Goal: Information Seeking & Learning: Learn about a topic

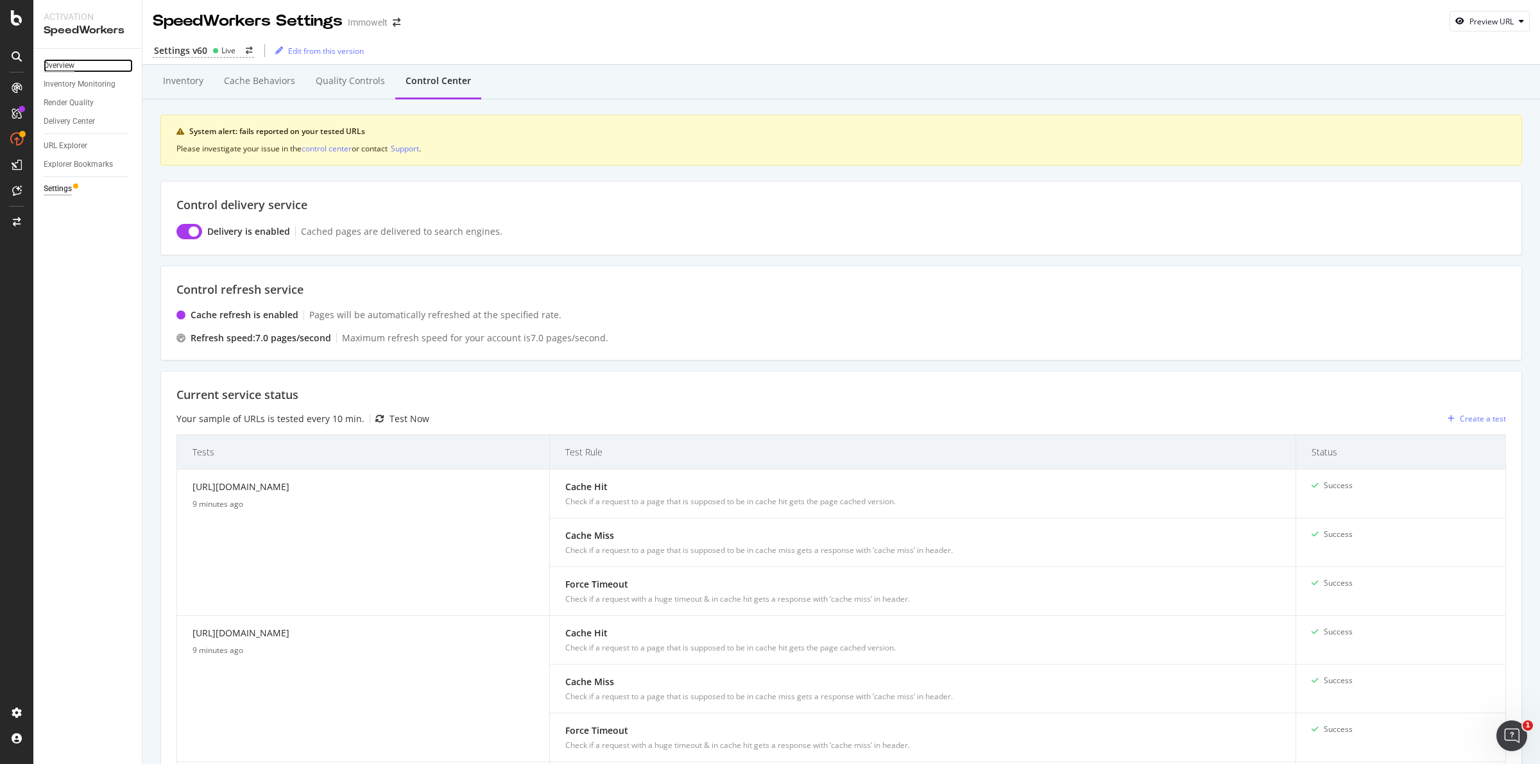
click at [59, 64] on div "Overview" at bounding box center [59, 65] width 31 height 13
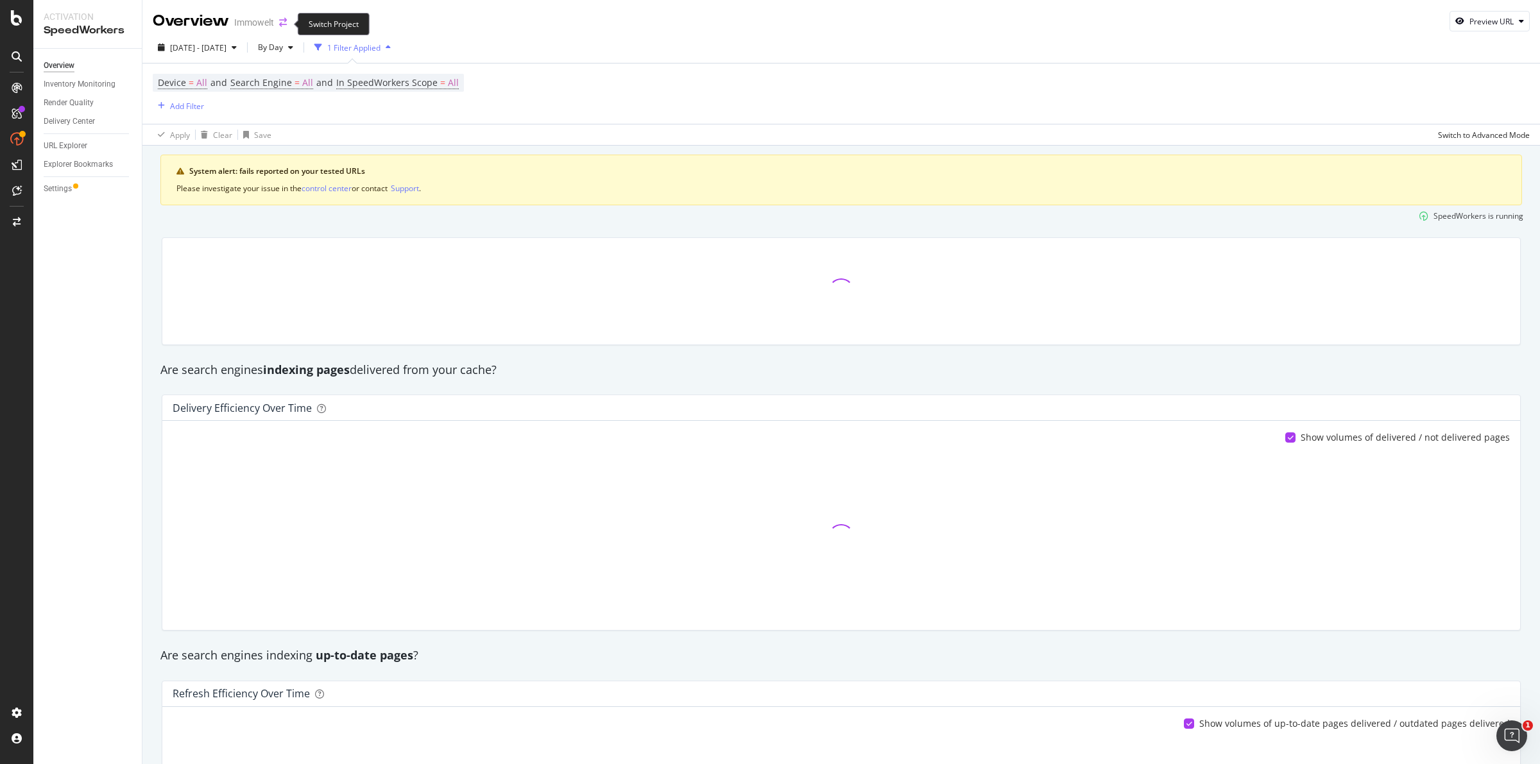
click at [279, 22] on icon "arrow-right-arrow-left" at bounding box center [283, 22] width 8 height 9
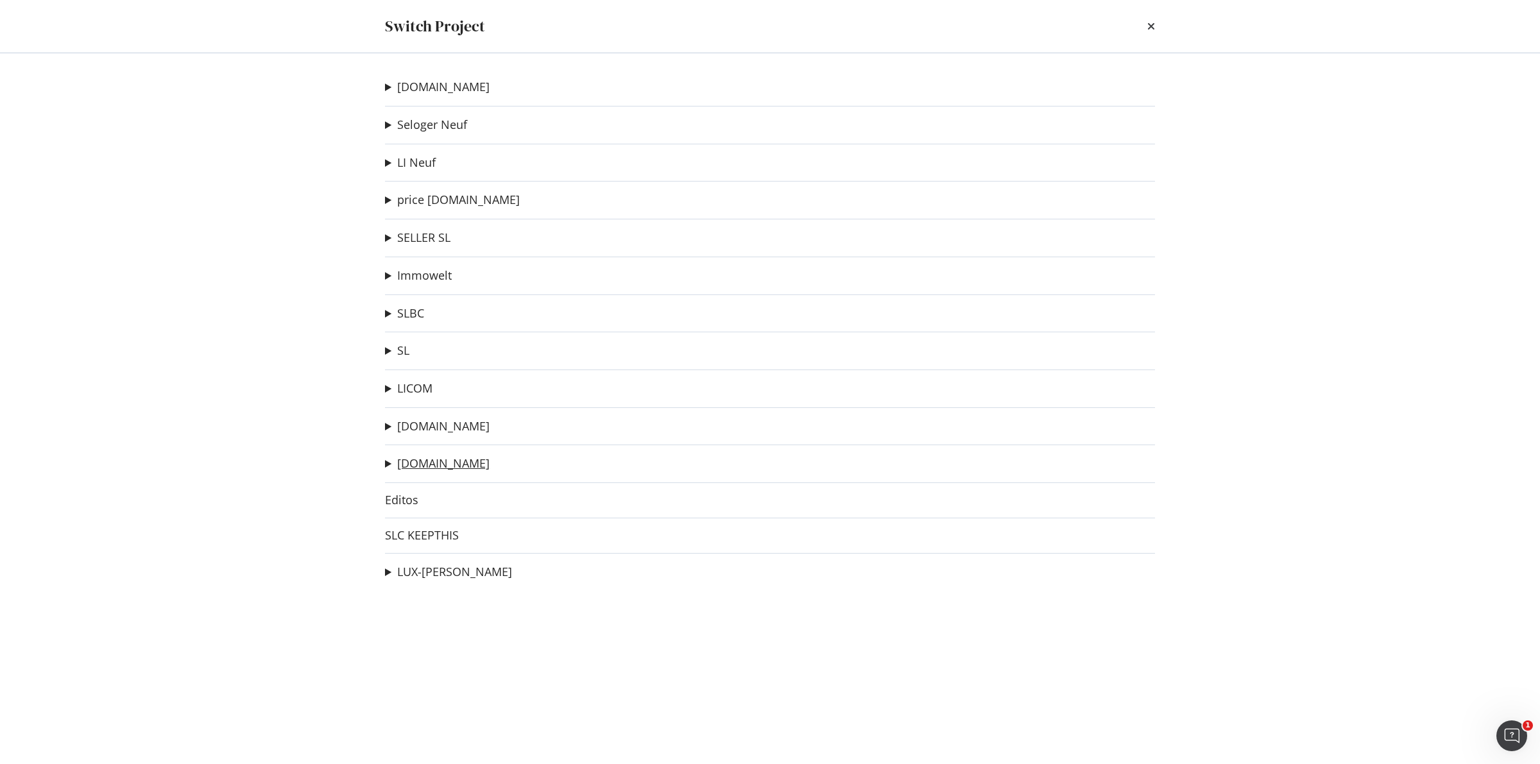
click at [441, 467] on link "[DOMAIN_NAME]" at bounding box center [443, 463] width 92 height 13
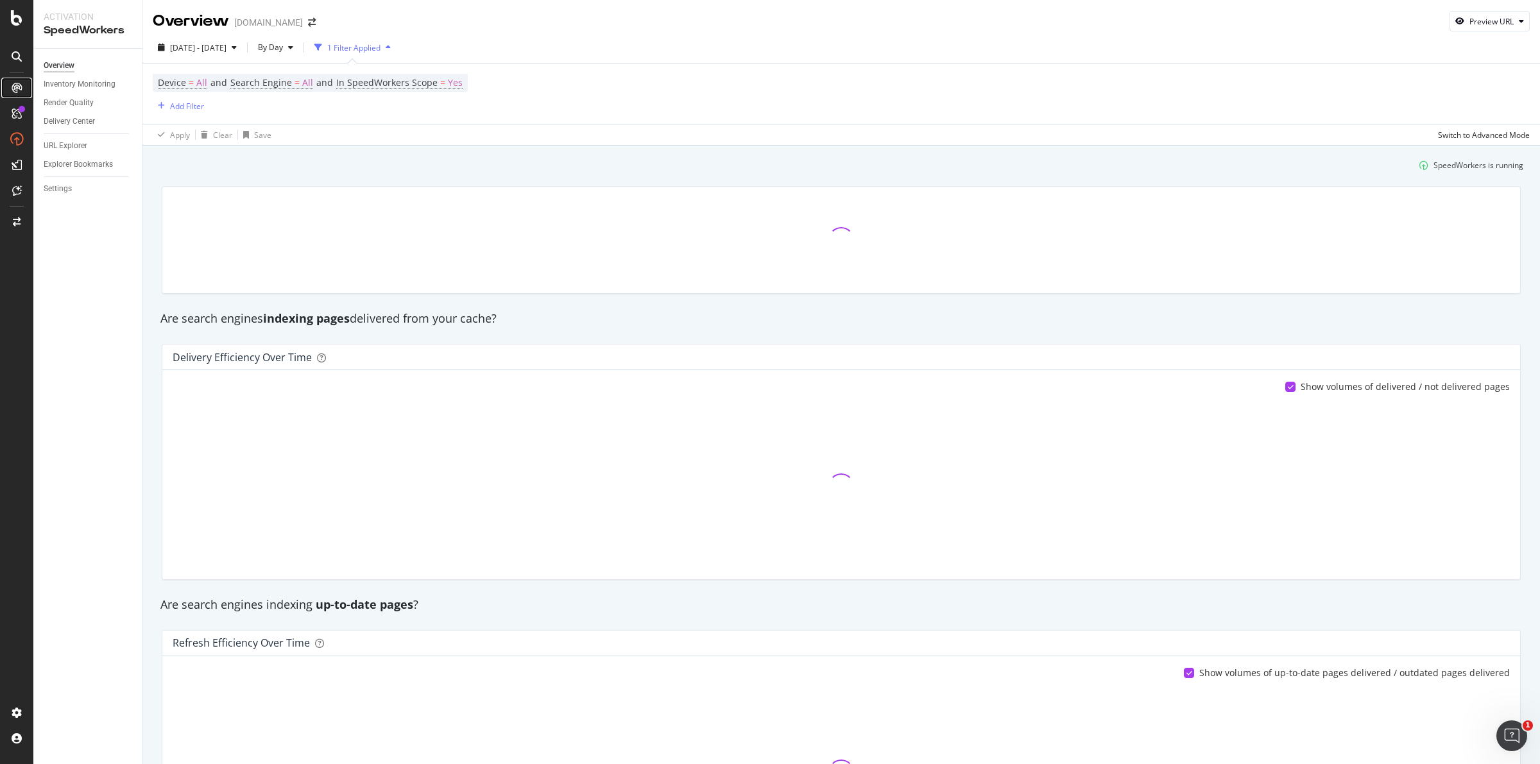
click at [17, 85] on icon at bounding box center [17, 88] width 10 height 10
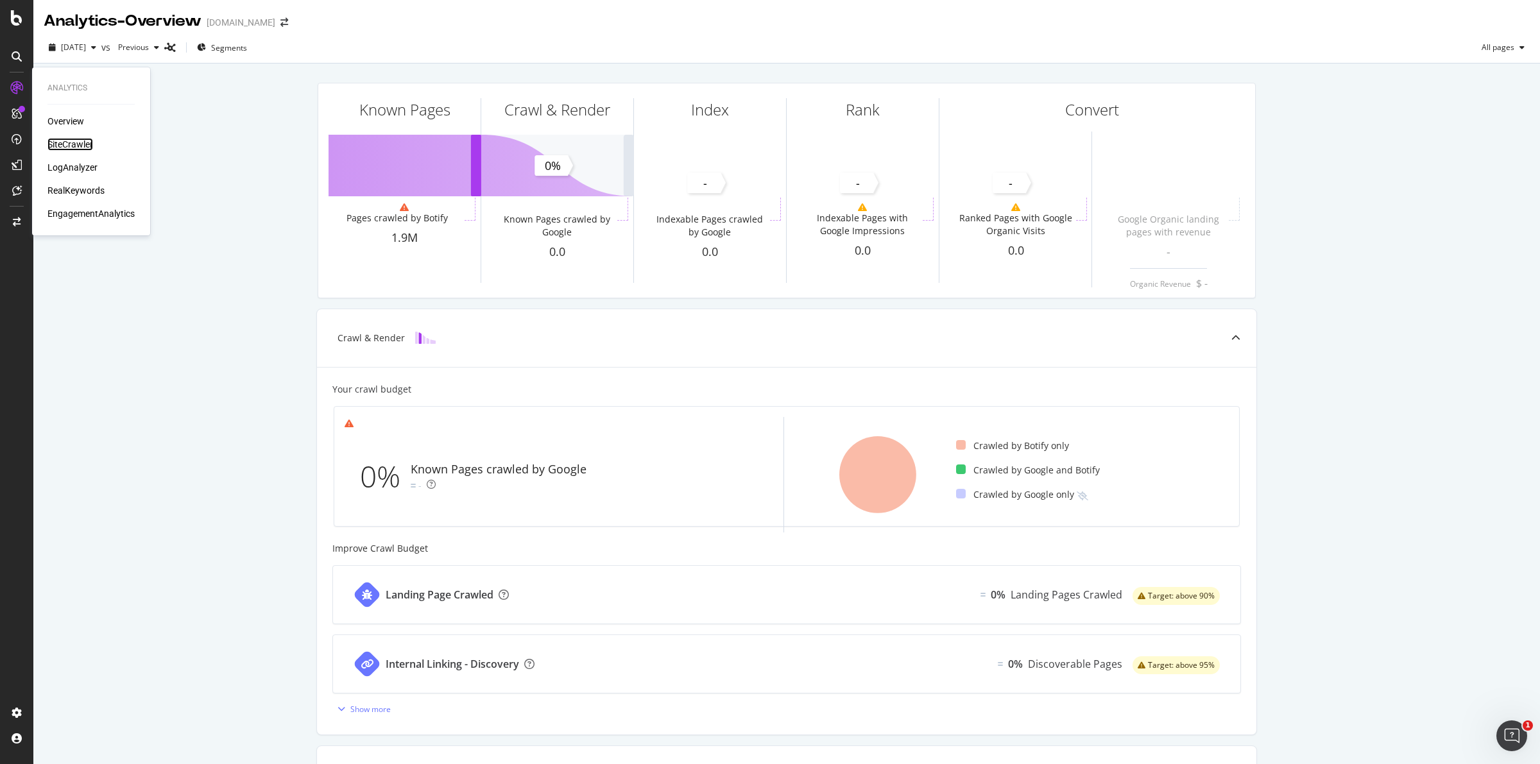
click at [80, 140] on div "SiteCrawler" at bounding box center [70, 144] width 46 height 13
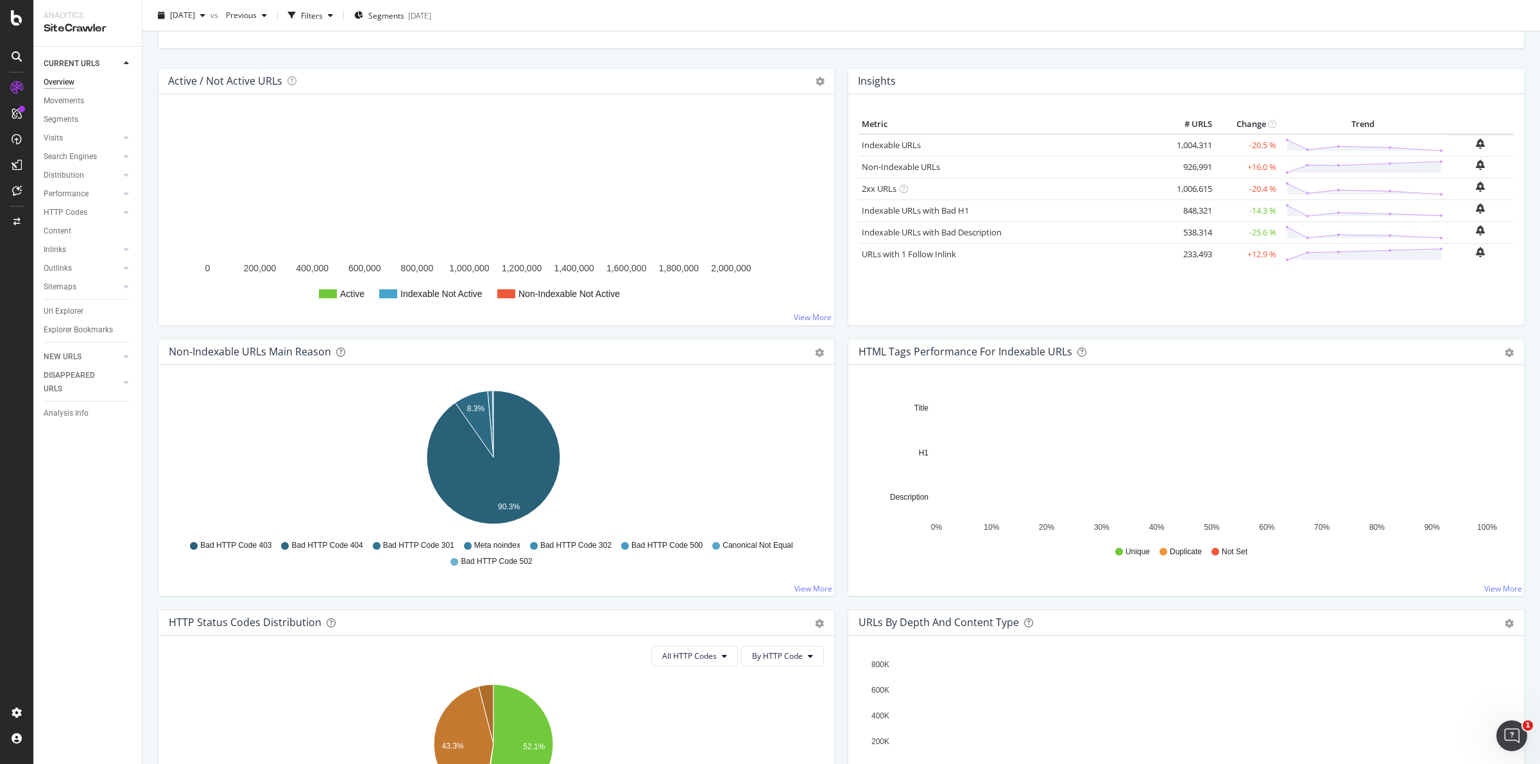
scroll to position [481, 0]
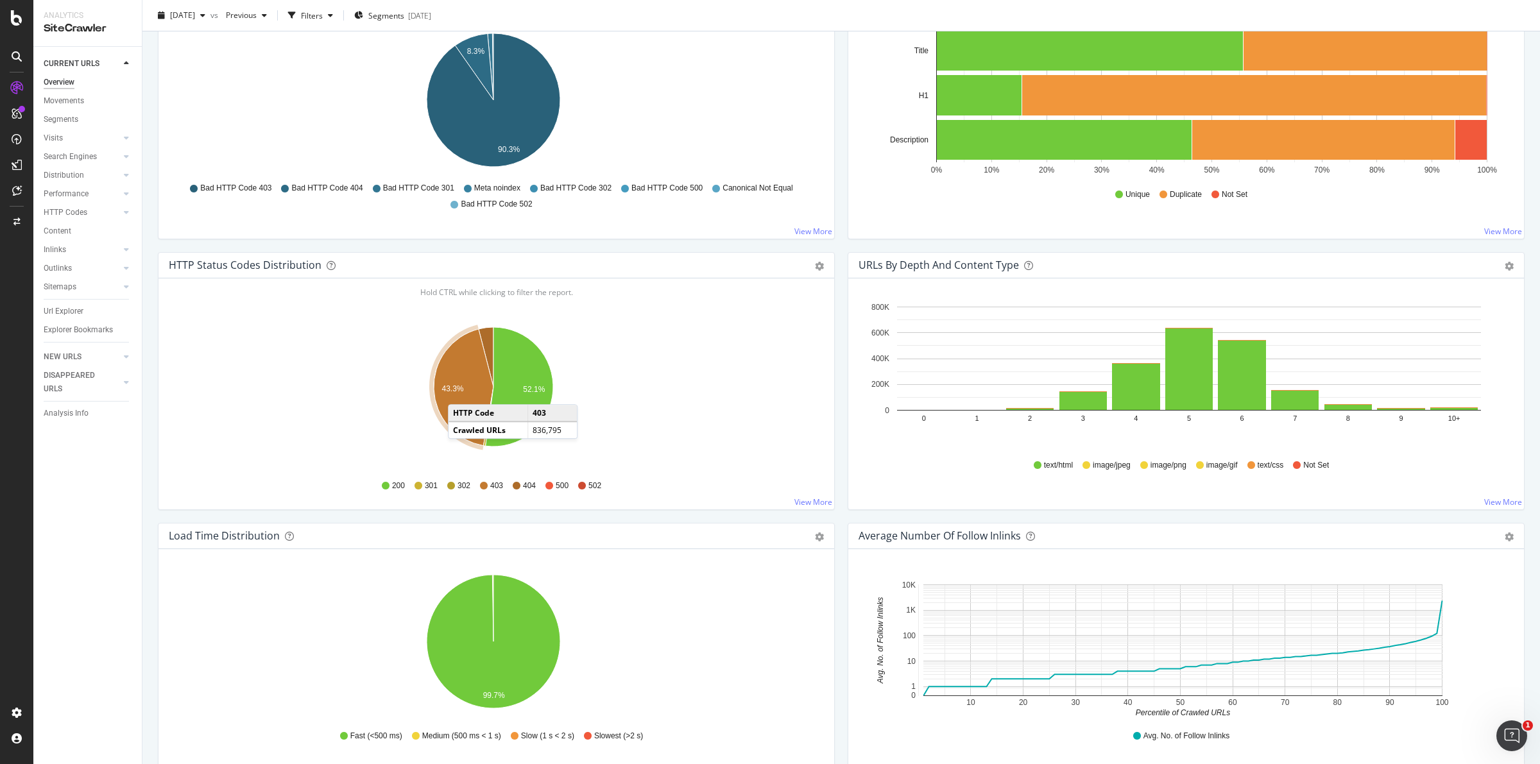
click at [461, 393] on text "43.3%" at bounding box center [453, 388] width 22 height 9
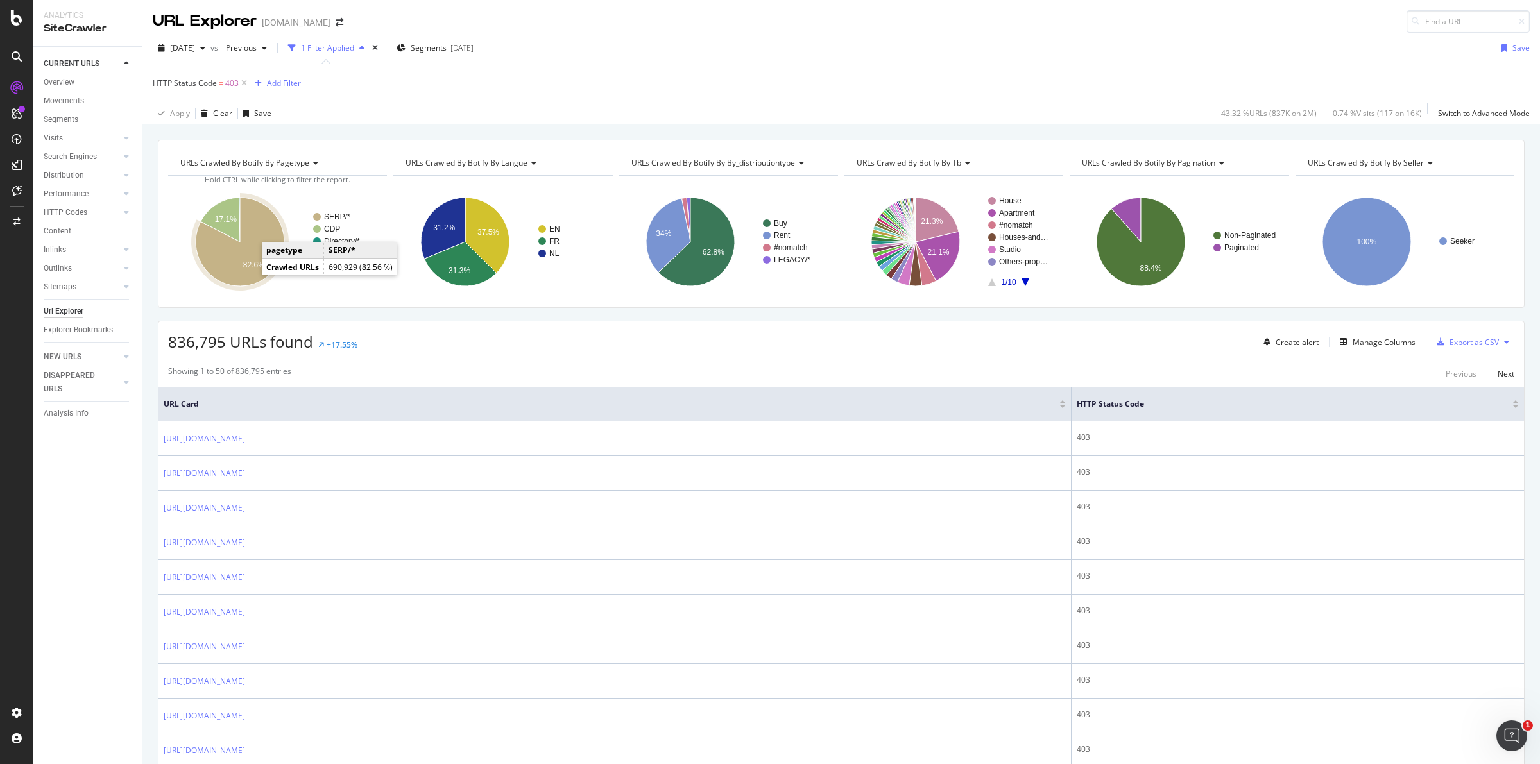
click at [236, 262] on icon "A chart." at bounding box center [240, 242] width 89 height 89
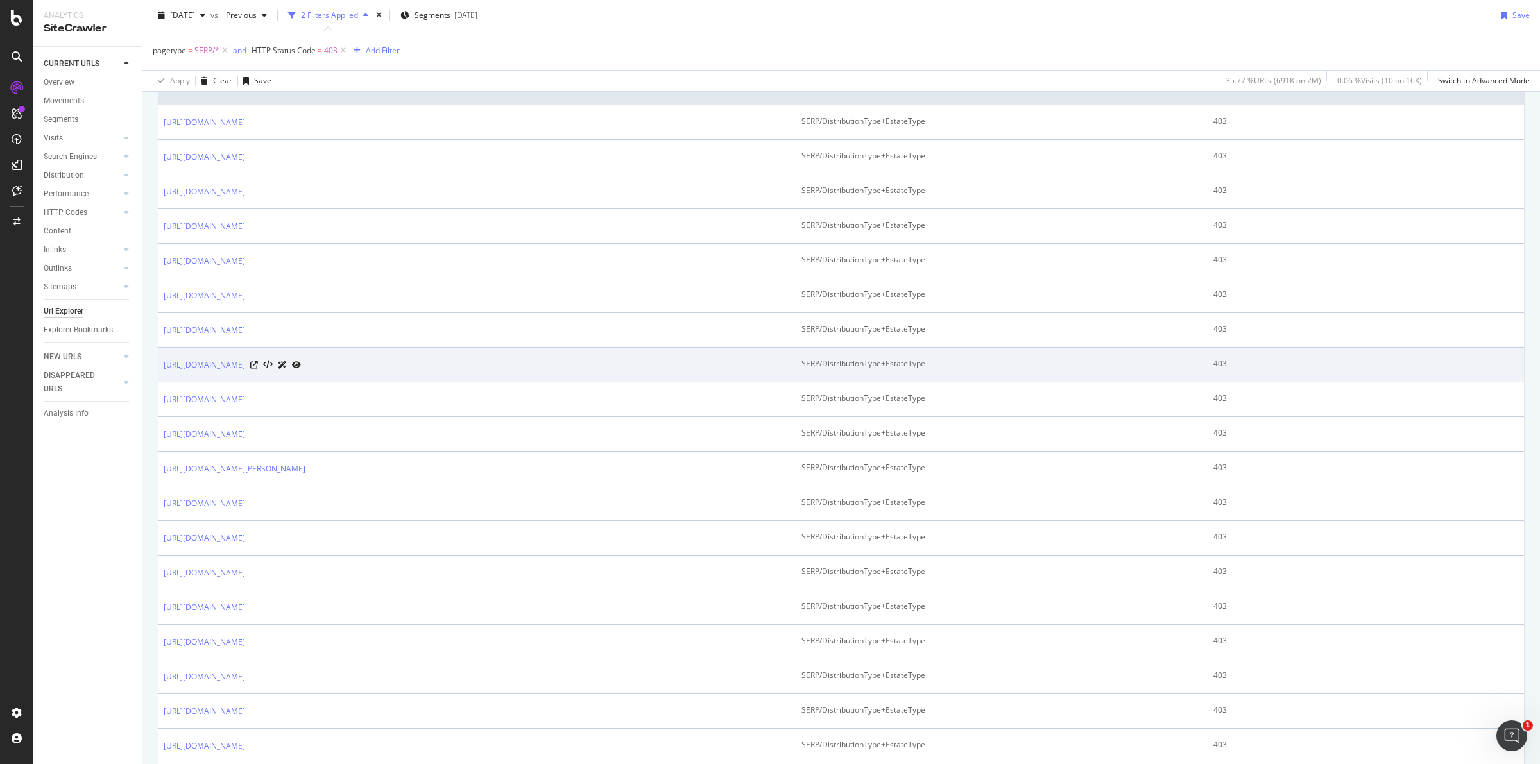
scroll to position [160, 0]
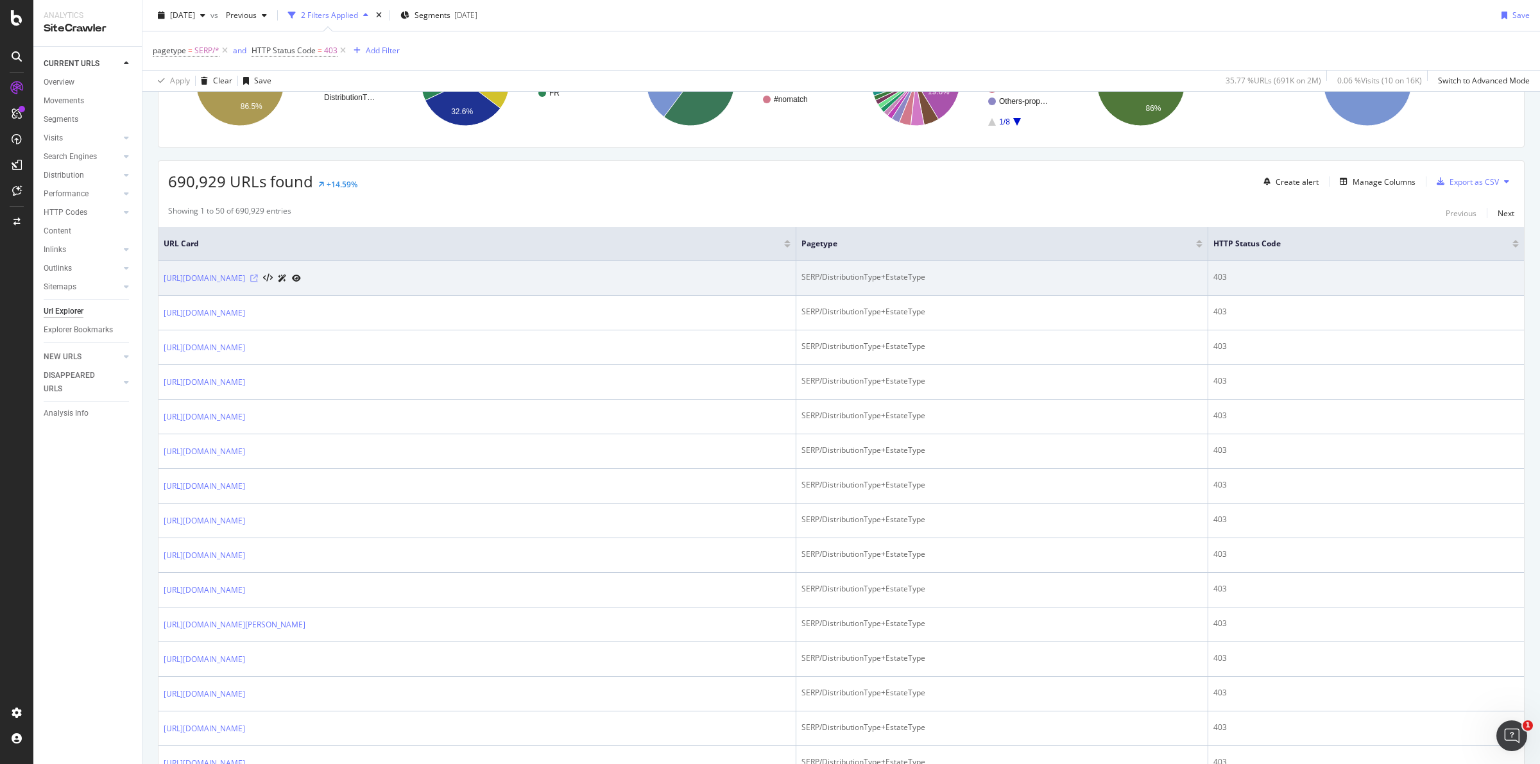
click at [258, 280] on icon at bounding box center [254, 279] width 8 height 8
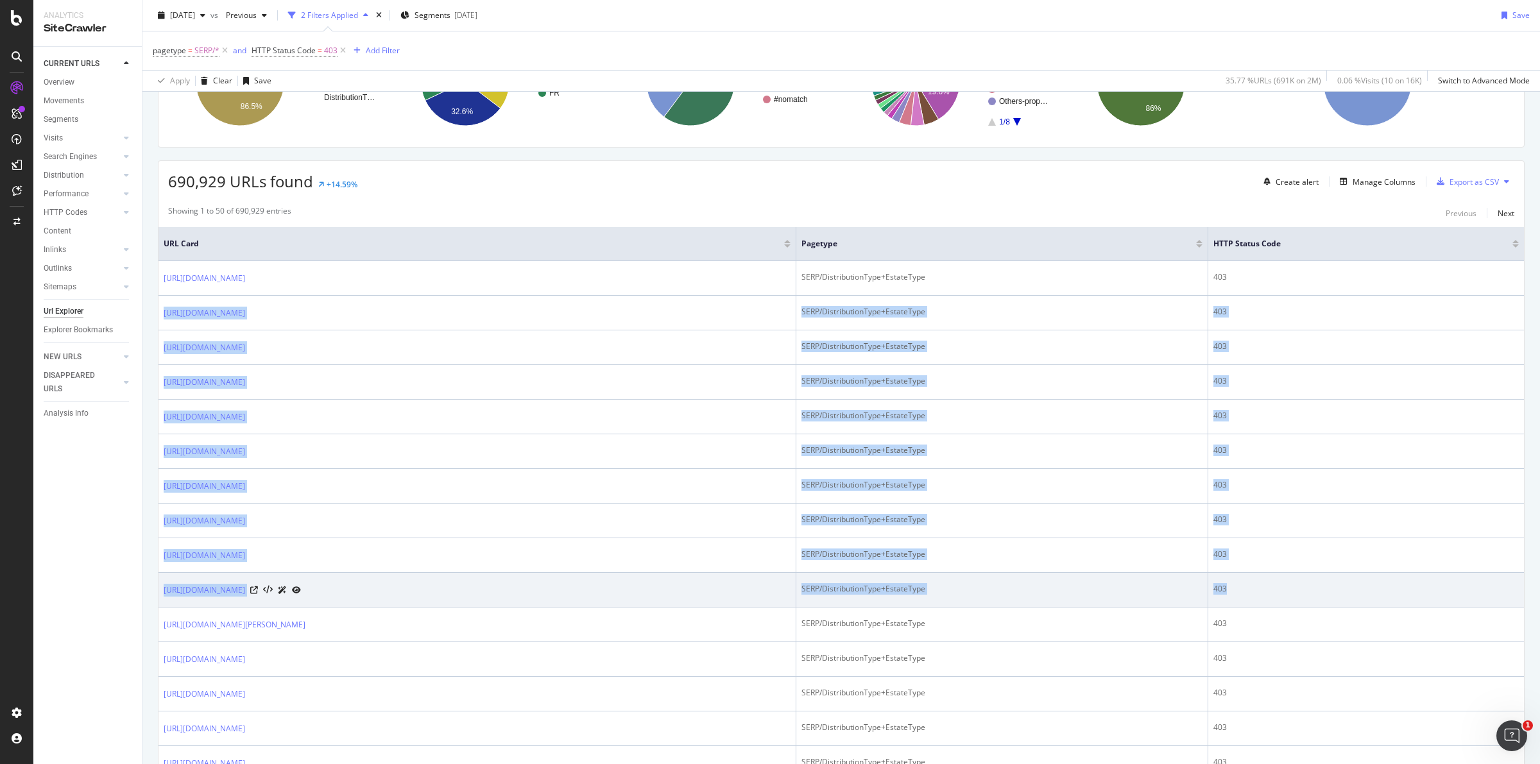
drag, startPoint x: 1275, startPoint y: 277, endPoint x: 1281, endPoint y: 579, distance: 301.7
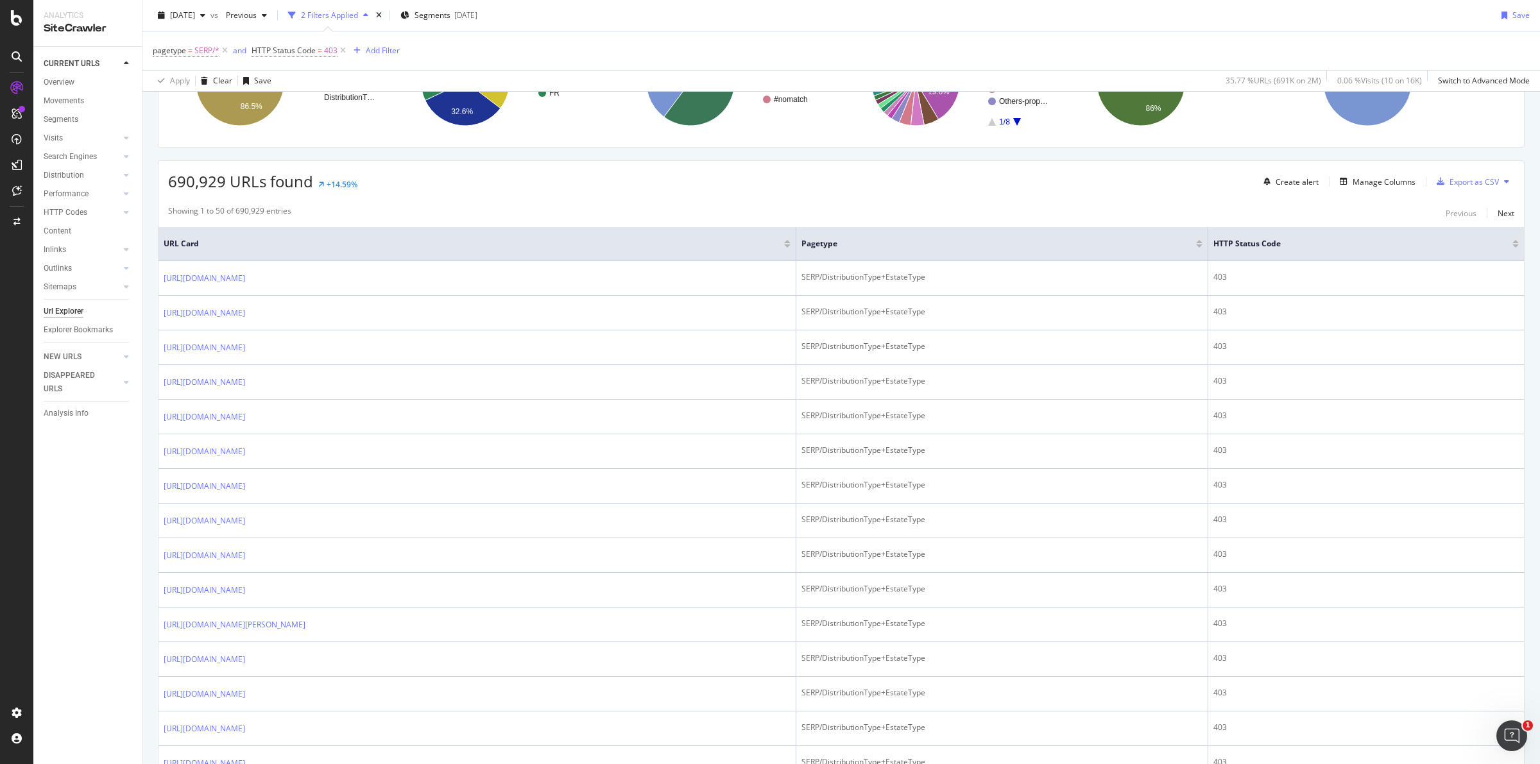
click at [1189, 207] on div "Showing 1 to 50 of 690,929 entries Previous Next" at bounding box center [842, 212] width 1366 height 15
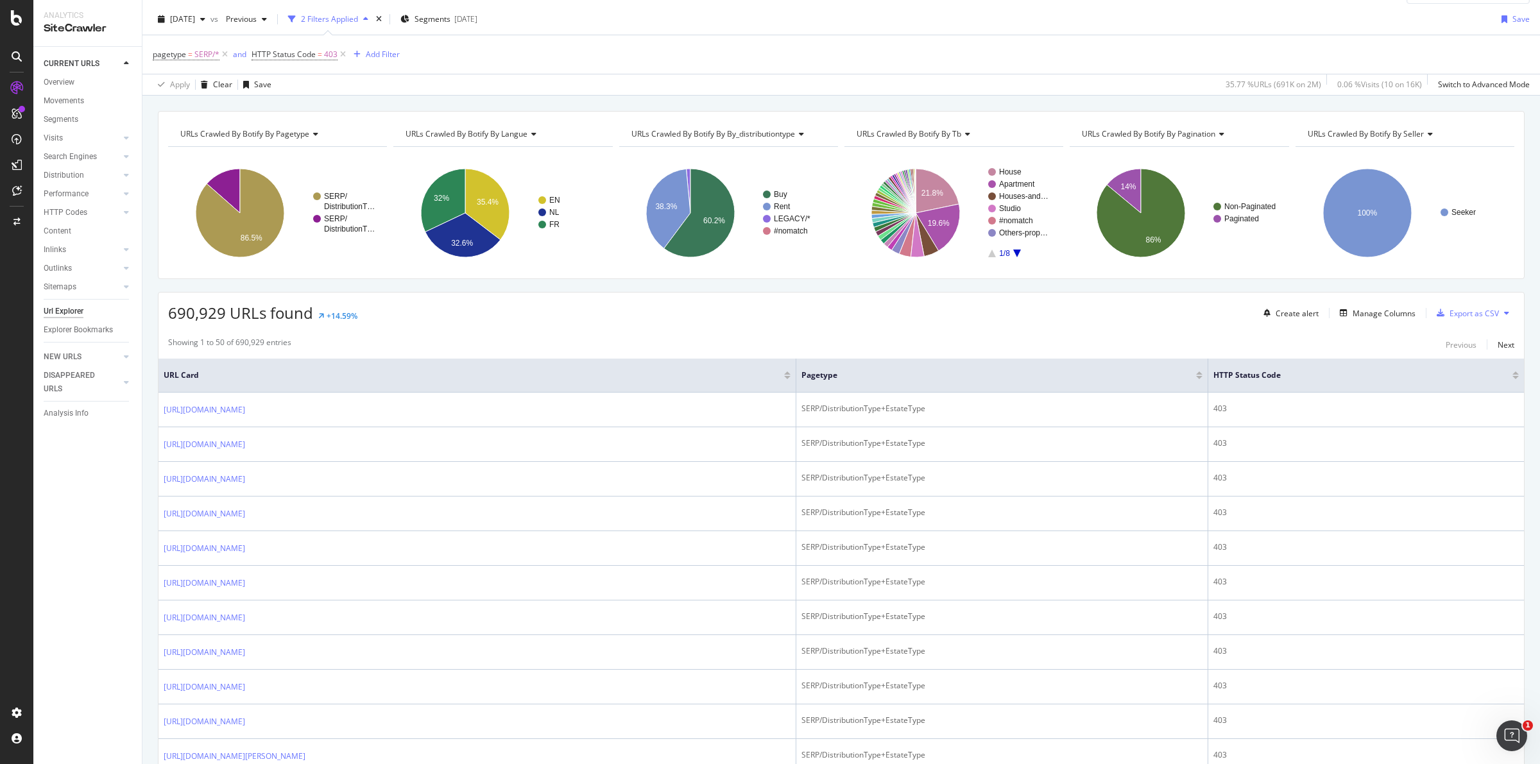
scroll to position [0, 0]
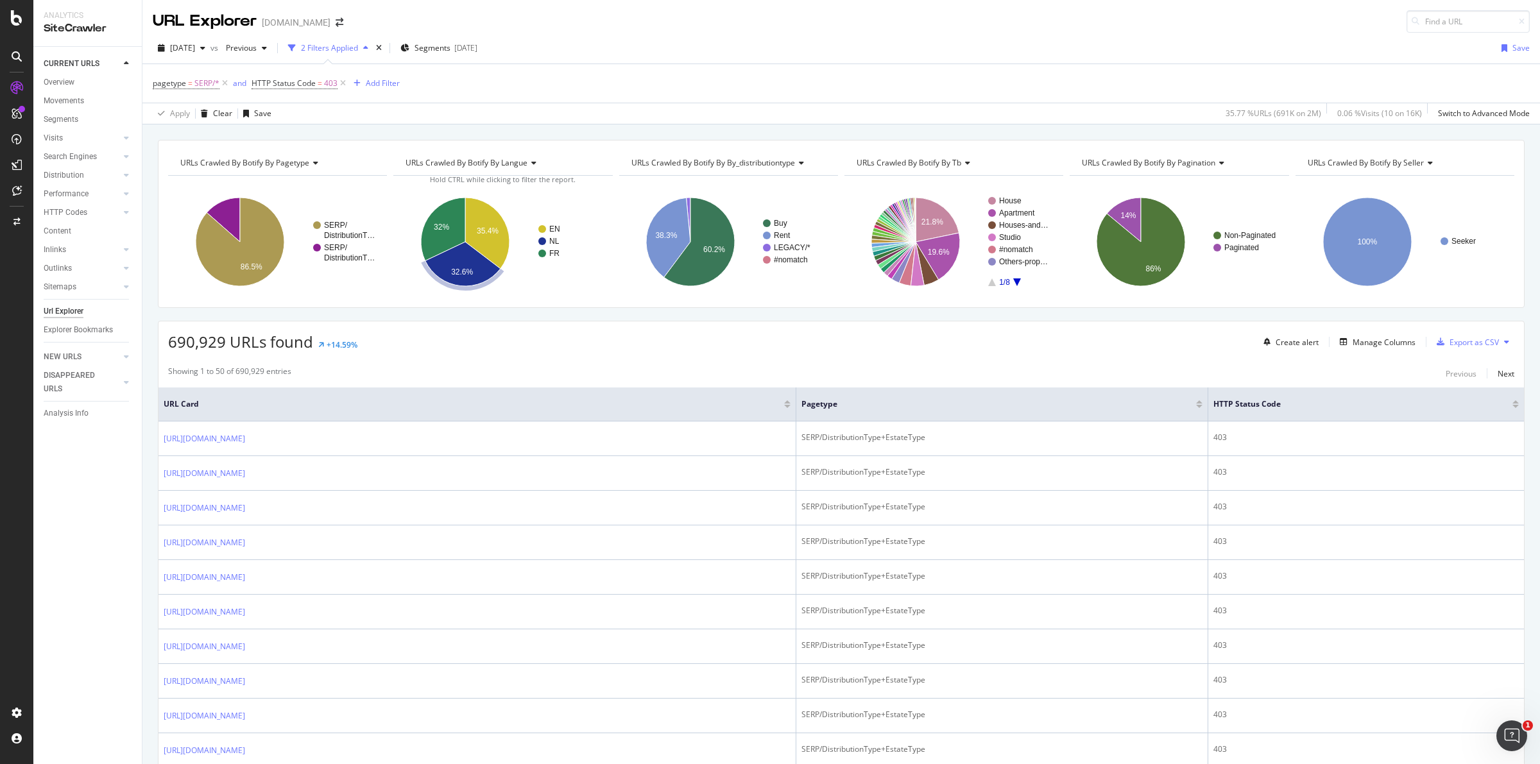
click at [696, 84] on div "pagetype = SERP/* and HTTP Status Code = 403 Add Filter" at bounding box center [841, 83] width 1377 height 39
click at [63, 83] on div "Overview" at bounding box center [59, 82] width 31 height 13
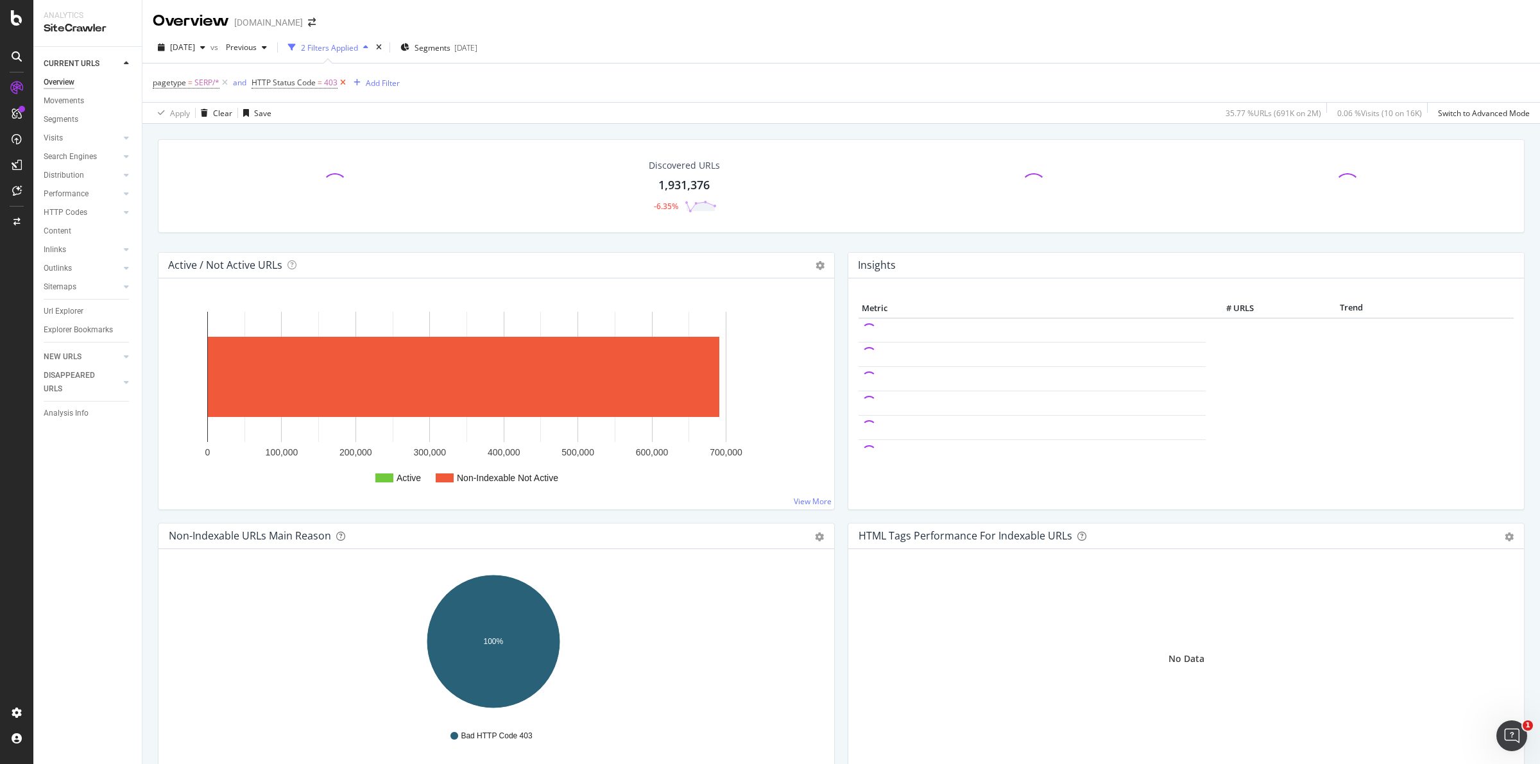
click at [341, 83] on icon at bounding box center [343, 82] width 11 height 13
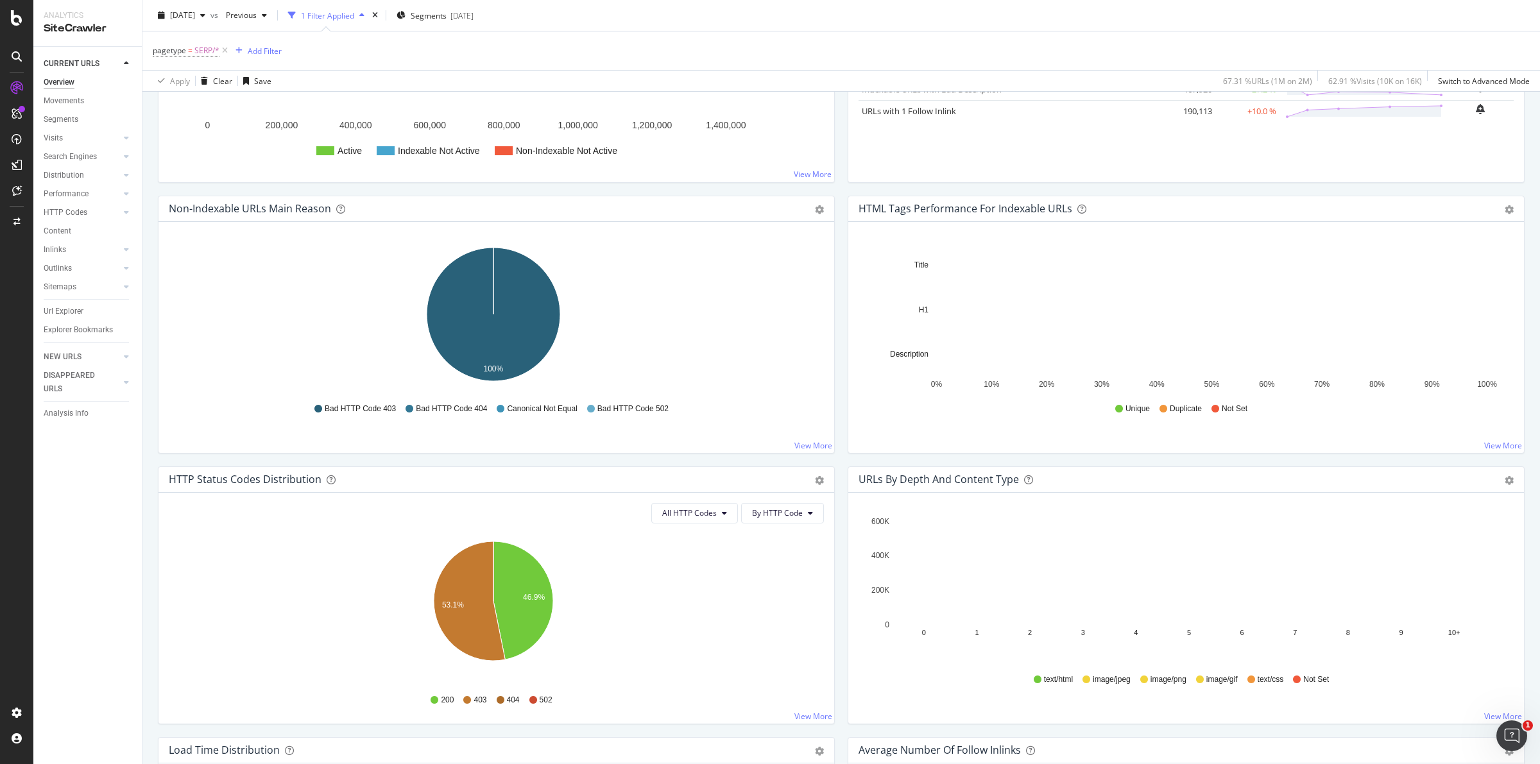
scroll to position [481, 0]
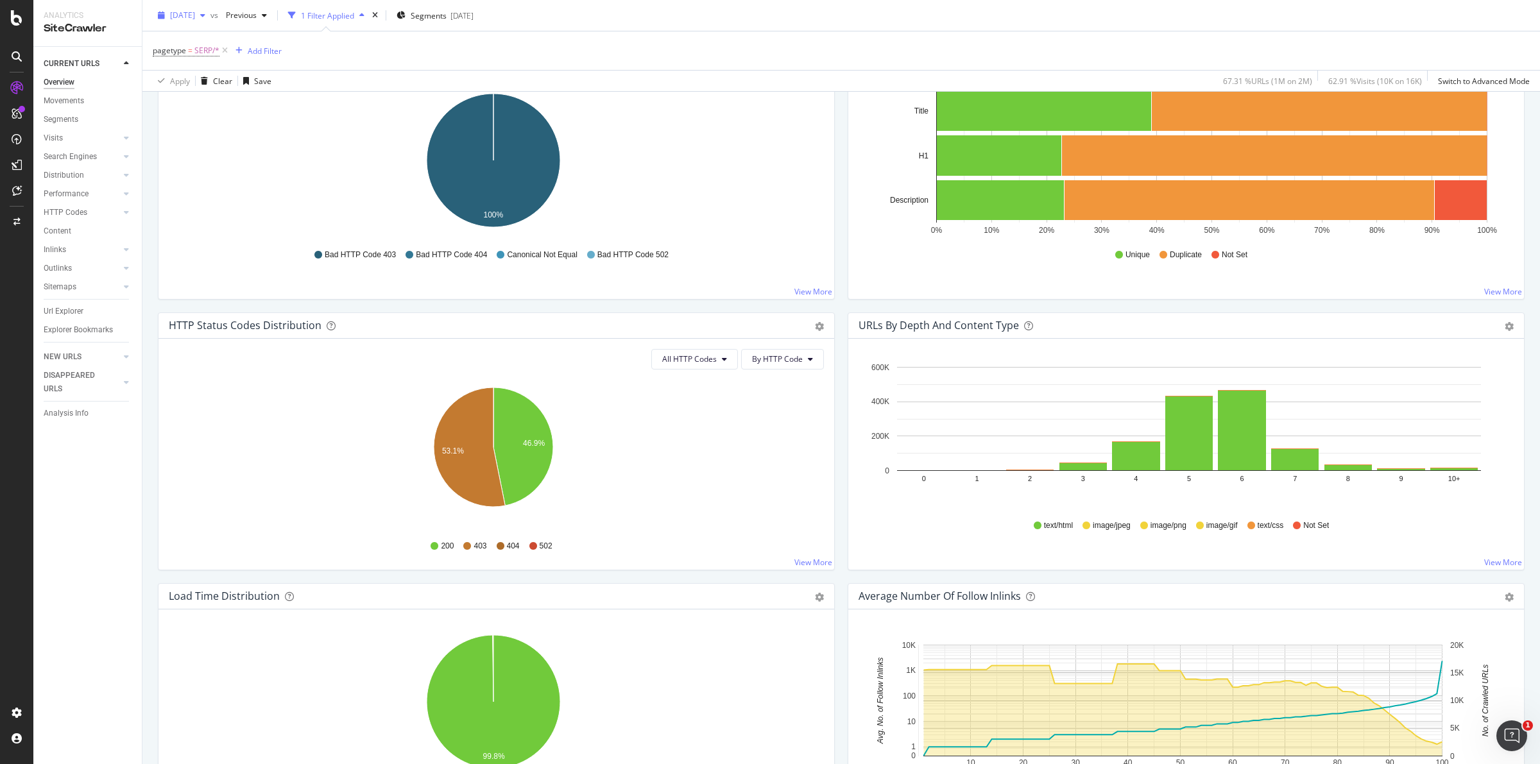
click at [210, 12] on div "button" at bounding box center [202, 16] width 15 height 8
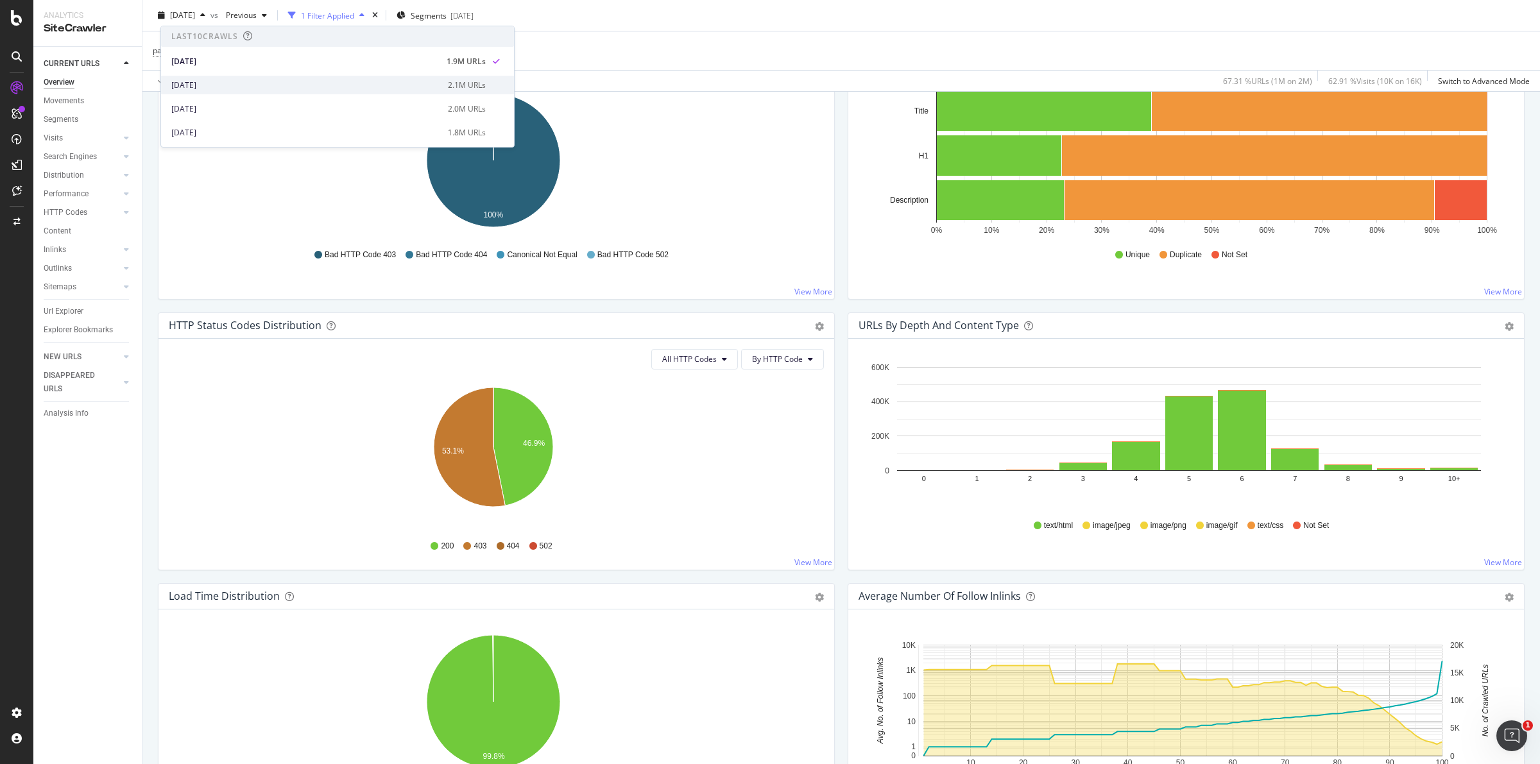
click at [209, 82] on div "[DATE]" at bounding box center [305, 86] width 269 height 12
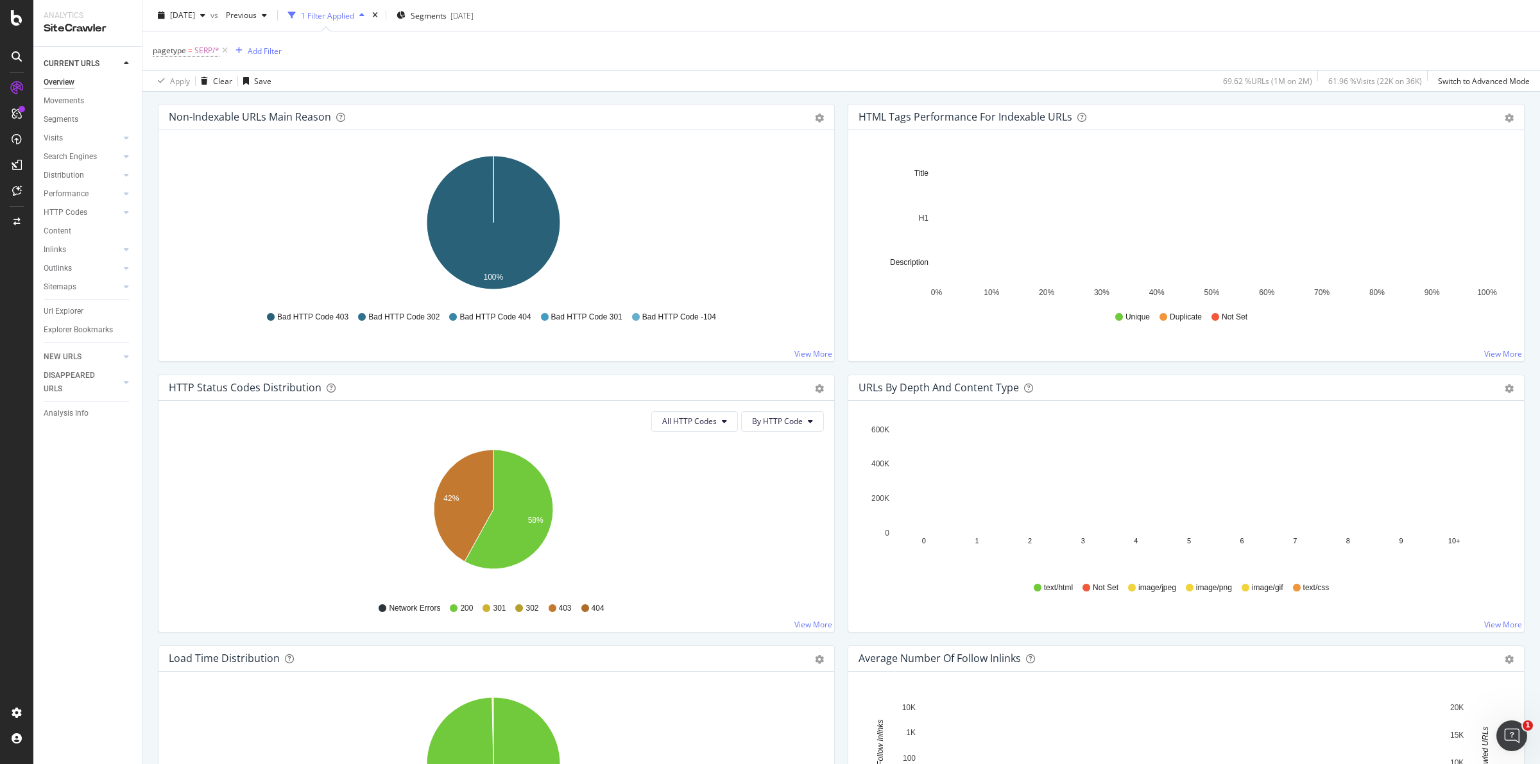
scroll to position [642, 0]
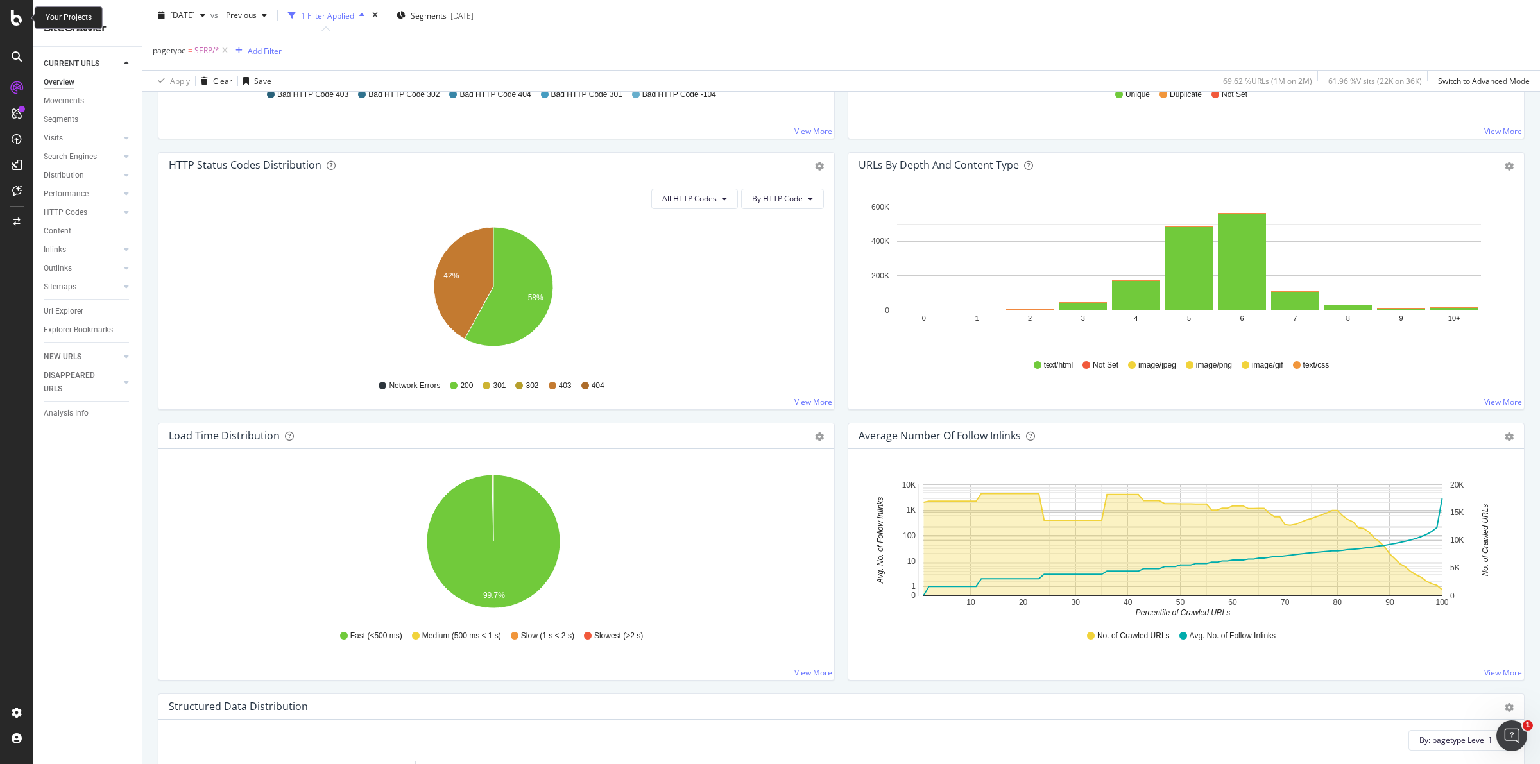
click at [13, 23] on icon at bounding box center [17, 17] width 12 height 15
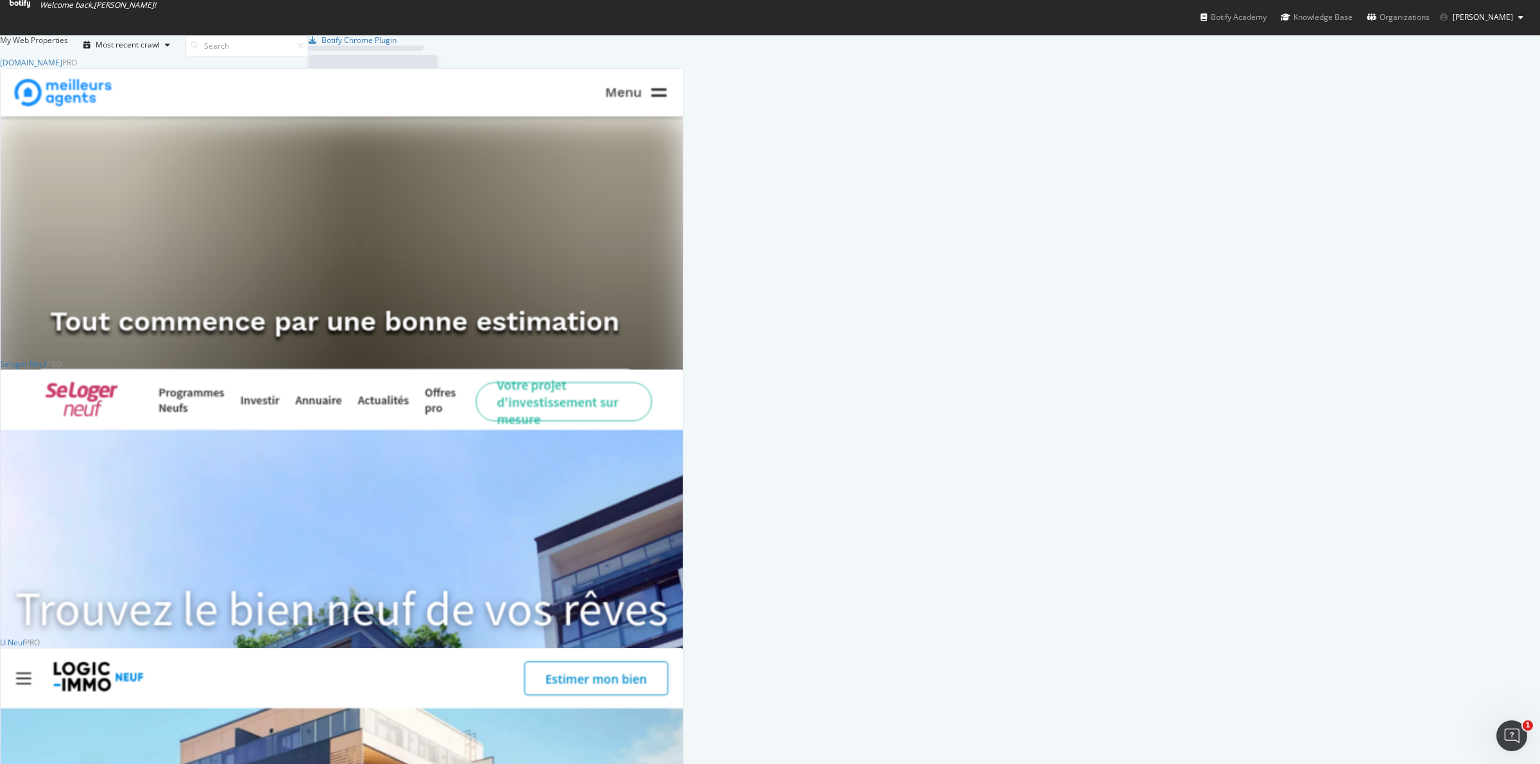
scroll to position [752, 1516]
click at [50, 671] on div "SiteCrawler" at bounding box center [25, 677] width 49 height 13
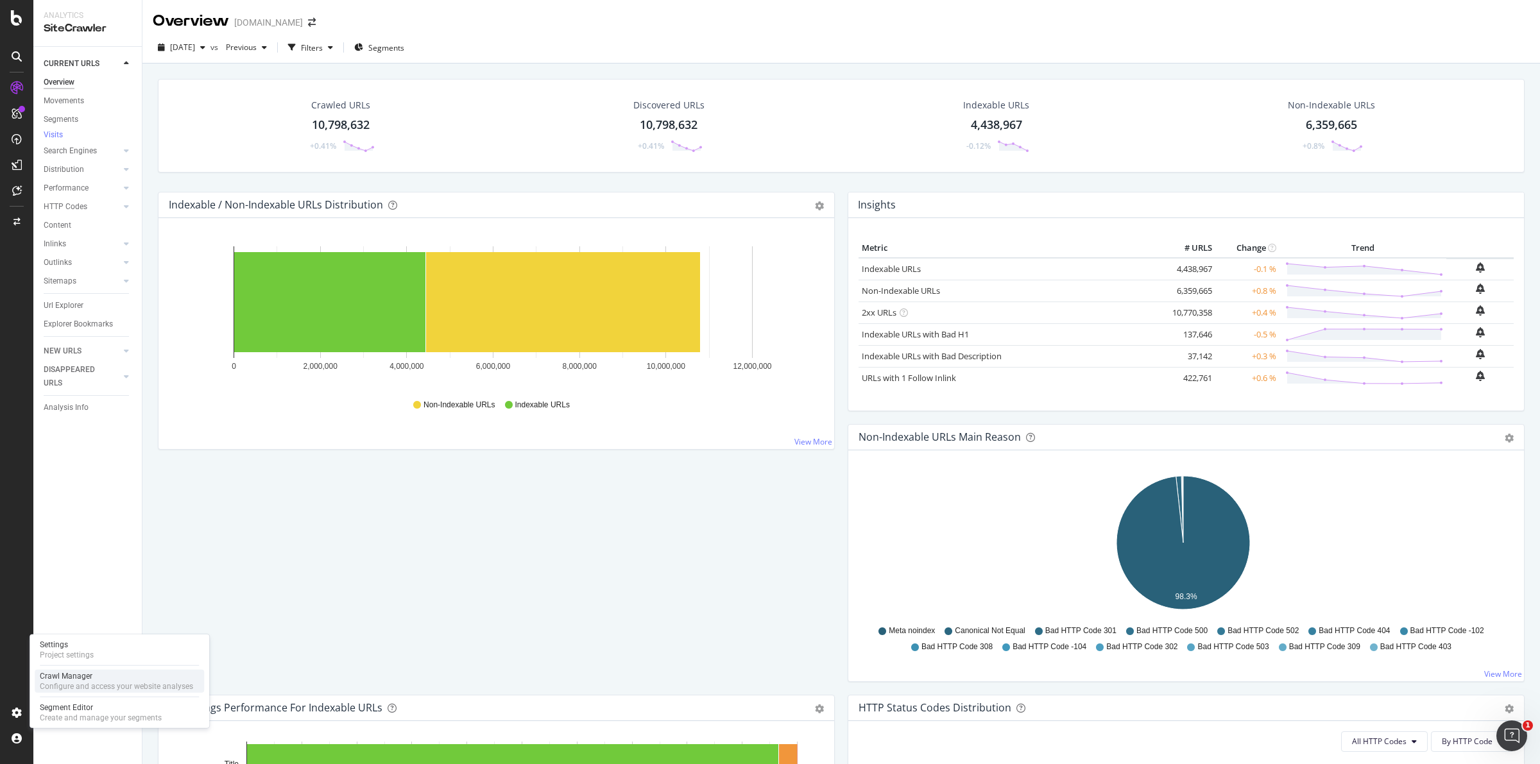
click at [72, 685] on div "Configure and access your website analyses" at bounding box center [116, 687] width 153 height 10
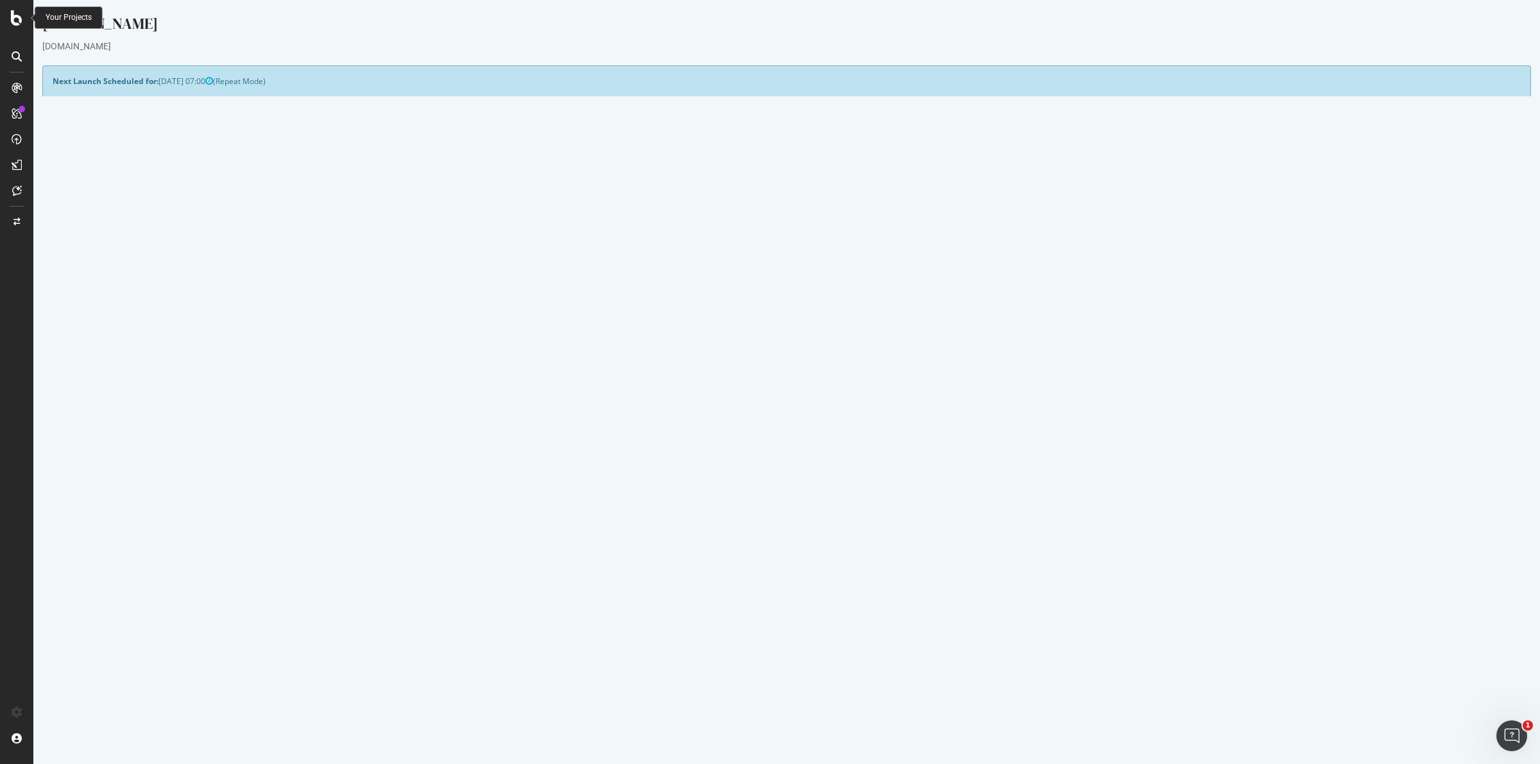
click at [18, 18] on icon at bounding box center [17, 17] width 12 height 15
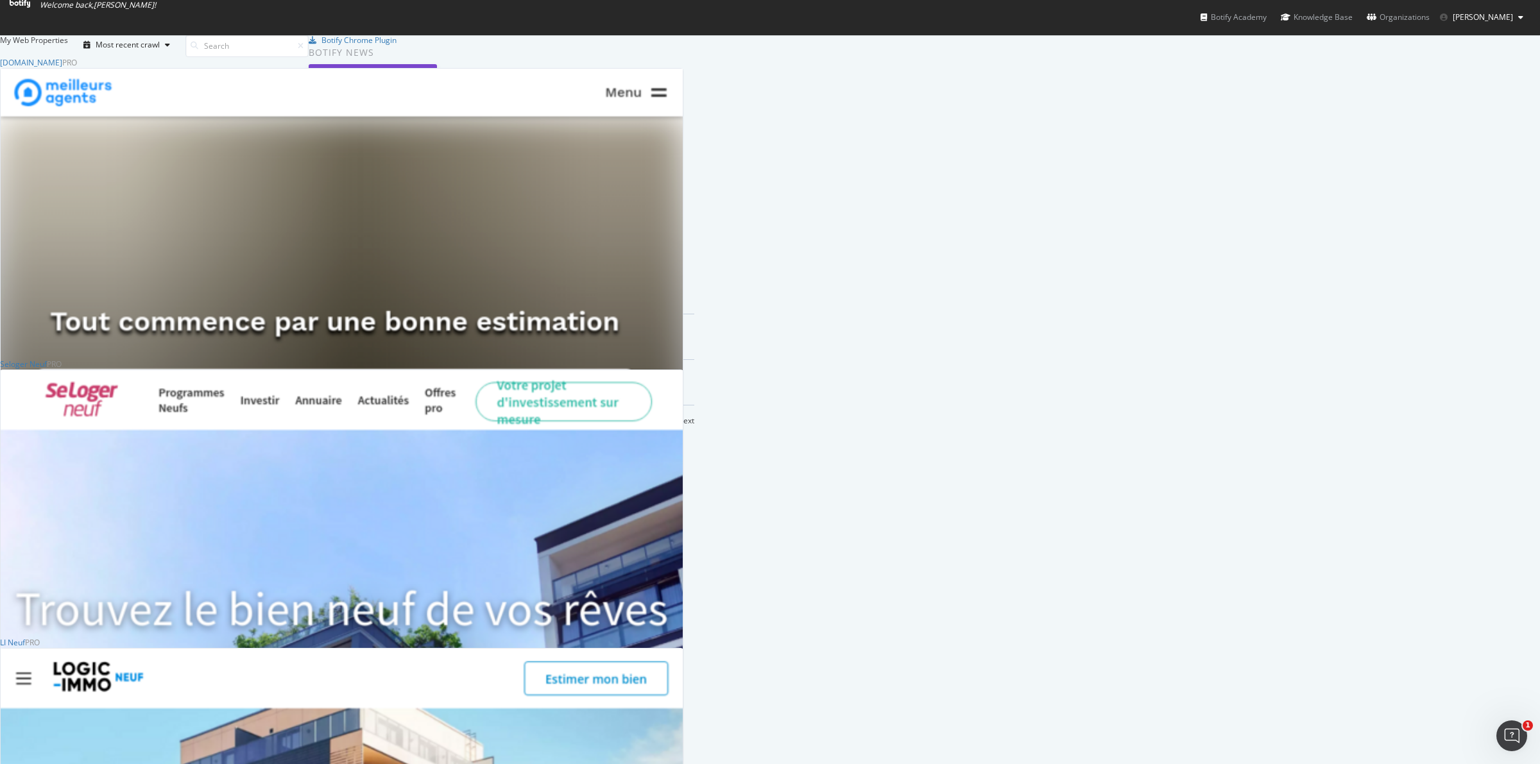
scroll to position [80, 0]
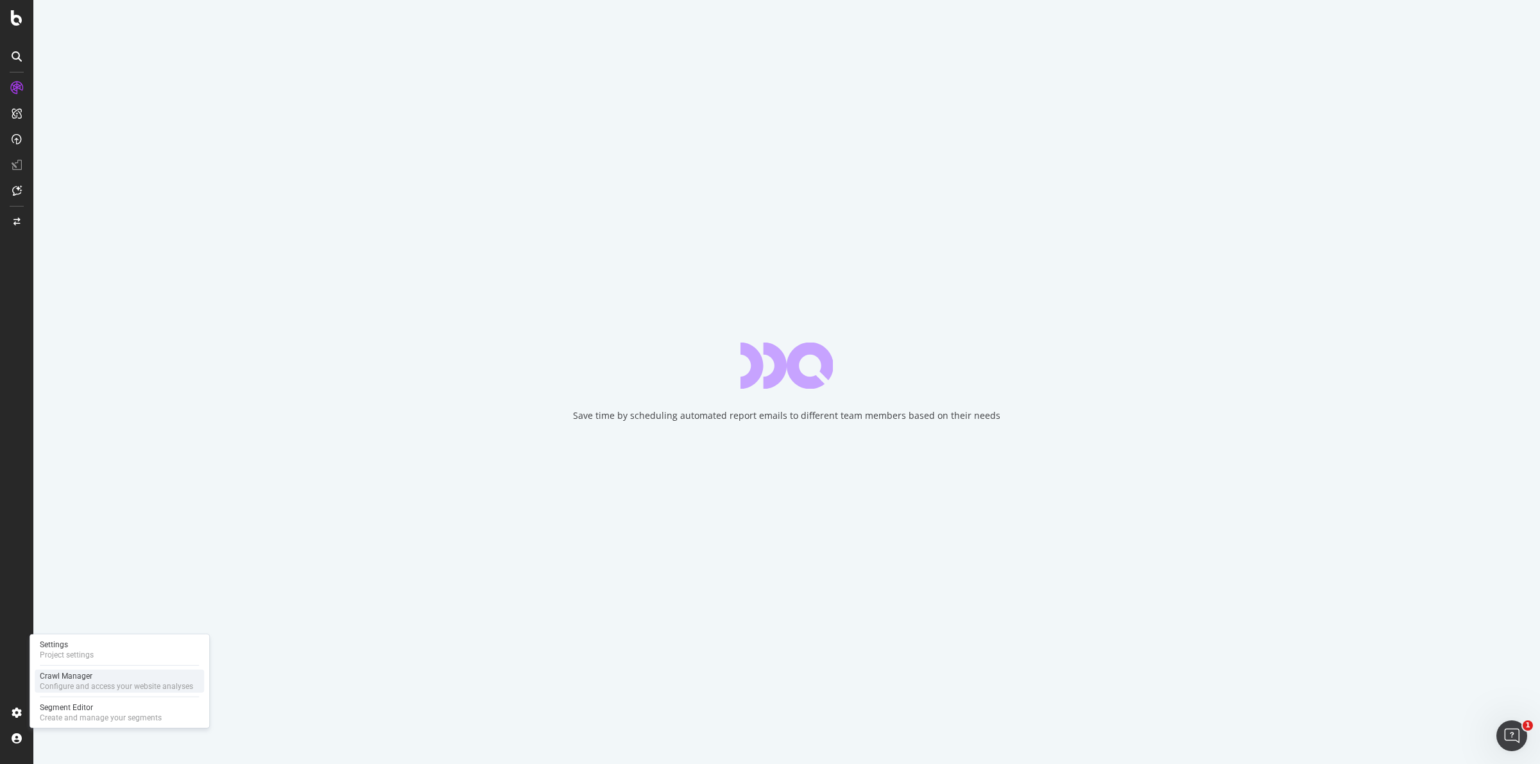
click at [87, 684] on div "Configure and access your website analyses" at bounding box center [116, 687] width 153 height 10
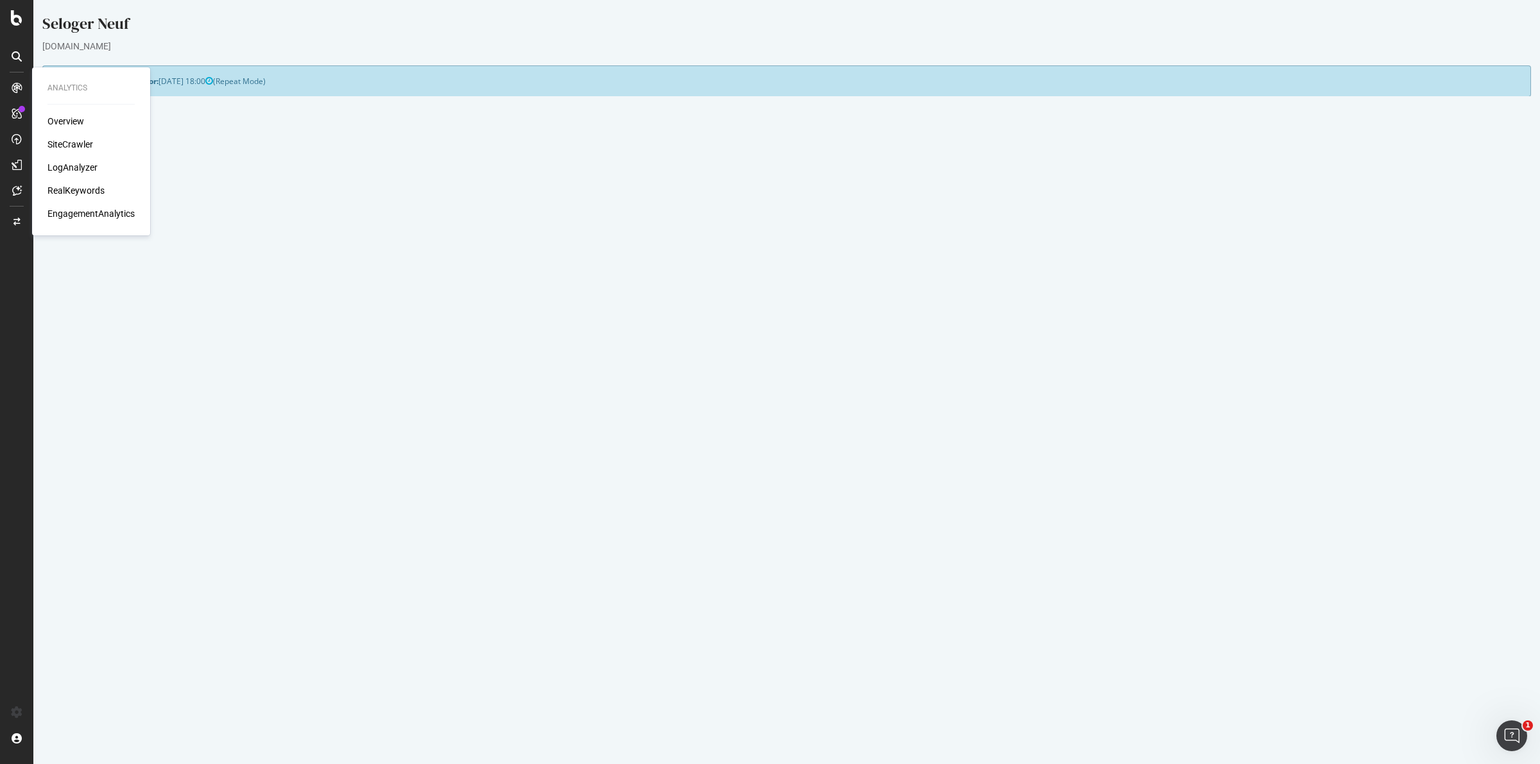
click at [77, 143] on div "SiteCrawler" at bounding box center [70, 144] width 46 height 13
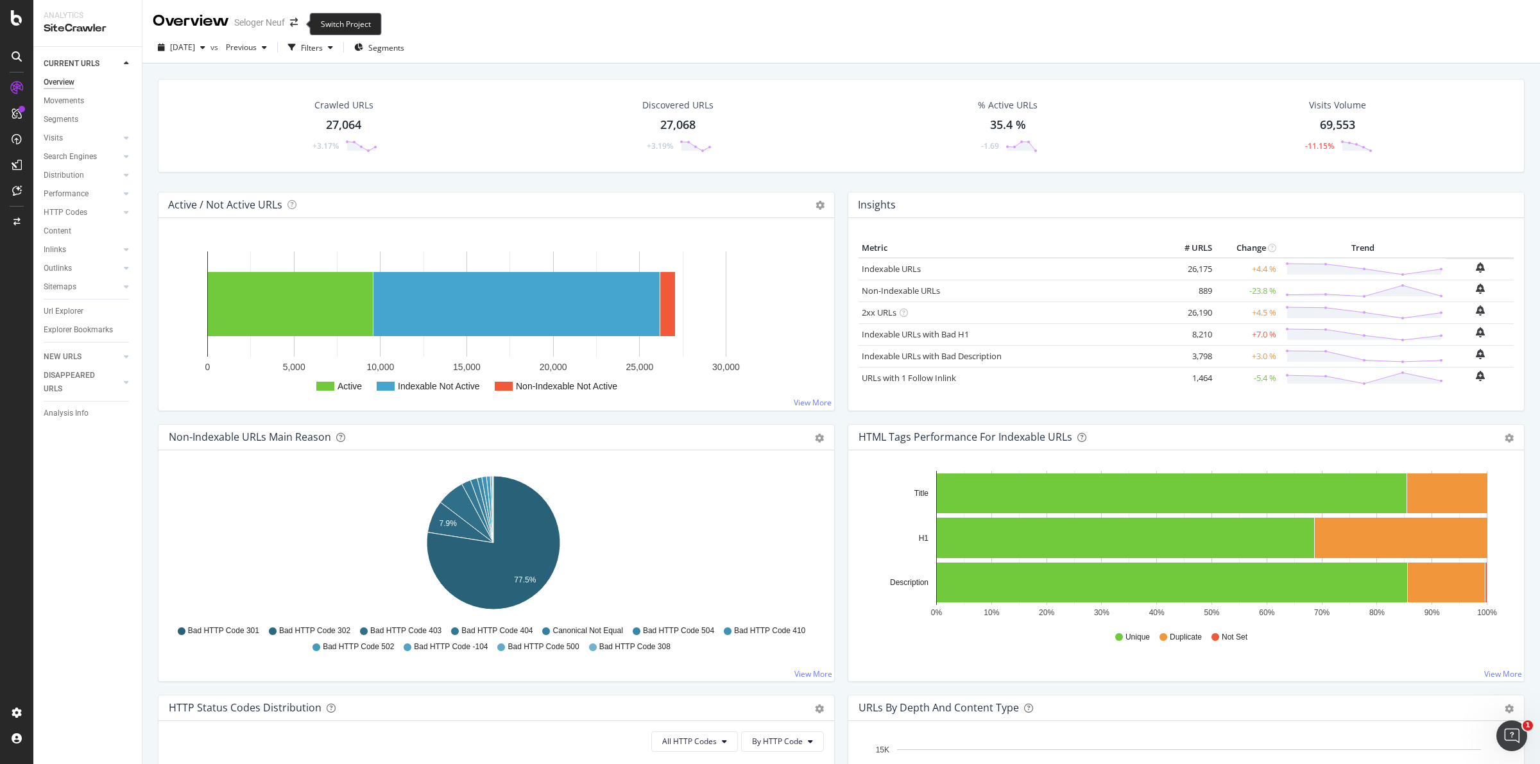
click at [305, 23] on div "Overview Seloger Neuf" at bounding box center [232, 21] width 158 height 22
click at [297, 23] on icon "arrow-right-arrow-left" at bounding box center [294, 22] width 8 height 9
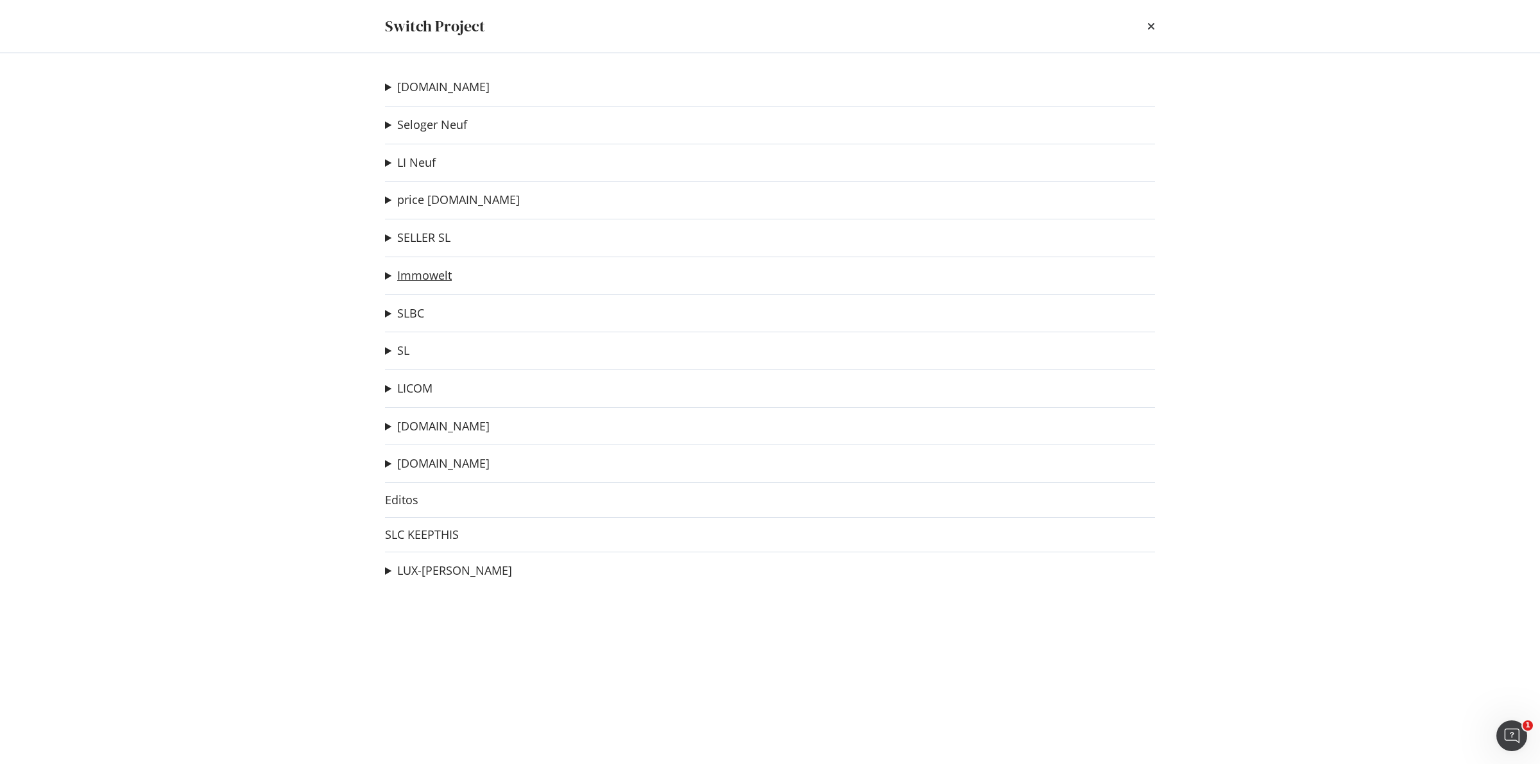
click at [419, 277] on link "Immowelt" at bounding box center [424, 275] width 55 height 13
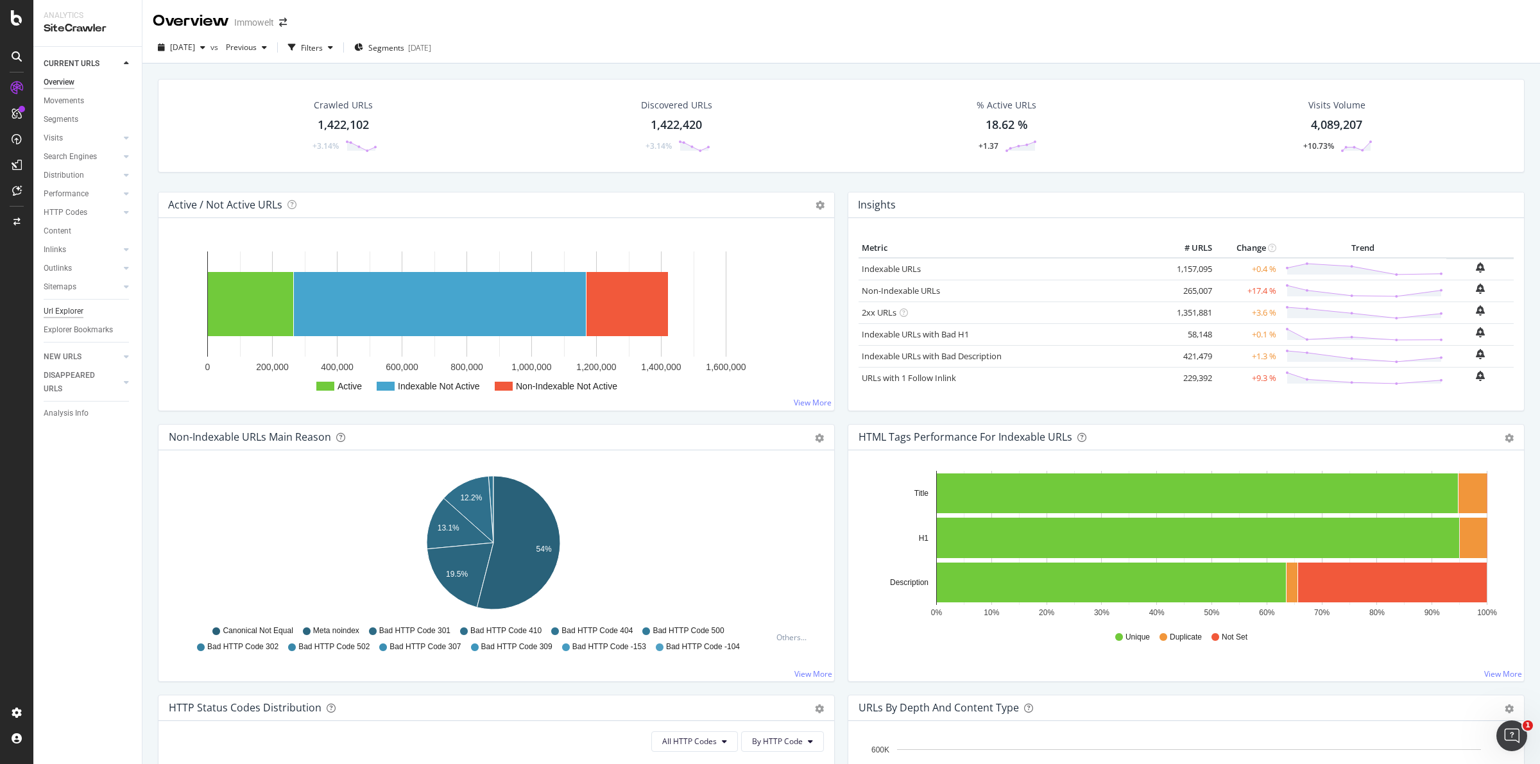
click at [76, 310] on div "Url Explorer" at bounding box center [64, 311] width 40 height 13
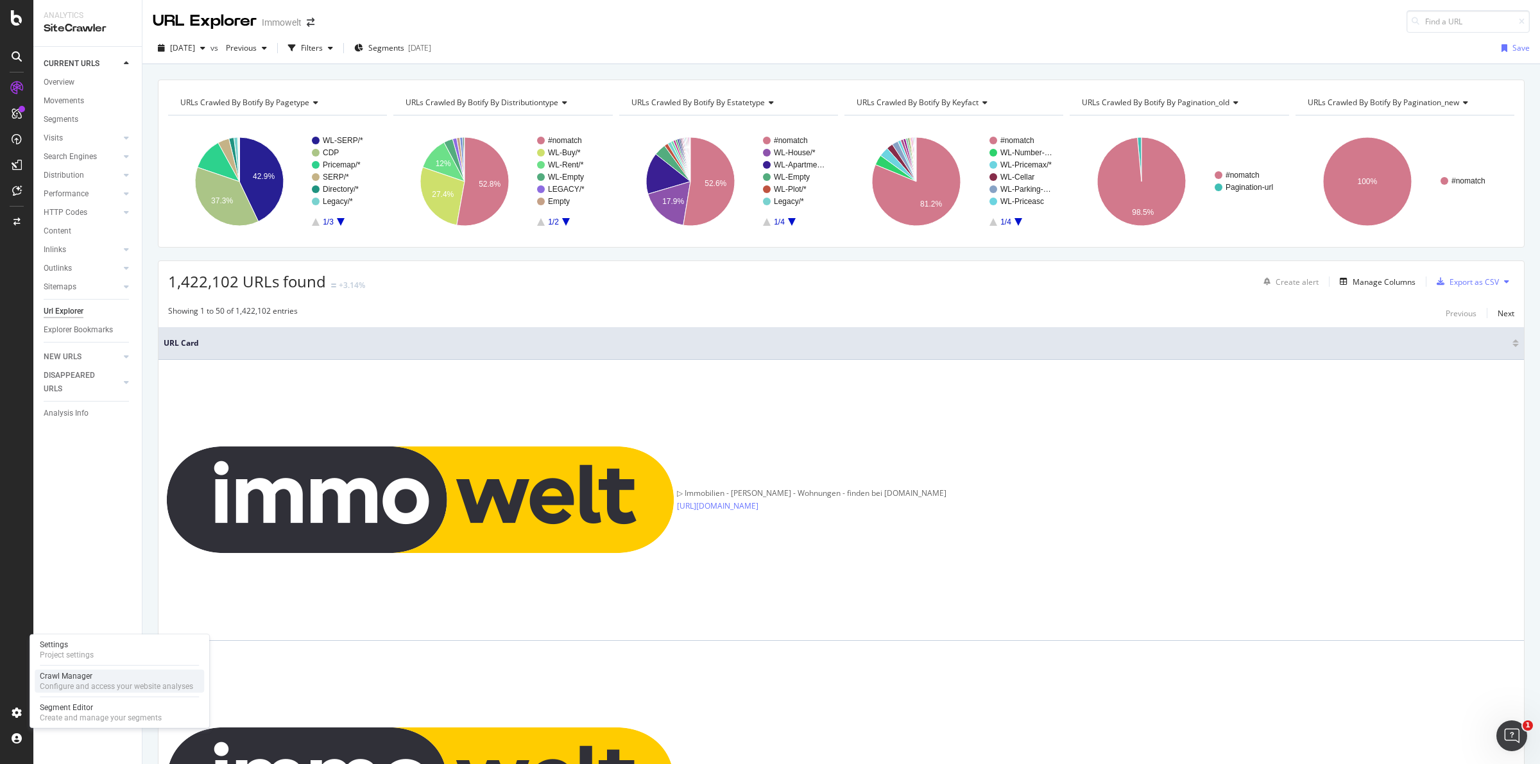
click at [85, 682] on div "Configure and access your website analyses" at bounding box center [116, 687] width 153 height 10
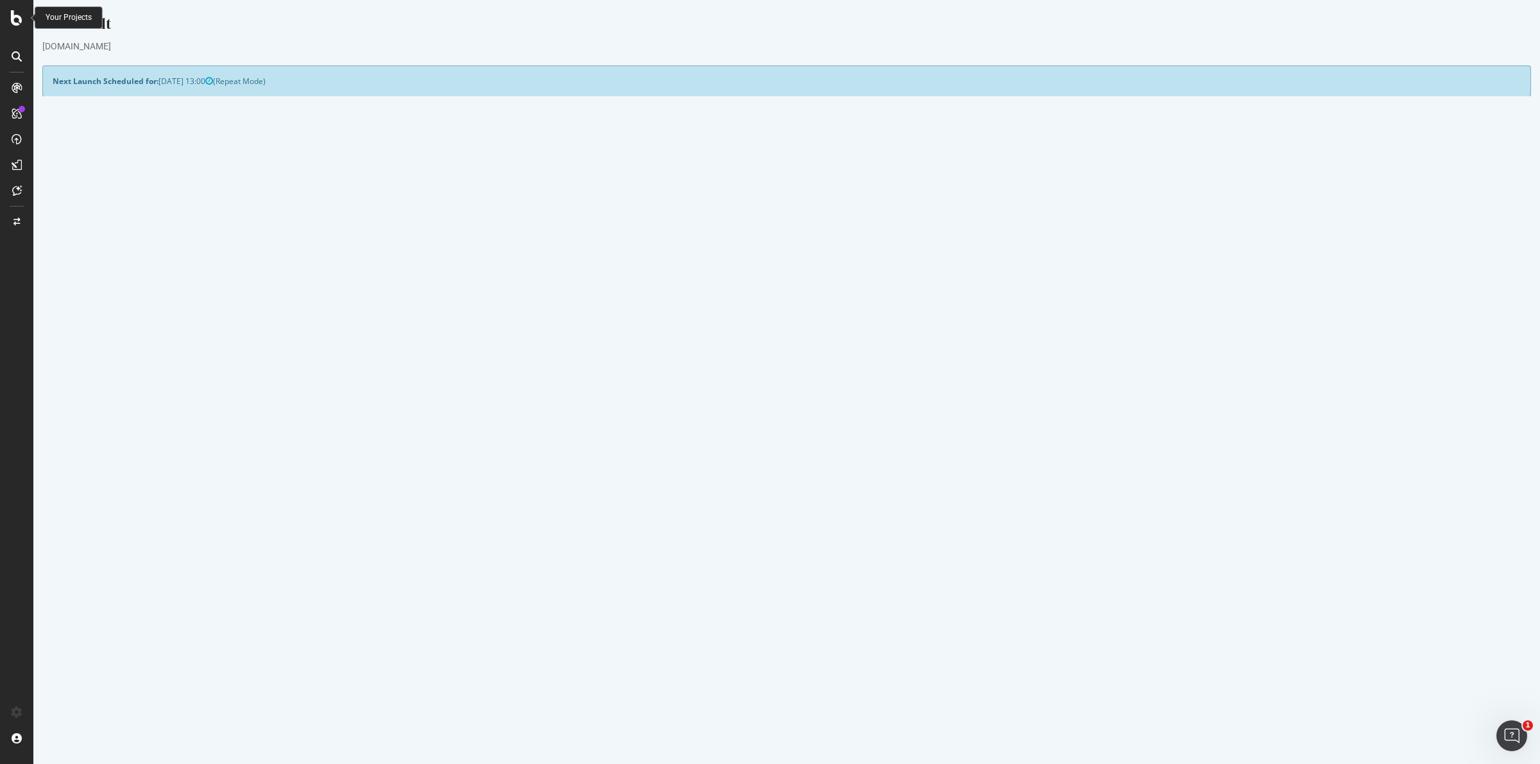
click at [22, 22] on div at bounding box center [16, 17] width 31 height 15
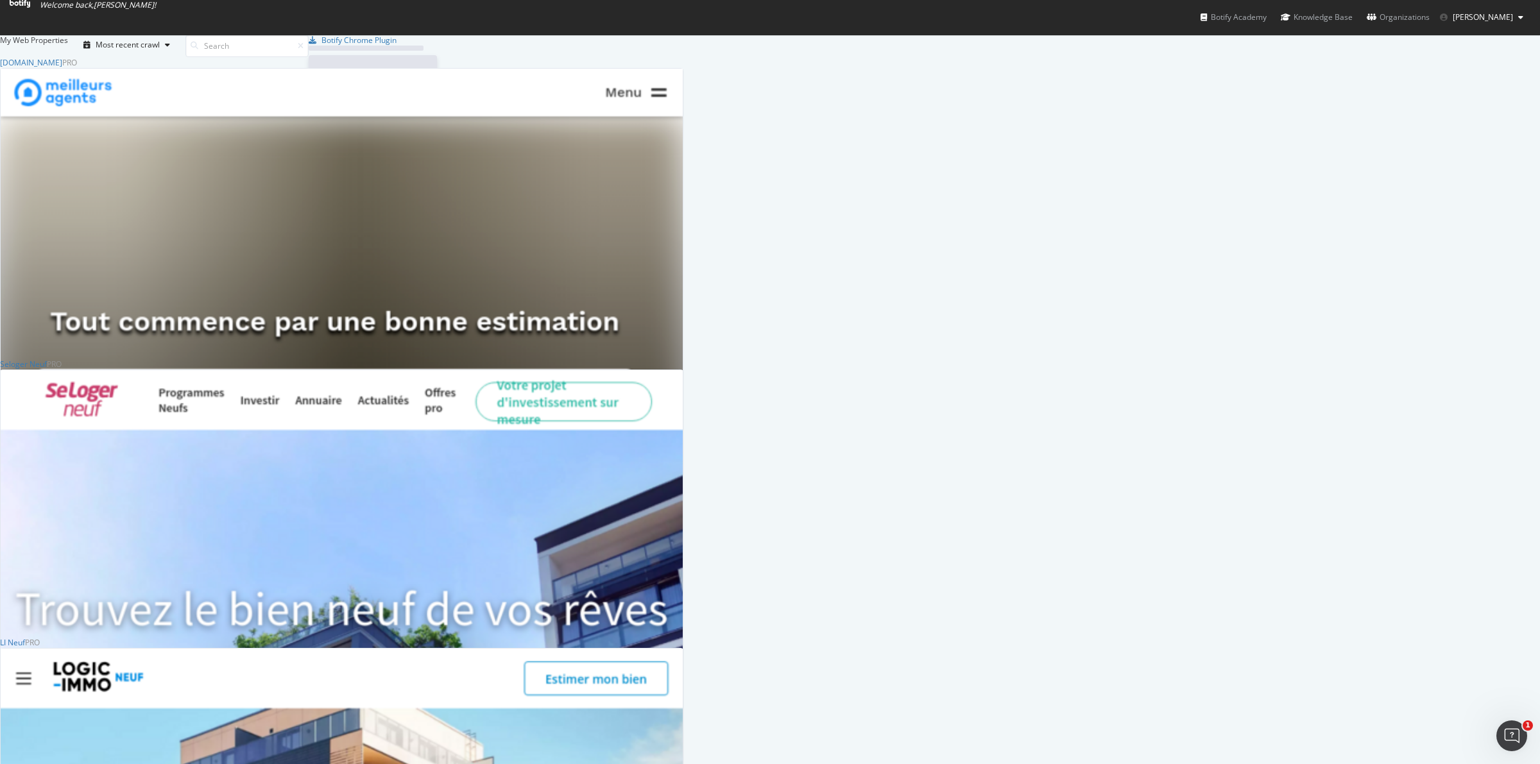
scroll to position [752, 1516]
click at [309, 57] on input at bounding box center [246, 46] width 123 height 22
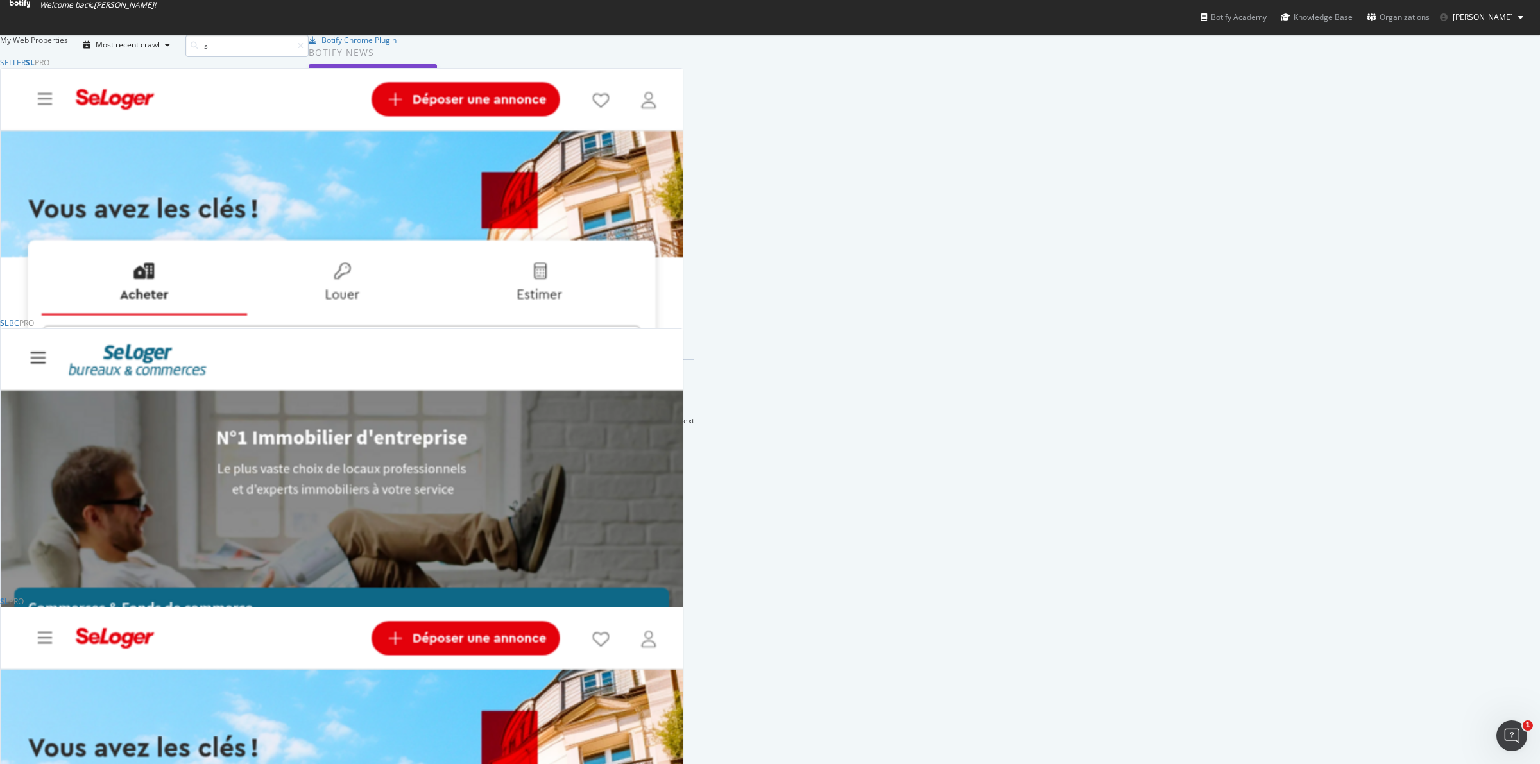
scroll to position [1355, 682]
type input "sl"
click at [9, 607] on b "SL" at bounding box center [4, 601] width 9 height 11
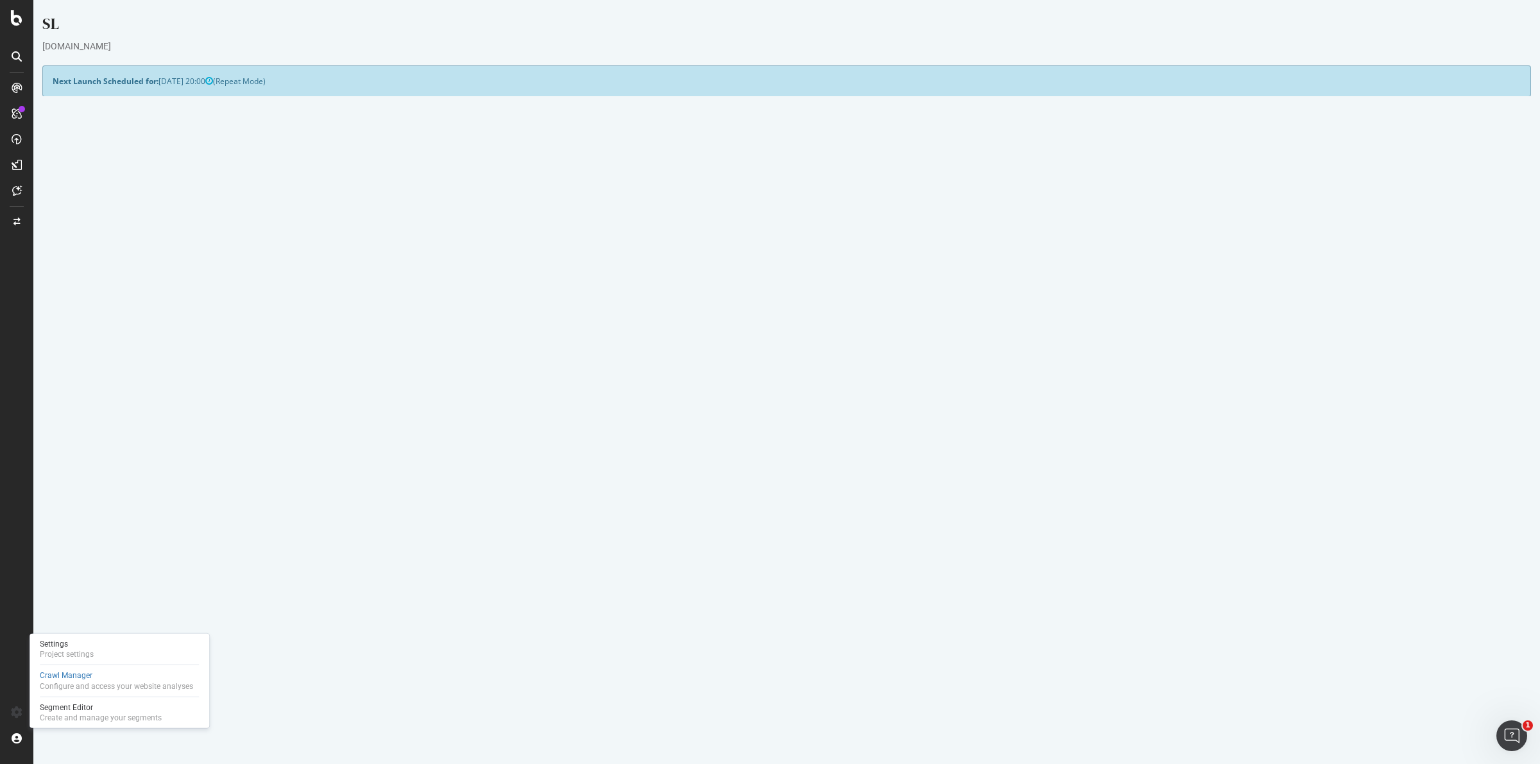
click at [265, 395] on div "Project Global Settings Last Settings Update [DATE] 08:04 Project Name SL Allow…" at bounding box center [411, 255] width 751 height 291
click at [237, 384] on div "Project Name SL Allowed Domains (http|https)://[DOMAIN_NAME] Start URLs [URL][D…" at bounding box center [411, 262] width 737 height 251
click at [19, 711] on icon at bounding box center [16, 713] width 13 height 13
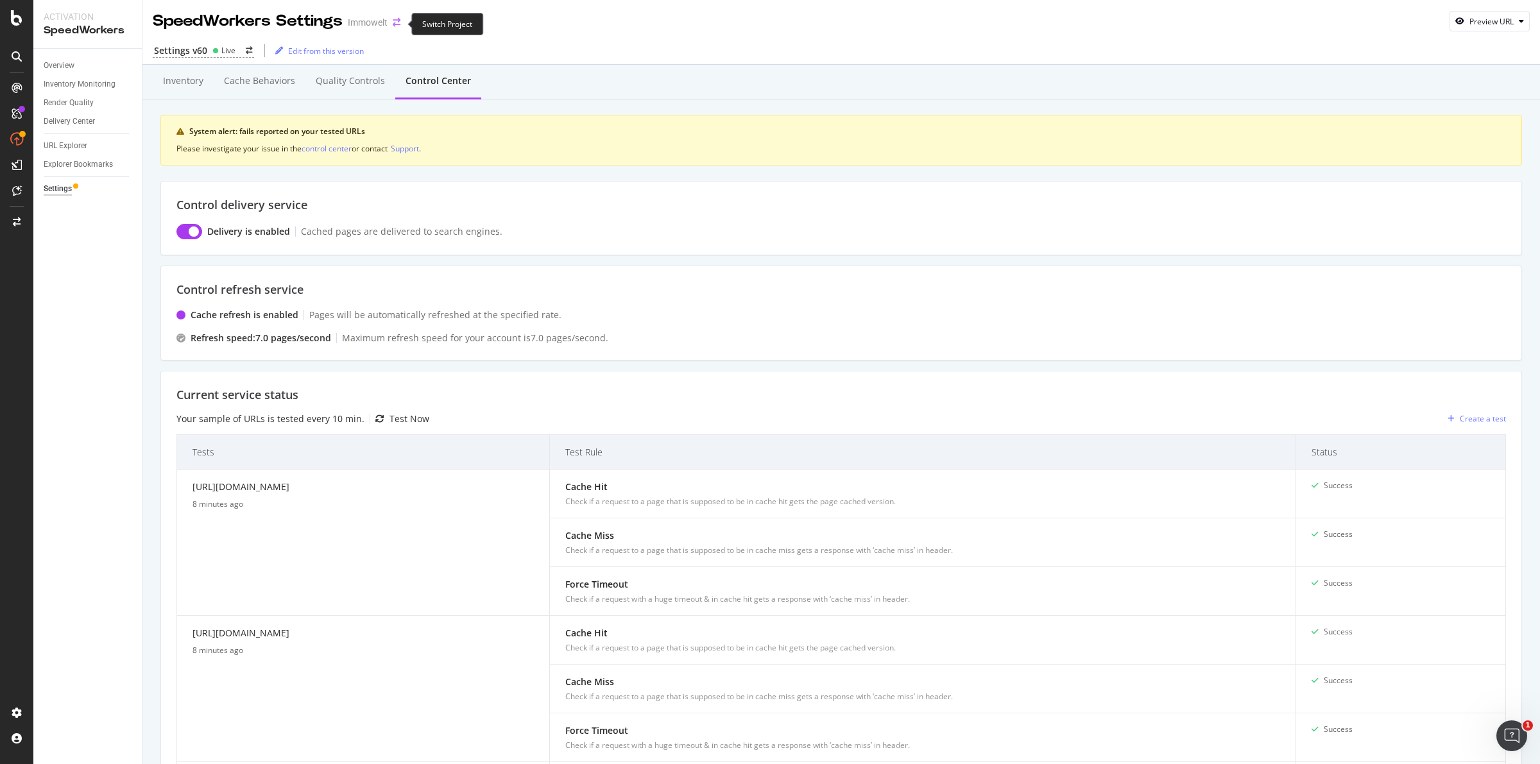
click at [398, 24] on icon "arrow-right-arrow-left" at bounding box center [397, 22] width 8 height 9
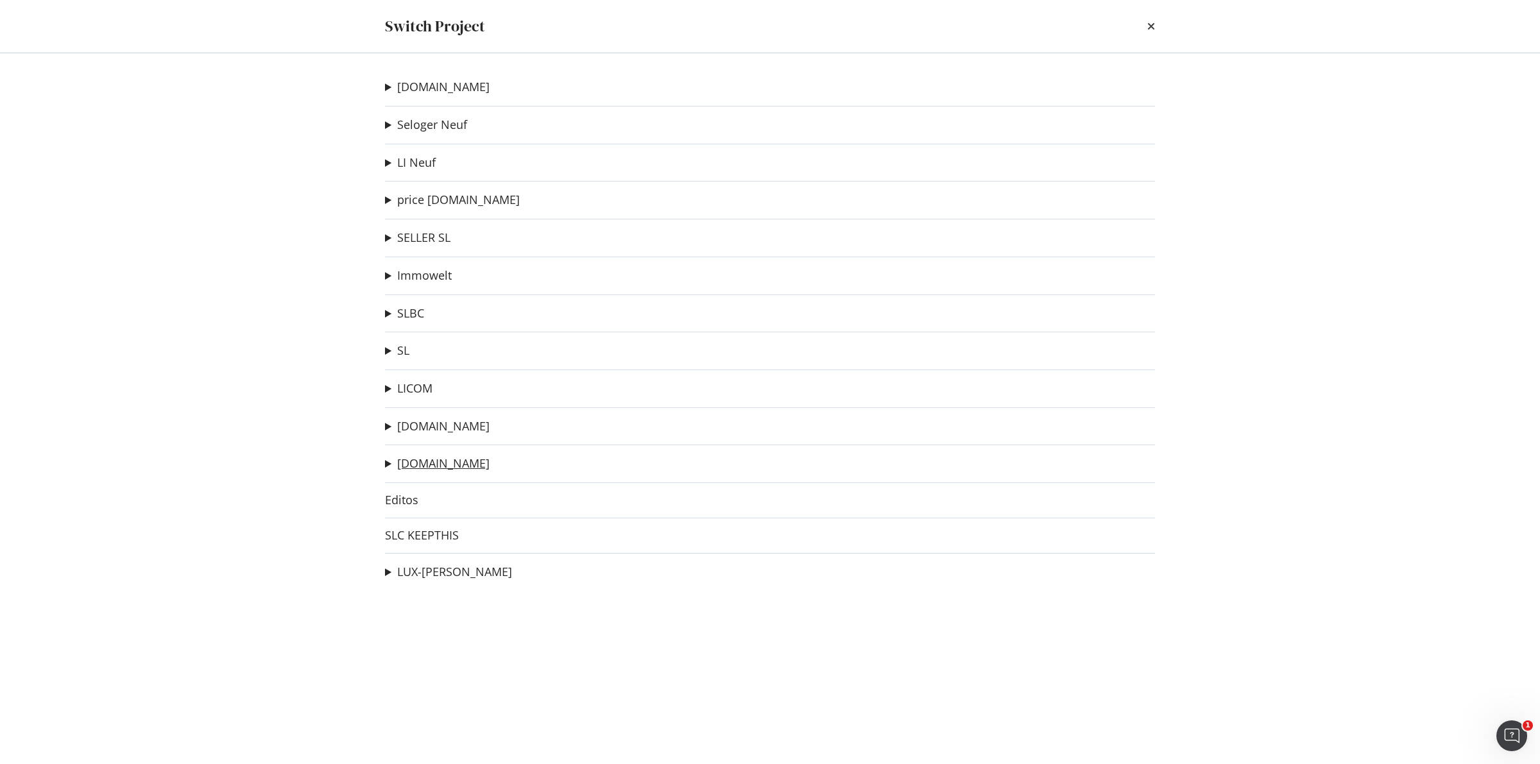
click at [454, 467] on link "[DOMAIN_NAME]" at bounding box center [443, 463] width 92 height 13
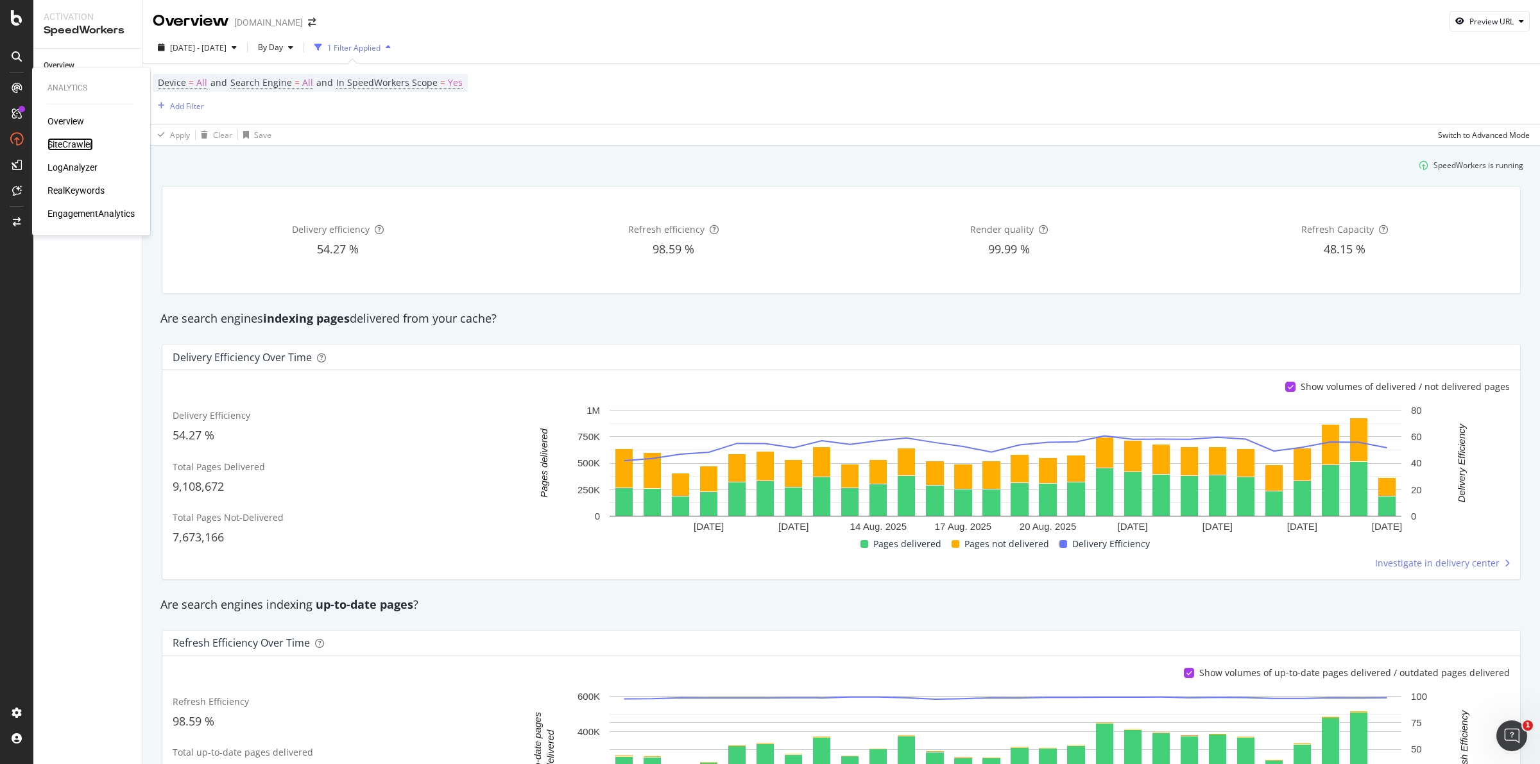
click at [65, 142] on div "SiteCrawler" at bounding box center [70, 144] width 46 height 13
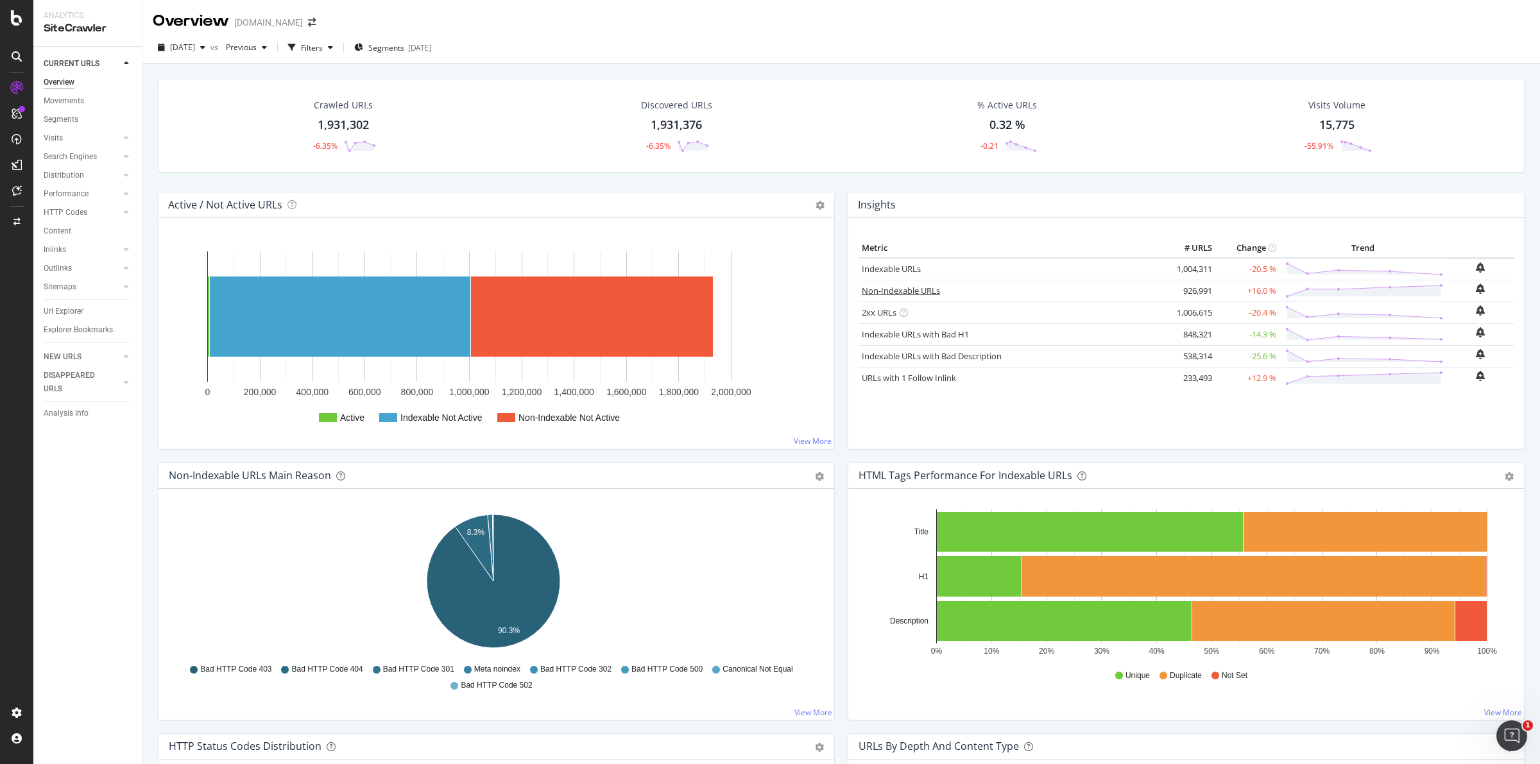
click at [914, 292] on link "Non-Indexable URLs" at bounding box center [901, 291] width 78 height 12
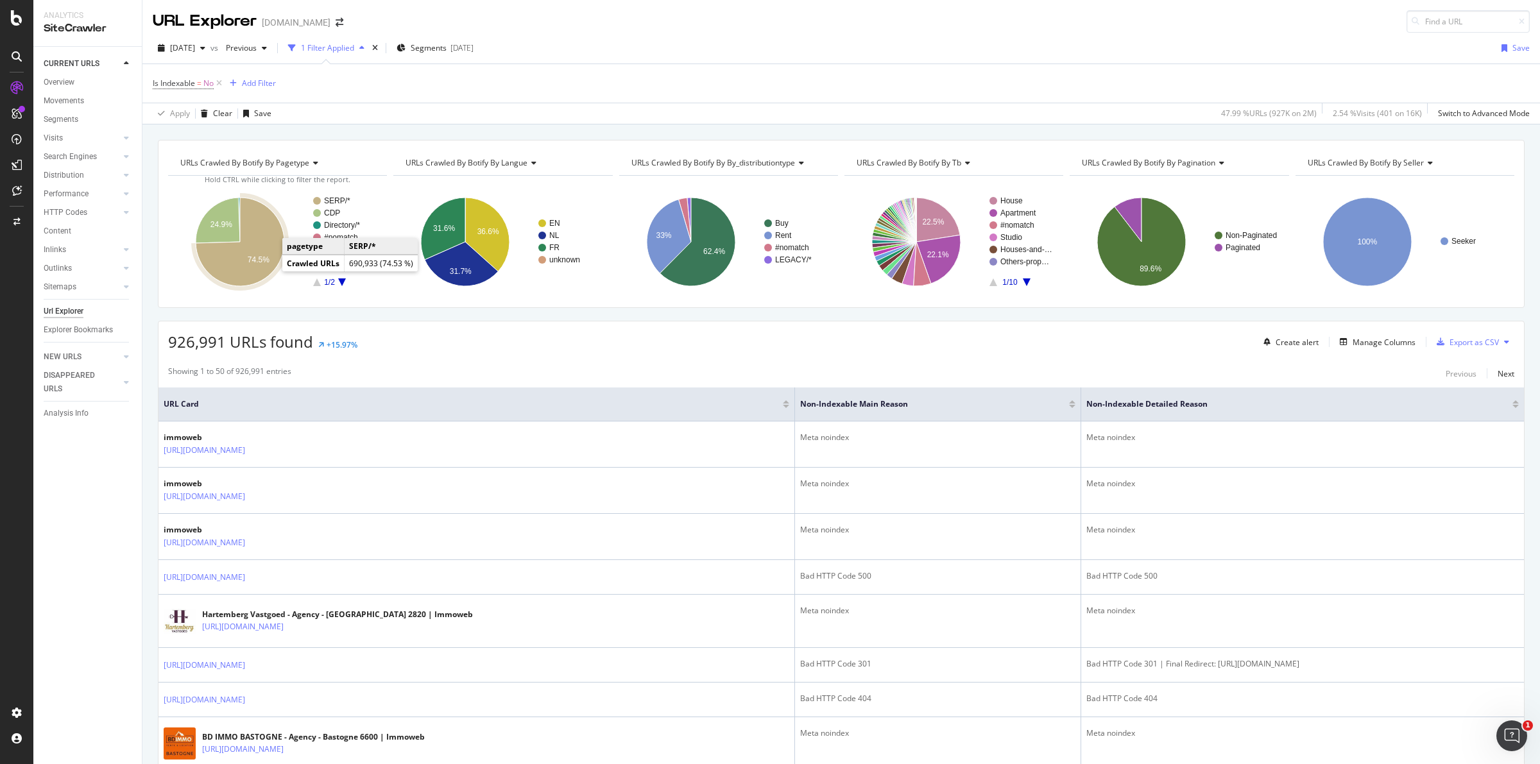
click at [264, 259] on text "74.5%" at bounding box center [259, 259] width 22 height 9
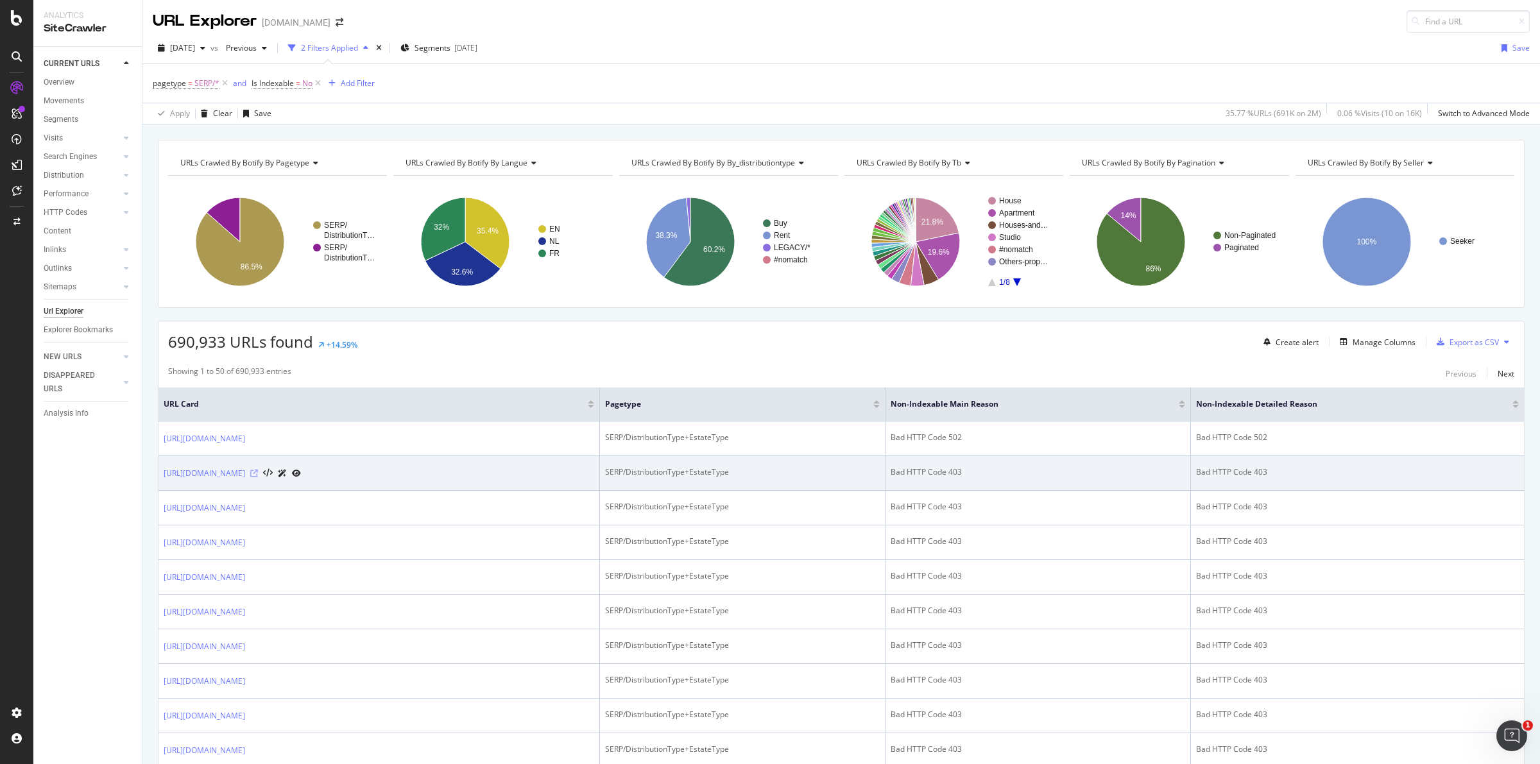
click at [258, 474] on icon at bounding box center [254, 474] width 8 height 8
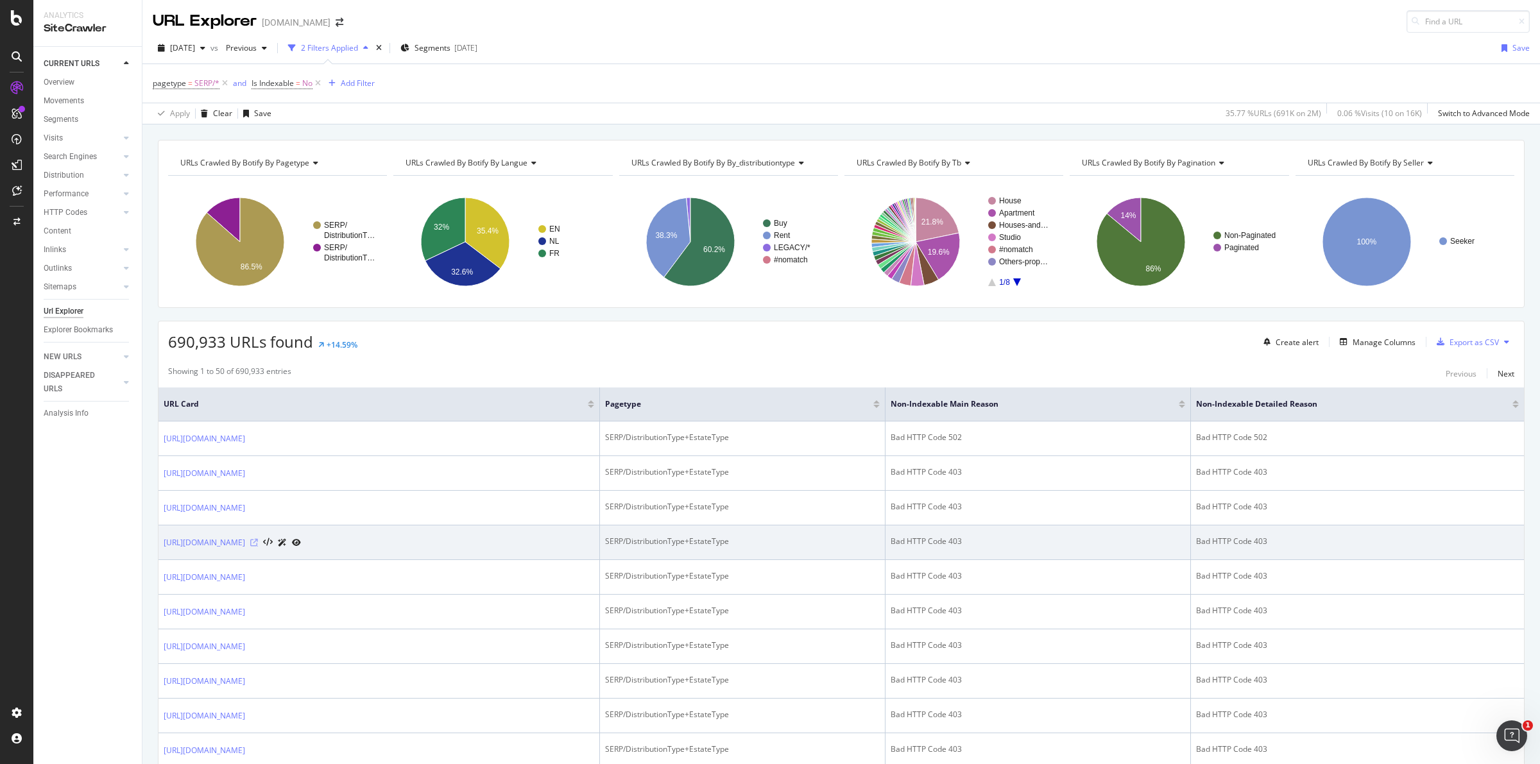
click at [258, 545] on icon at bounding box center [254, 543] width 8 height 8
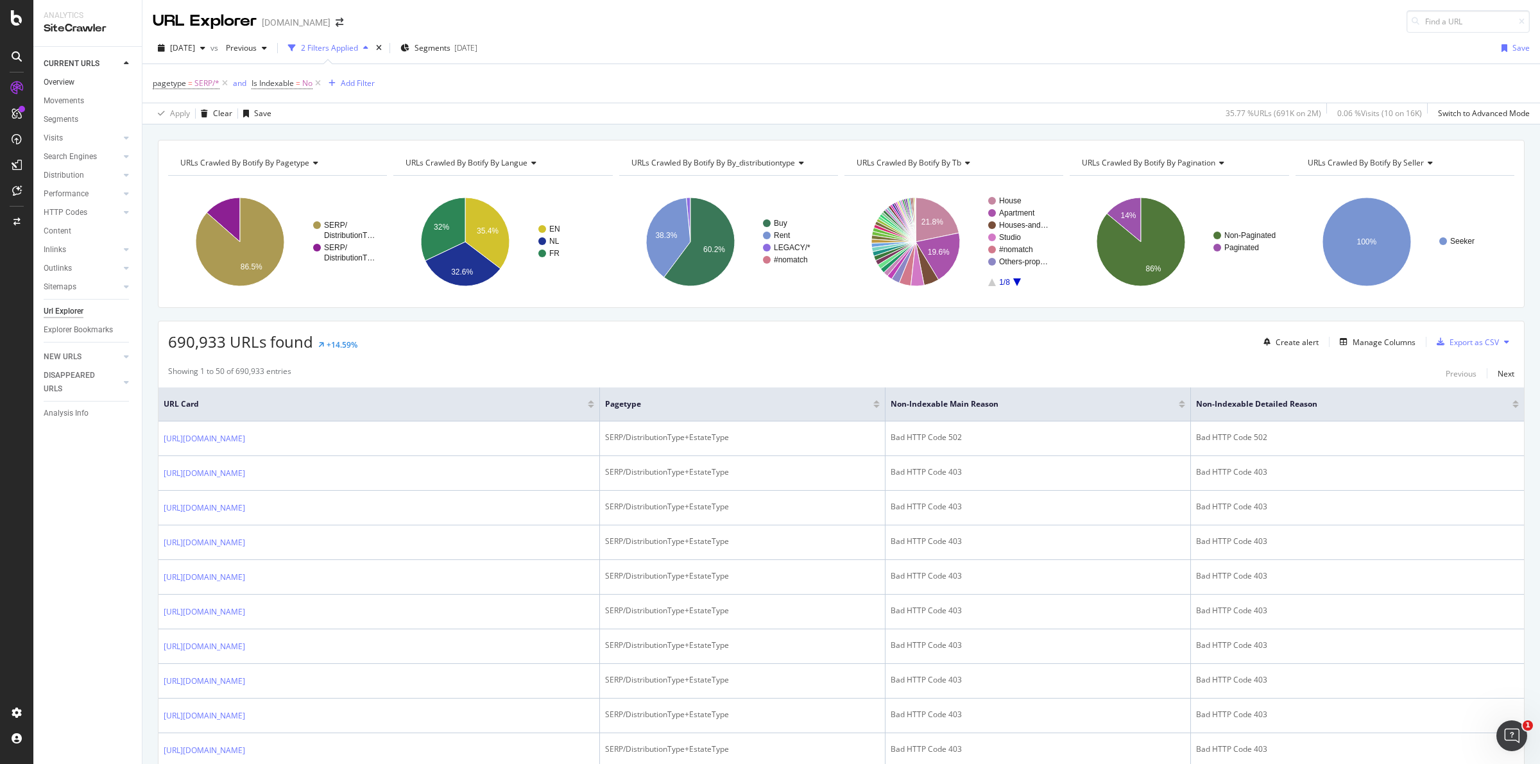
click at [75, 80] on link "Overview" at bounding box center [88, 82] width 89 height 13
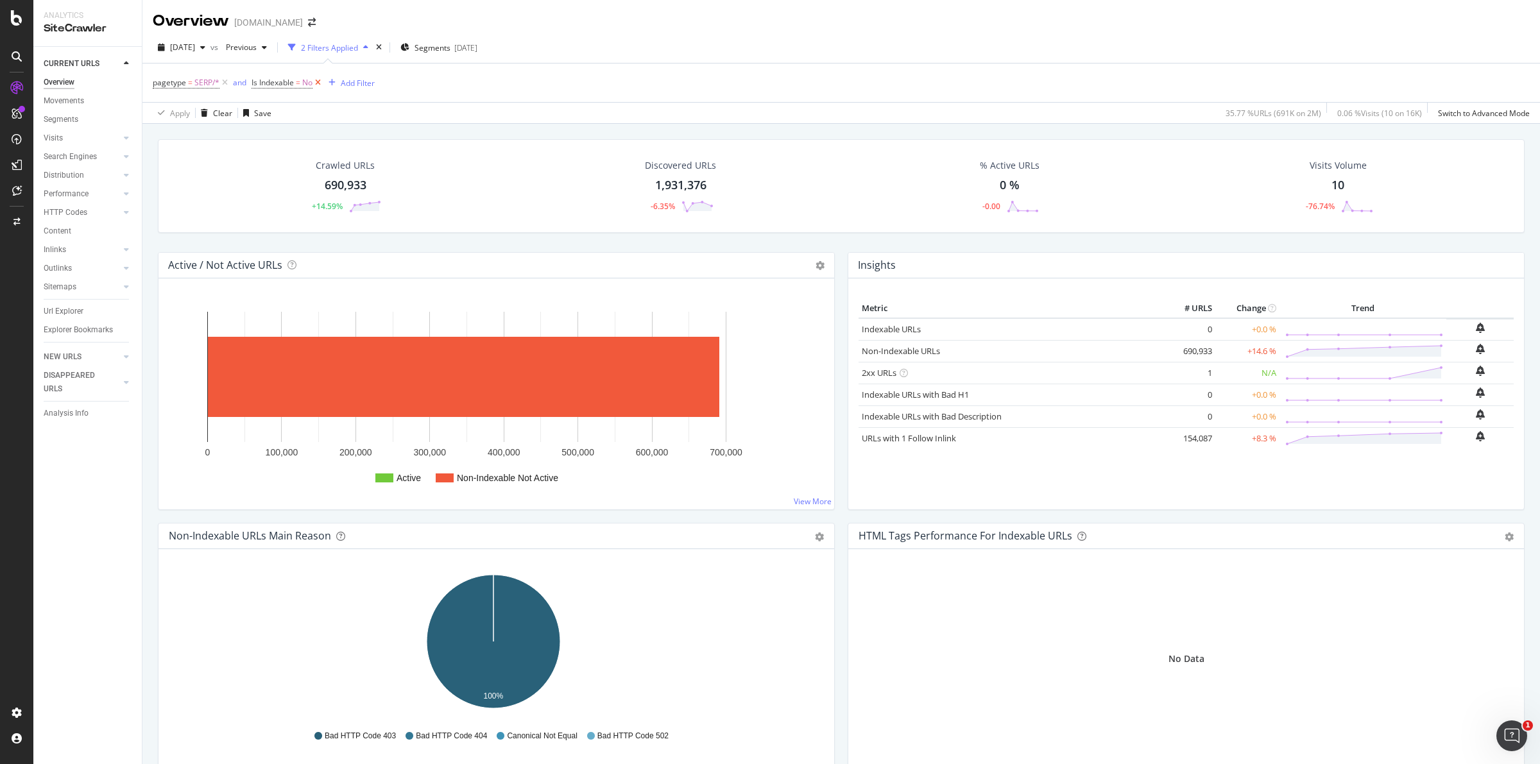
click at [318, 82] on icon at bounding box center [318, 82] width 11 height 13
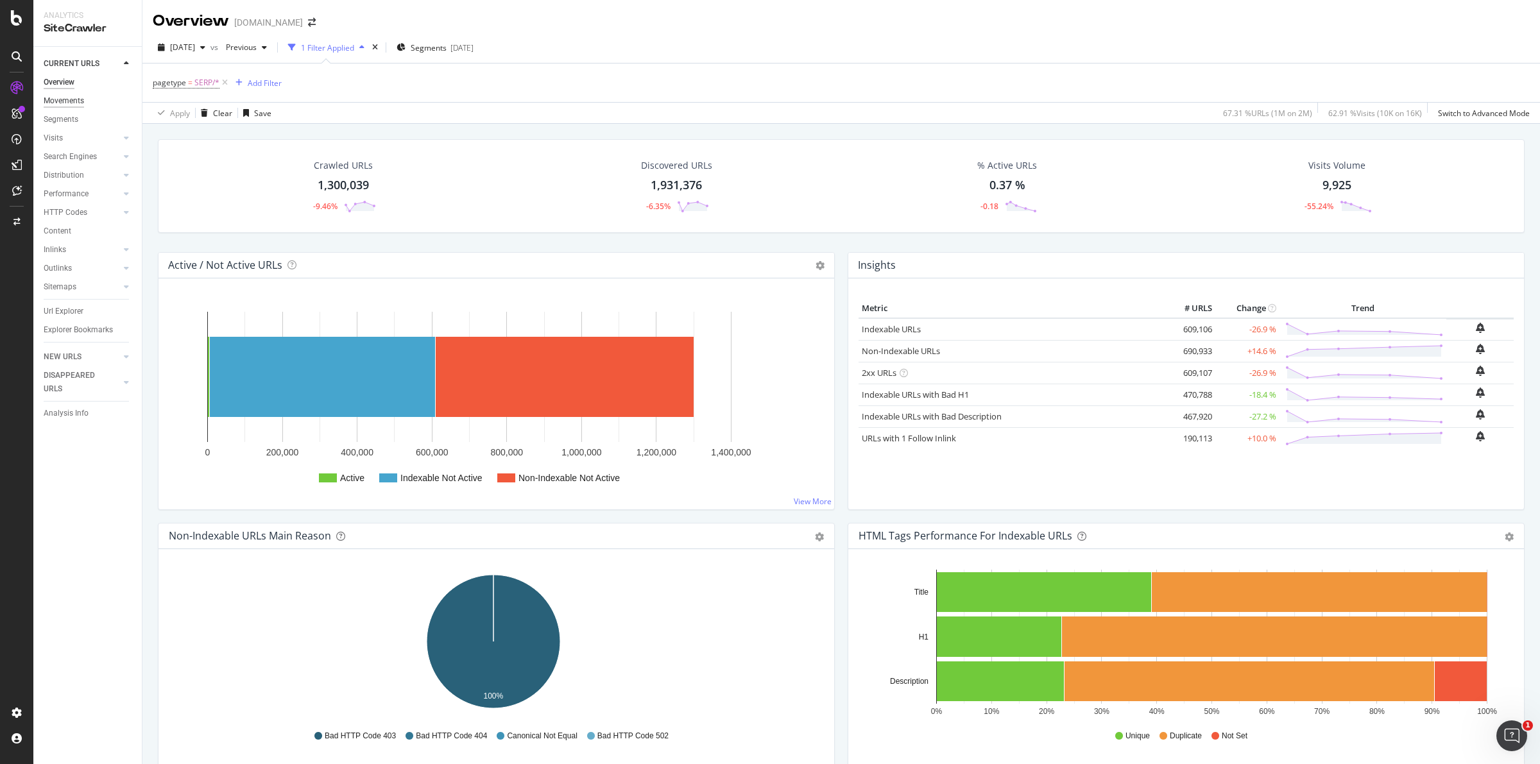
click at [71, 101] on div "Movements" at bounding box center [64, 100] width 40 height 13
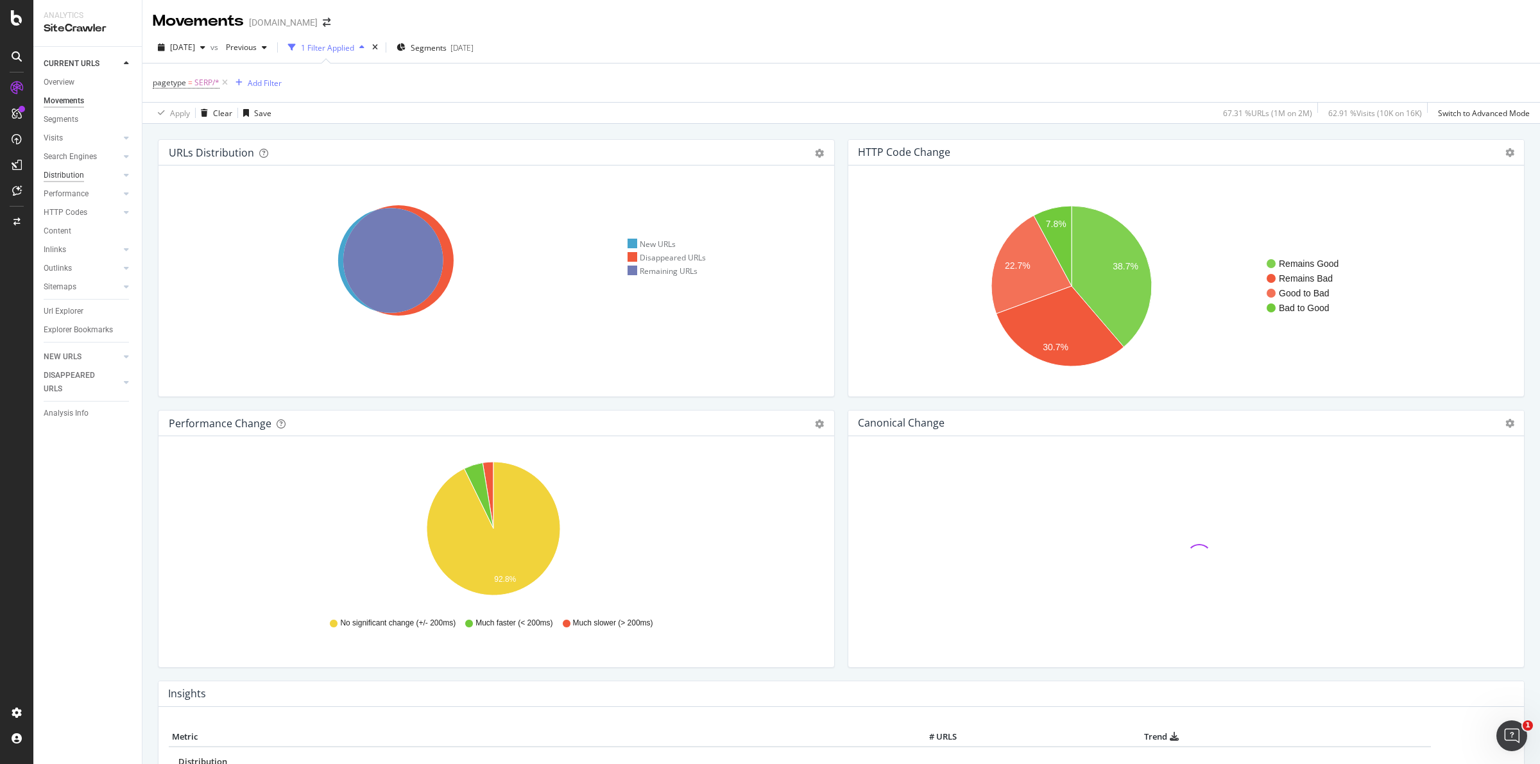
click at [67, 172] on div "Distribution" at bounding box center [64, 175] width 40 height 13
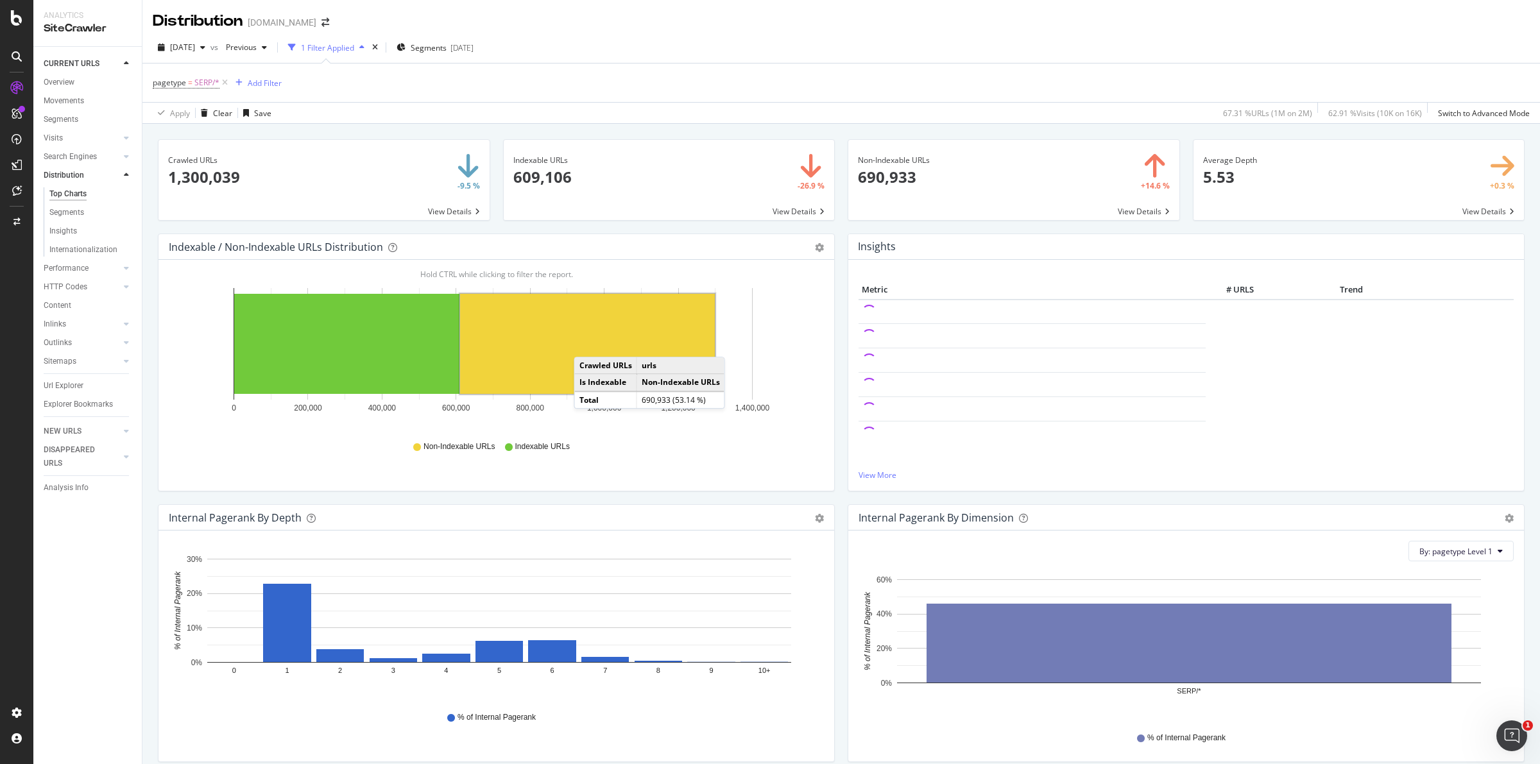
click at [587, 345] on rect "A chart." at bounding box center [587, 344] width 255 height 100
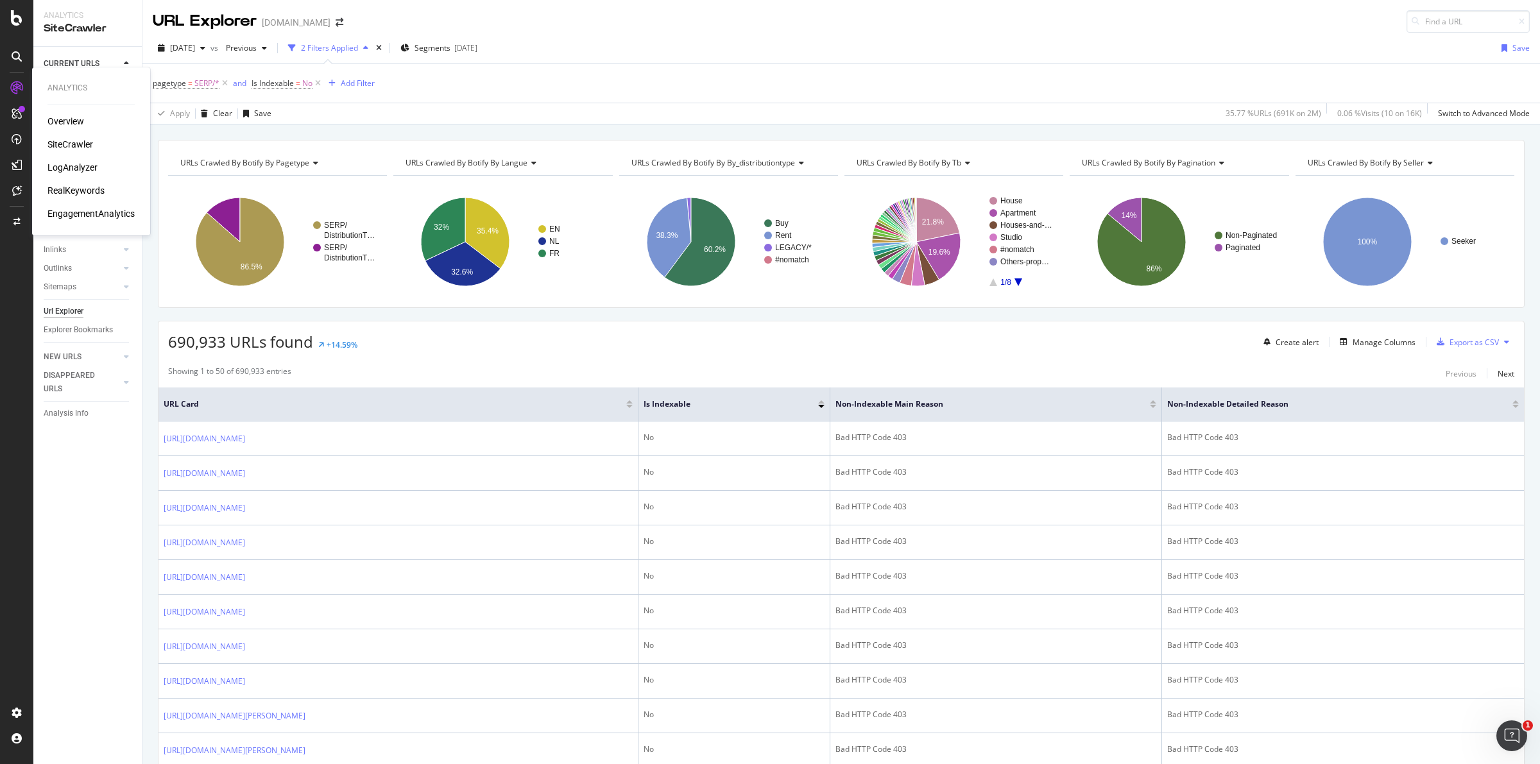
click at [64, 81] on div "Analytics Overview SiteCrawler LogAnalyzer RealKeywords EngagementAnalytics" at bounding box center [91, 151] width 108 height 163
click at [81, 120] on div "Overview" at bounding box center [65, 121] width 37 height 13
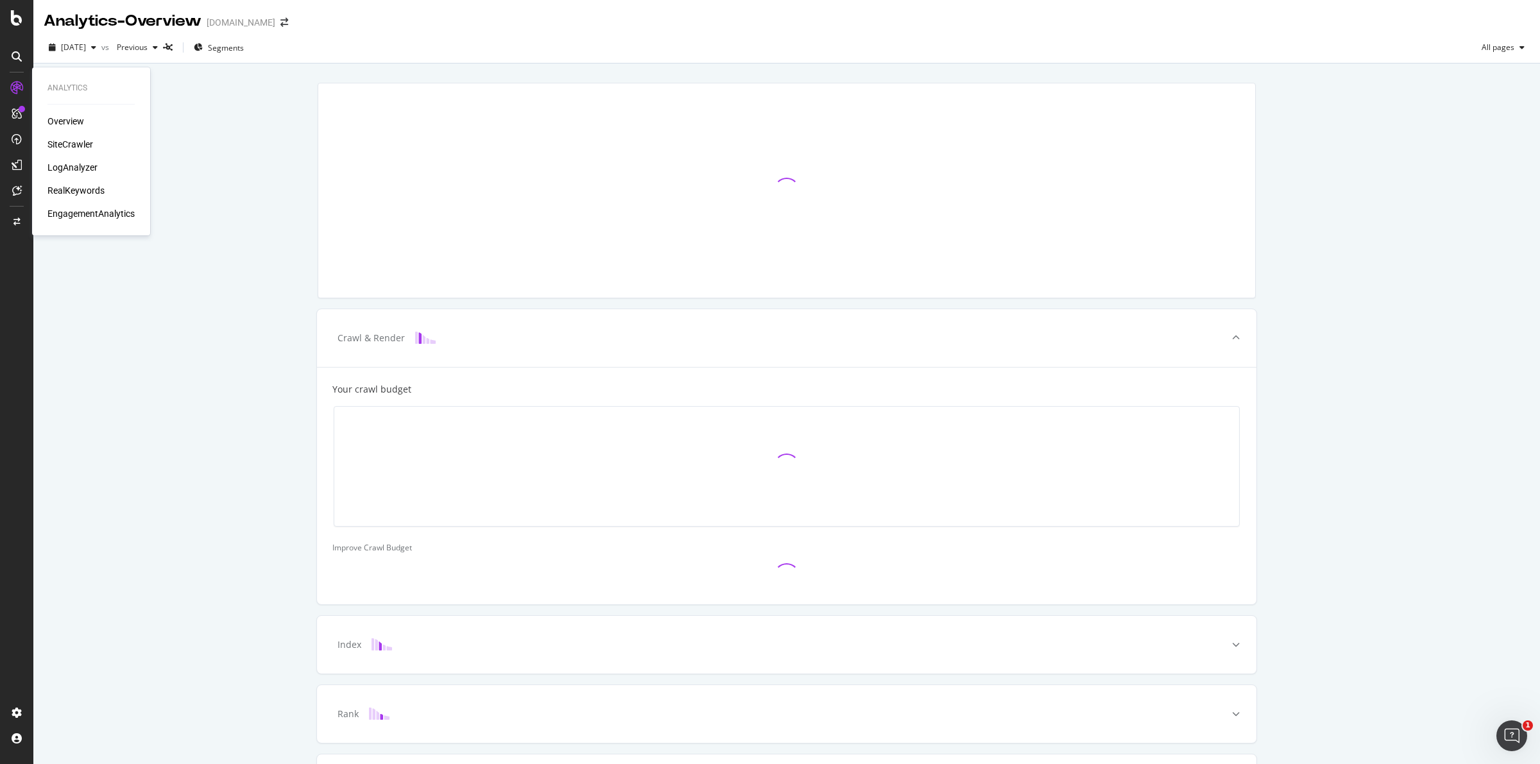
click at [85, 139] on div "SiteCrawler" at bounding box center [70, 144] width 46 height 13
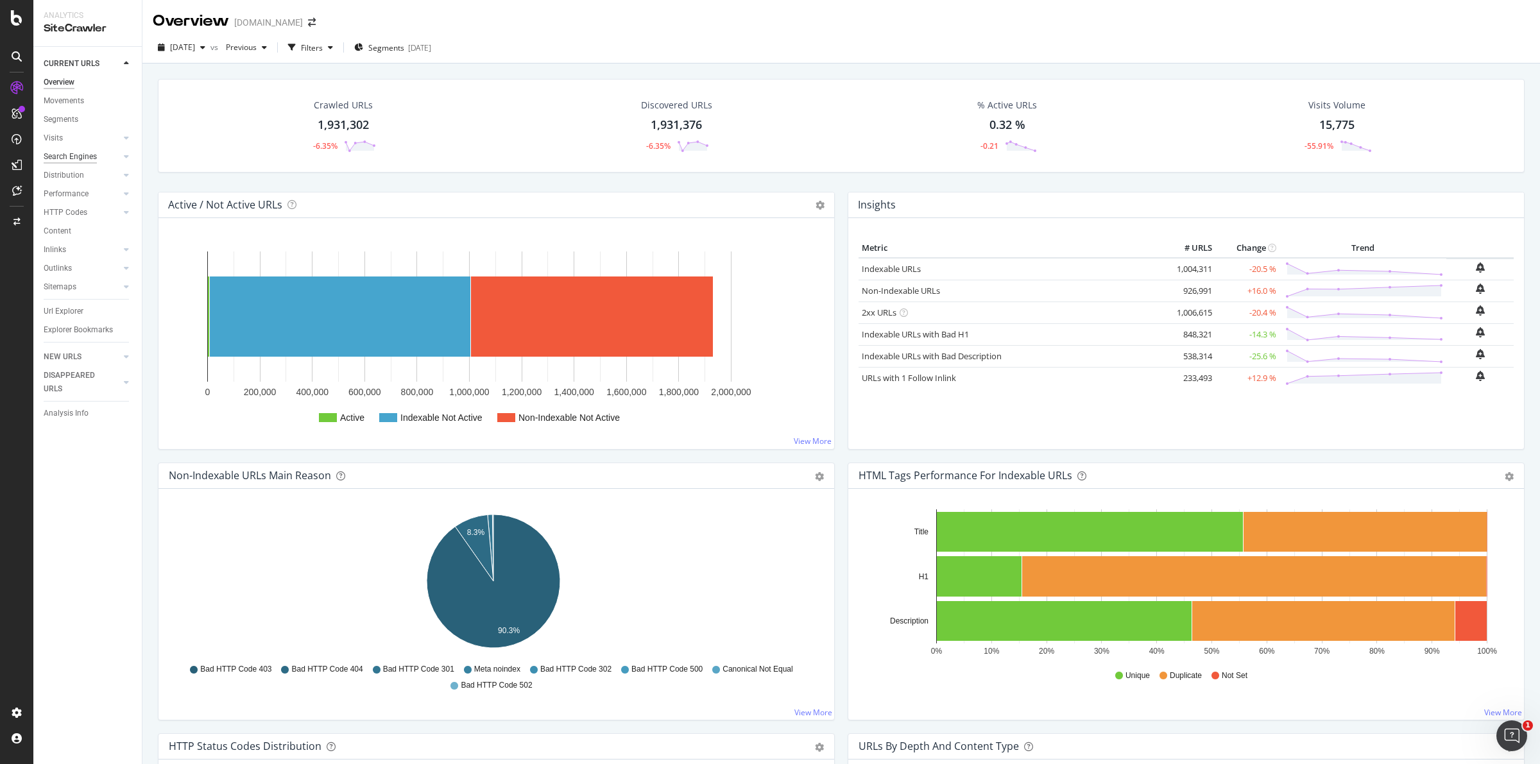
click at [87, 154] on div "Search Engines" at bounding box center [70, 156] width 53 height 13
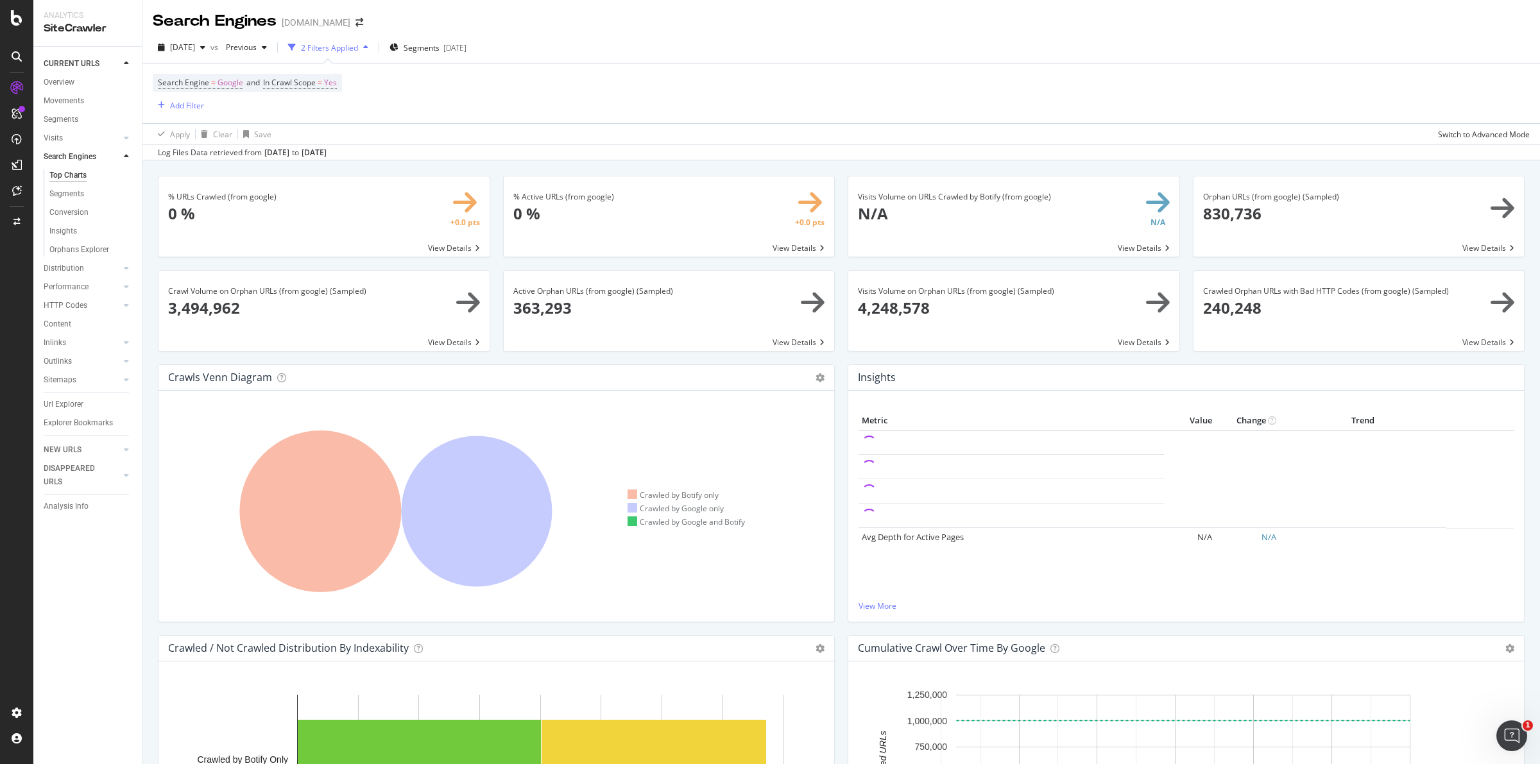
click at [809, 302] on span at bounding box center [669, 311] width 331 height 80
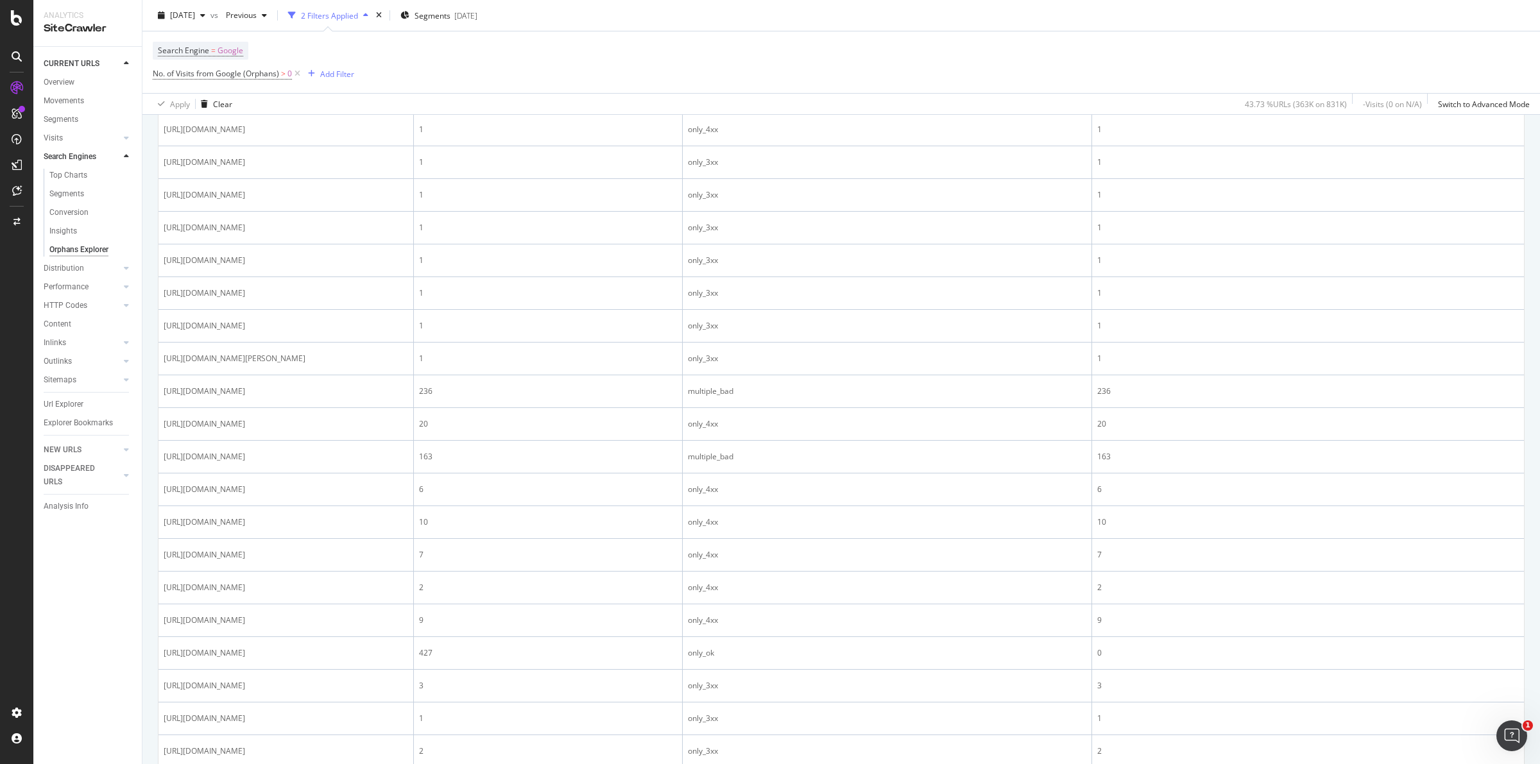
scroll to position [401, 0]
click at [67, 79] on div "Overview" at bounding box center [59, 82] width 31 height 13
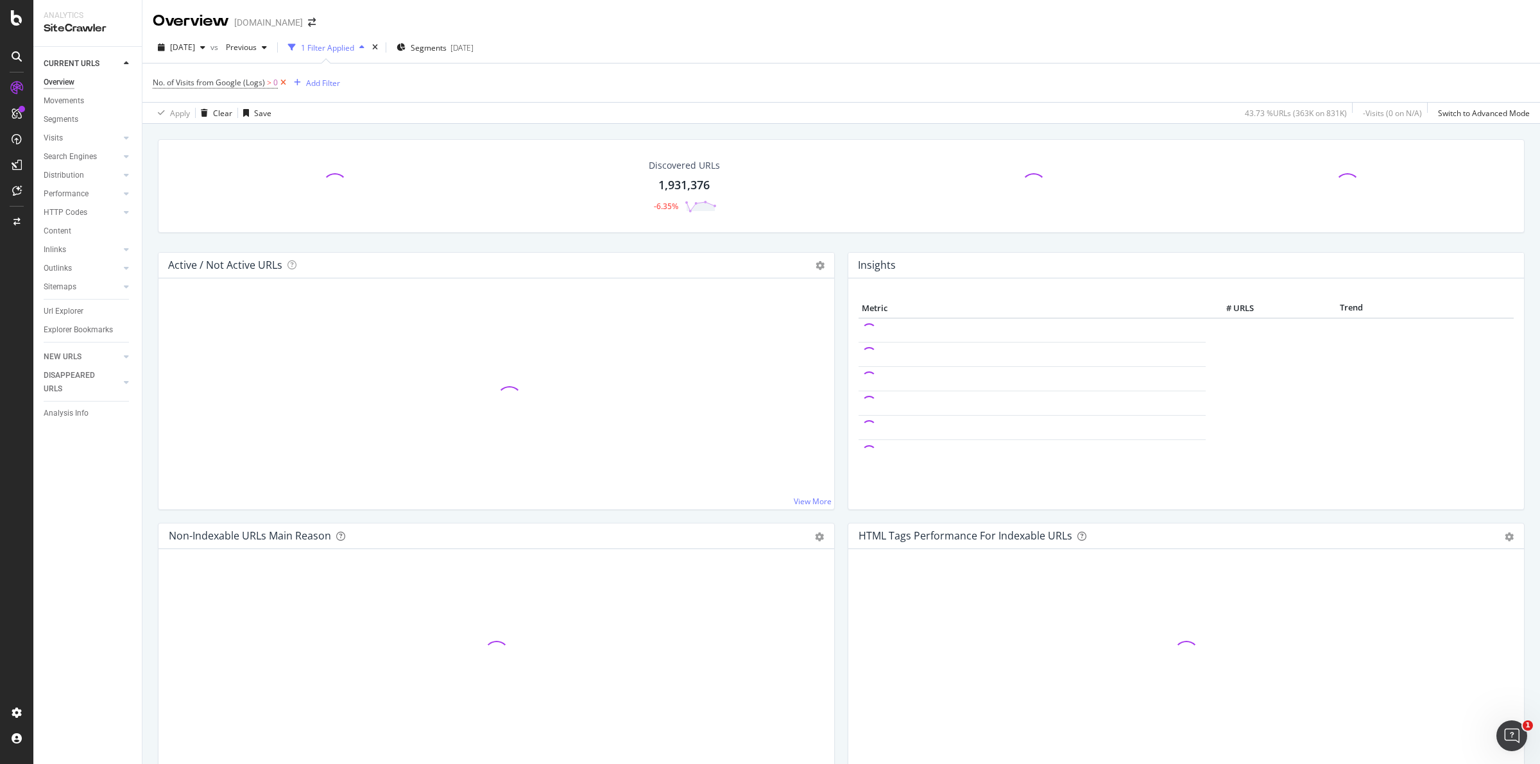
click at [282, 78] on icon at bounding box center [283, 82] width 11 height 13
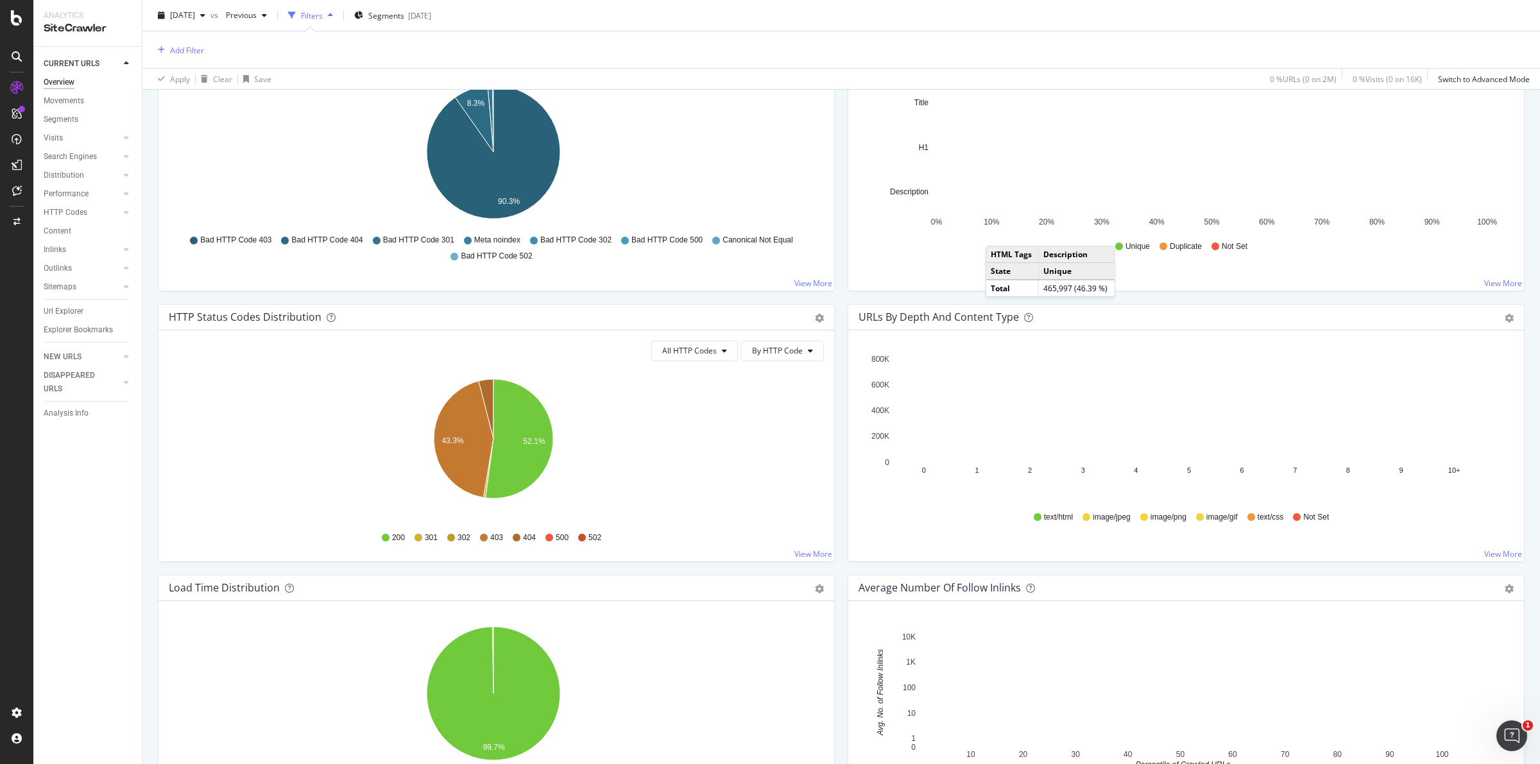
scroll to position [436, 0]
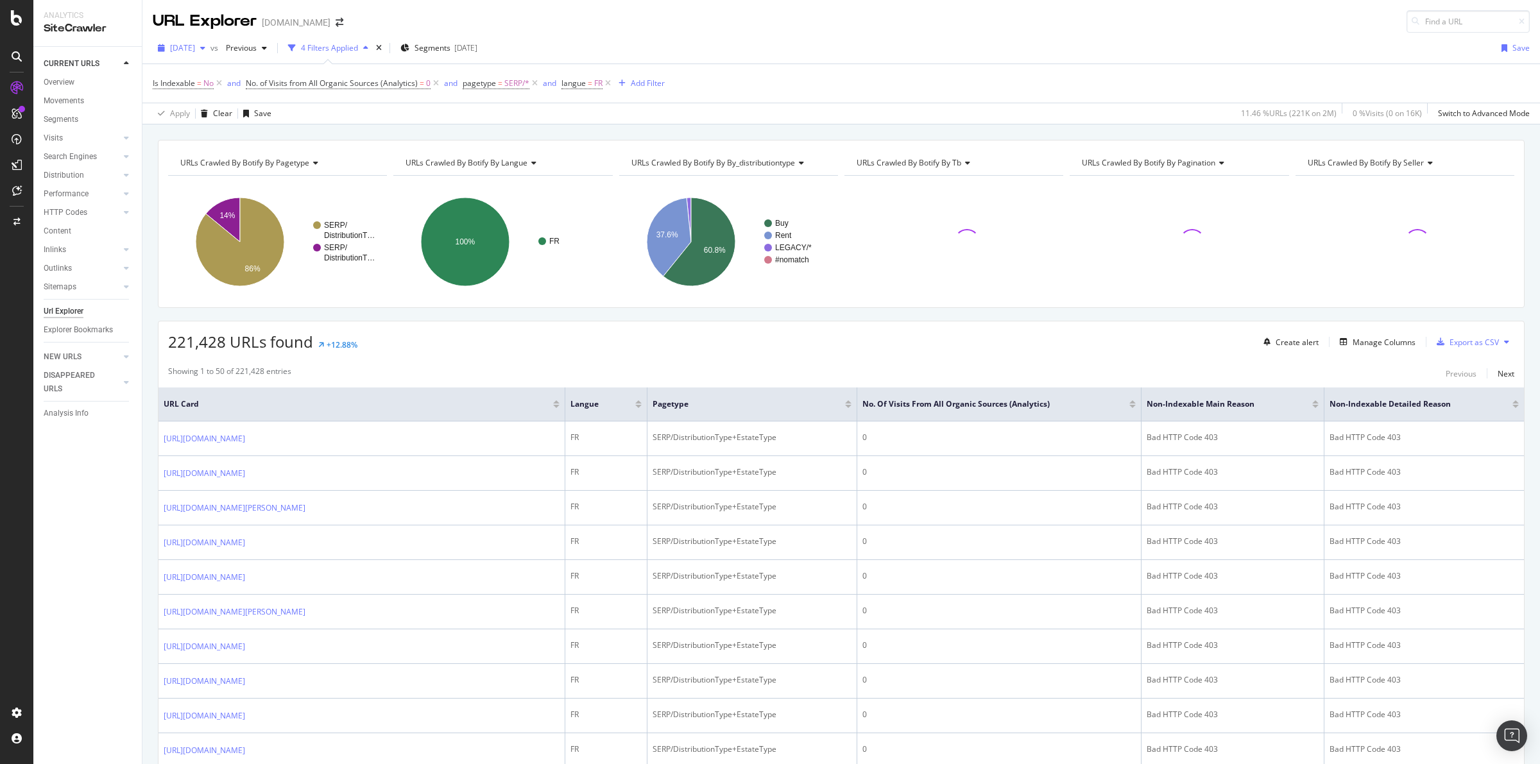
click at [210, 46] on div "button" at bounding box center [202, 48] width 15 height 8
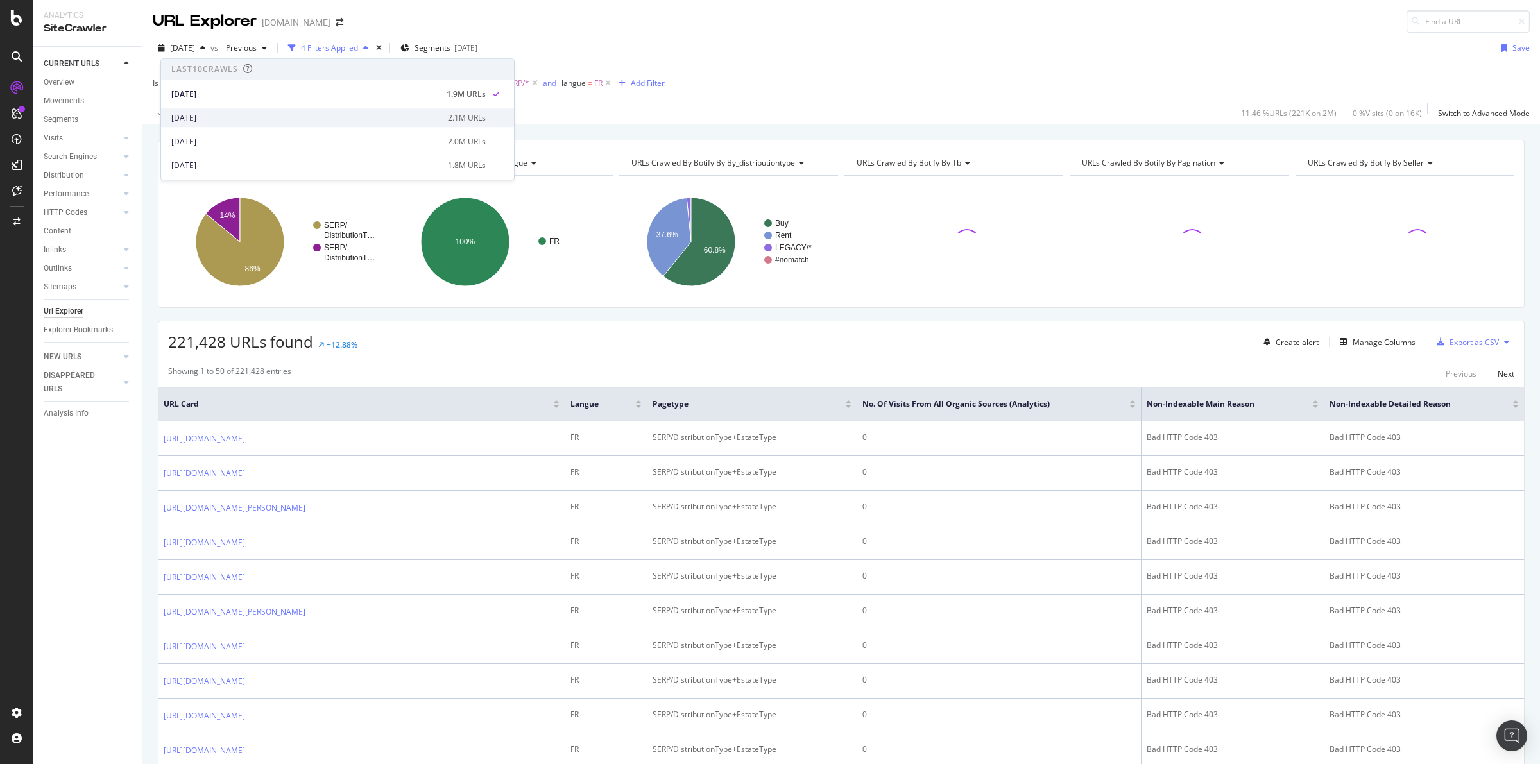
click at [210, 121] on div "[DATE]" at bounding box center [305, 118] width 269 height 12
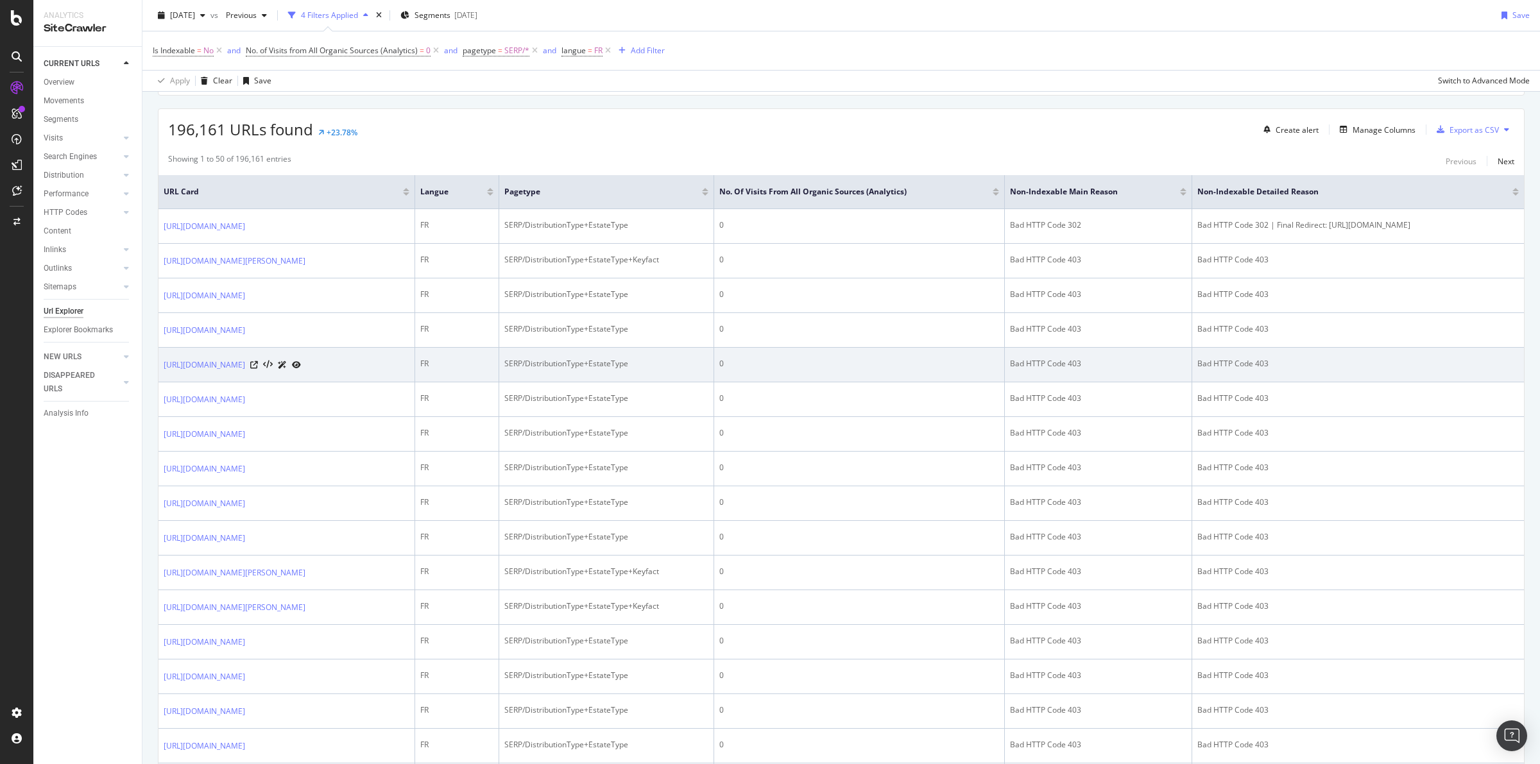
scroll to position [241, 0]
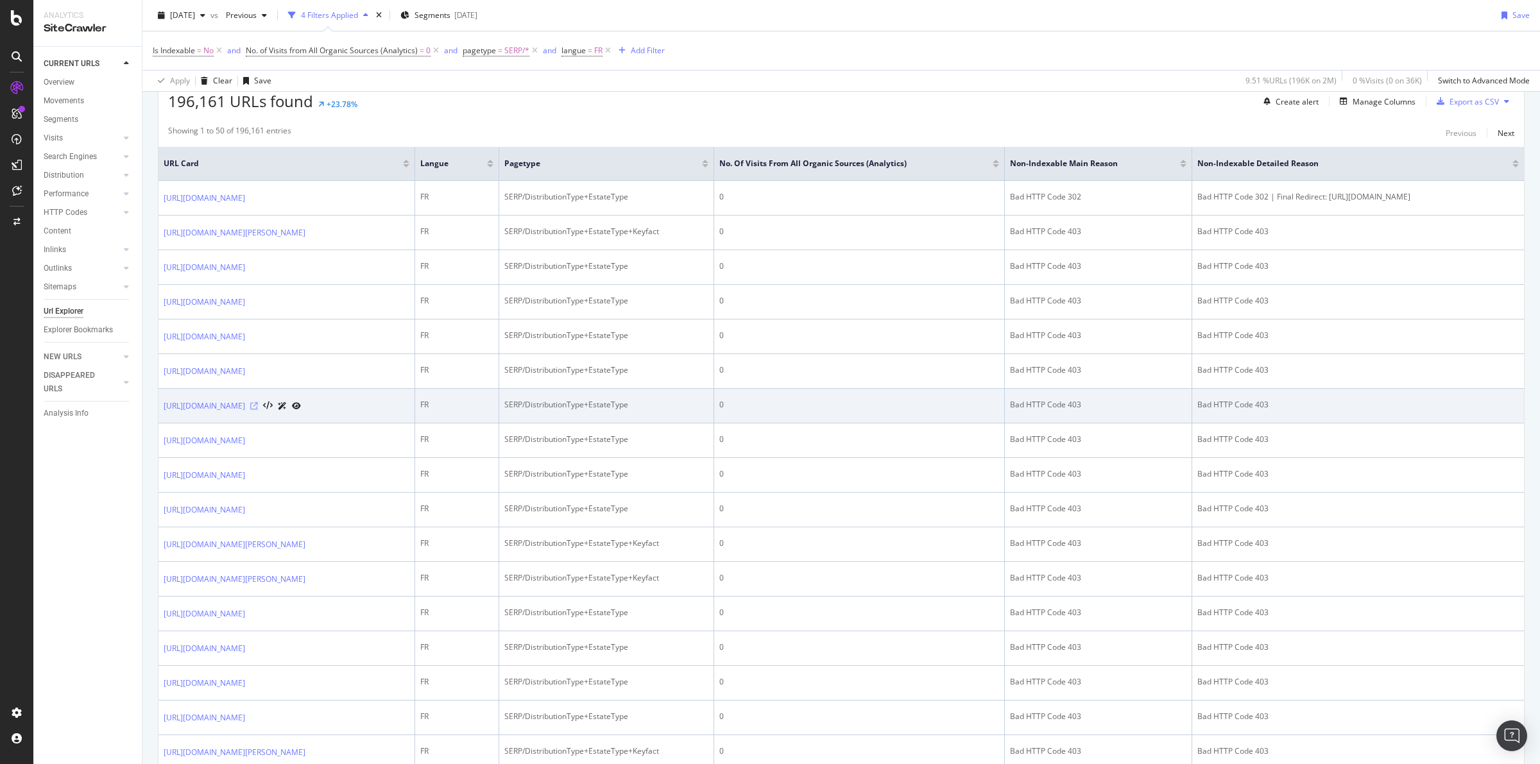
click at [258, 410] on icon at bounding box center [254, 406] width 8 height 8
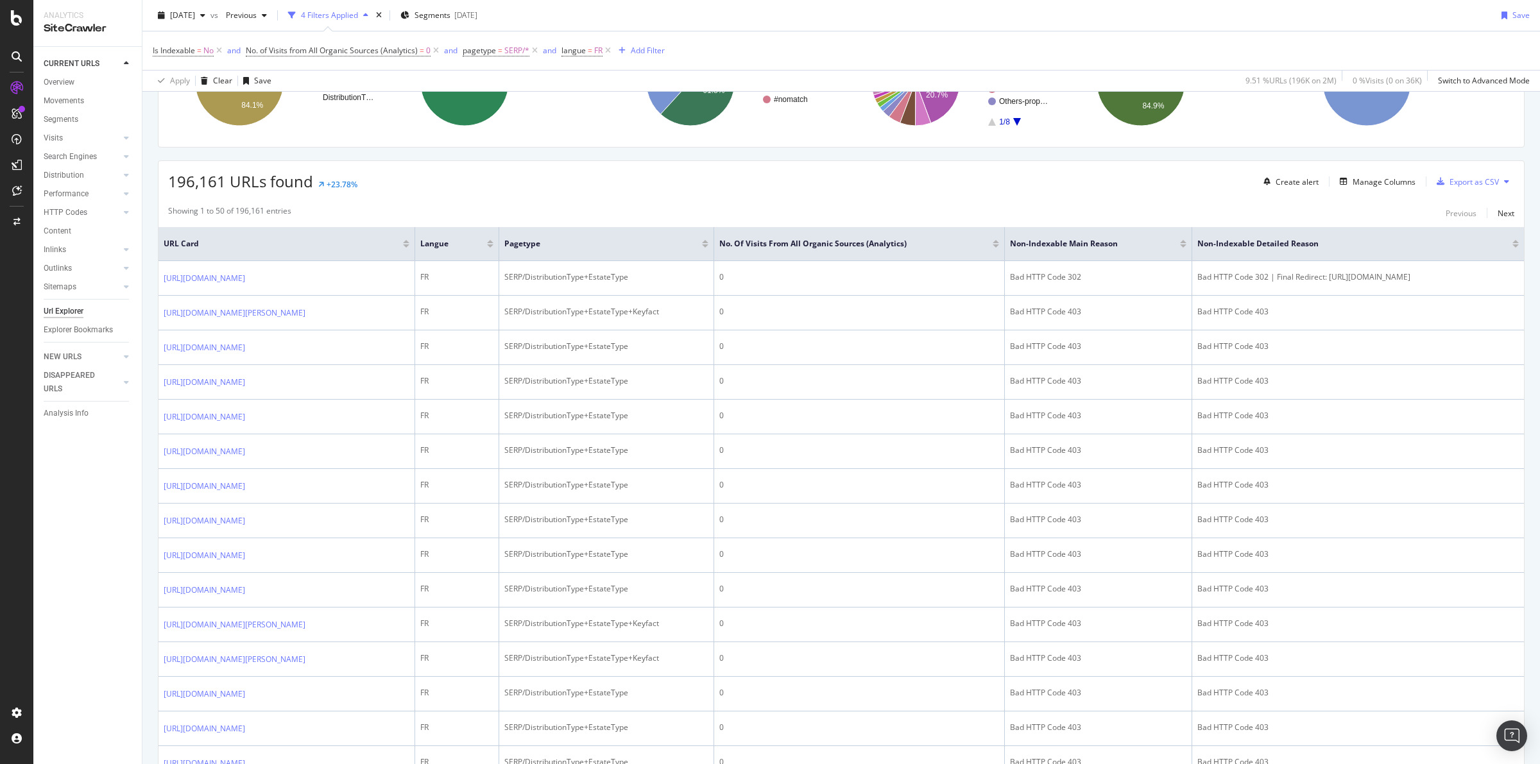
scroll to position [0, 0]
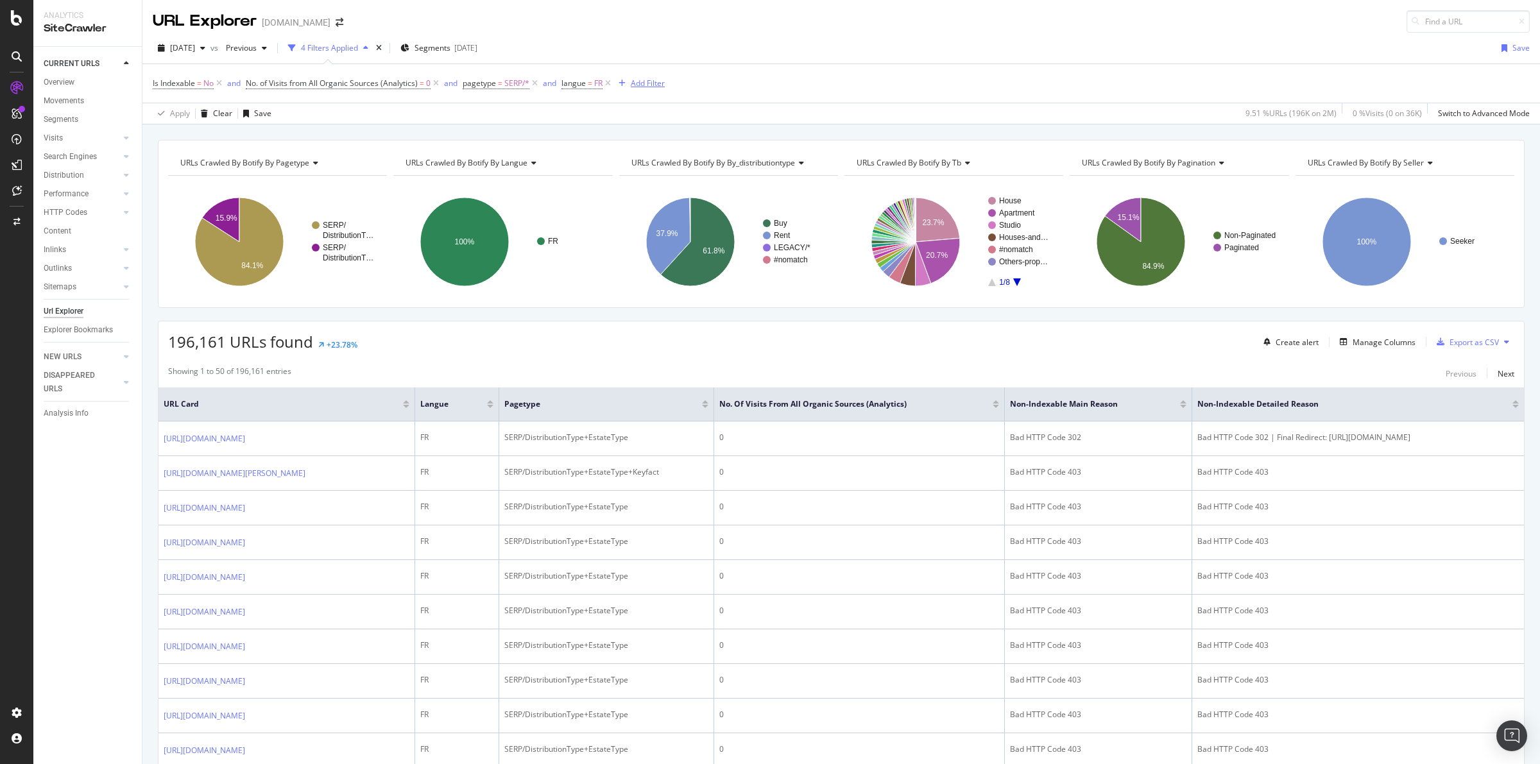
click at [633, 82] on div "Add Filter" at bounding box center [648, 83] width 34 height 11
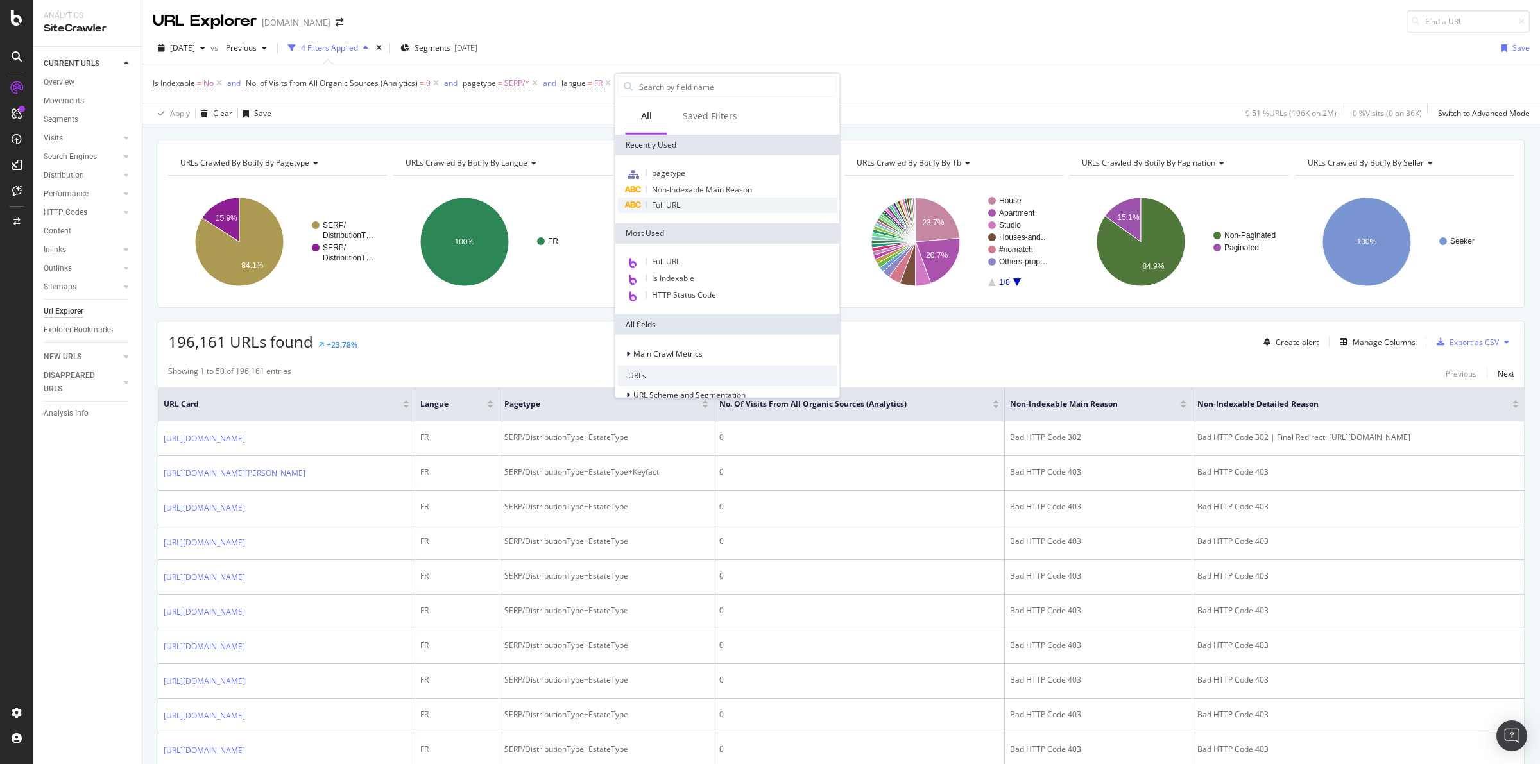
click at [678, 201] on span "Full URL" at bounding box center [666, 205] width 28 height 11
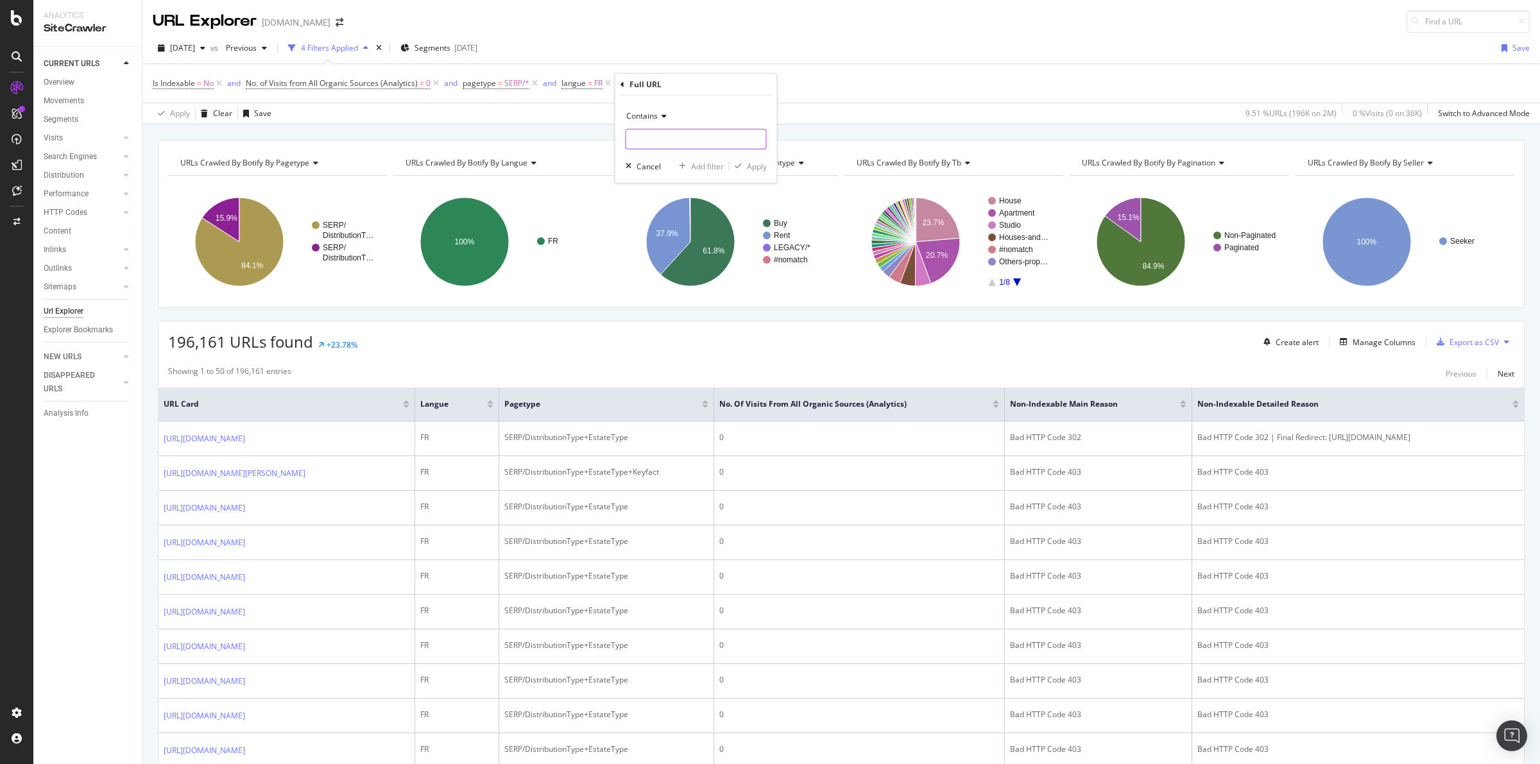
click at [659, 139] on input "text" at bounding box center [696, 139] width 140 height 21
type input "searchby"
click at [752, 160] on div "Apply" at bounding box center [757, 165] width 20 height 11
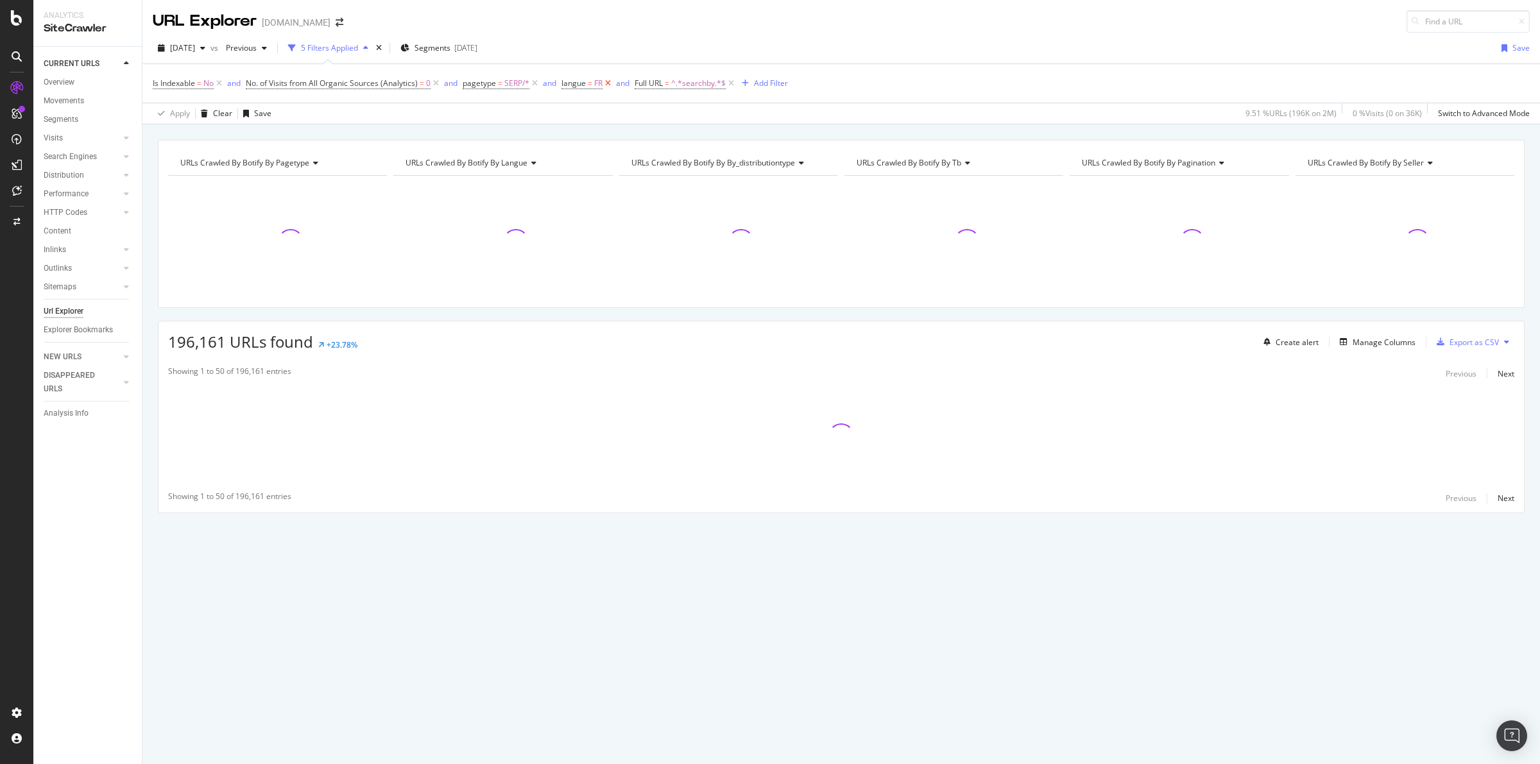
click at [608, 81] on icon at bounding box center [608, 83] width 11 height 13
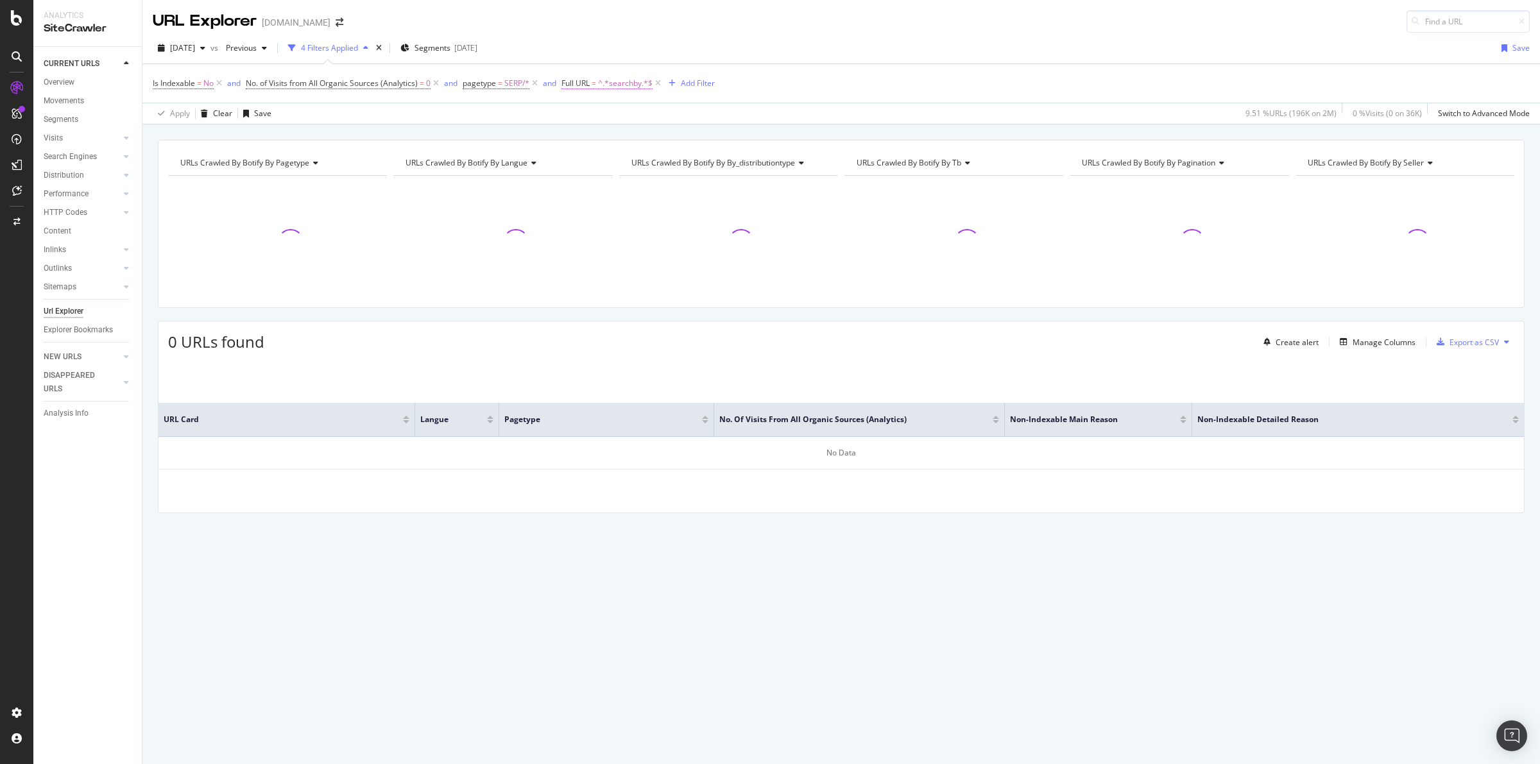
click at [624, 83] on span "^.*searchby.*$" at bounding box center [625, 83] width 55 height 18
click at [704, 136] on icon at bounding box center [704, 136] width 7 height 9
click at [680, 50] on div "2025 Aug. 1st vs Previous 4 Filters Applied Segments 2025-06-23 Save" at bounding box center [841, 51] width 1398 height 26
click at [660, 82] on icon at bounding box center [658, 83] width 11 height 13
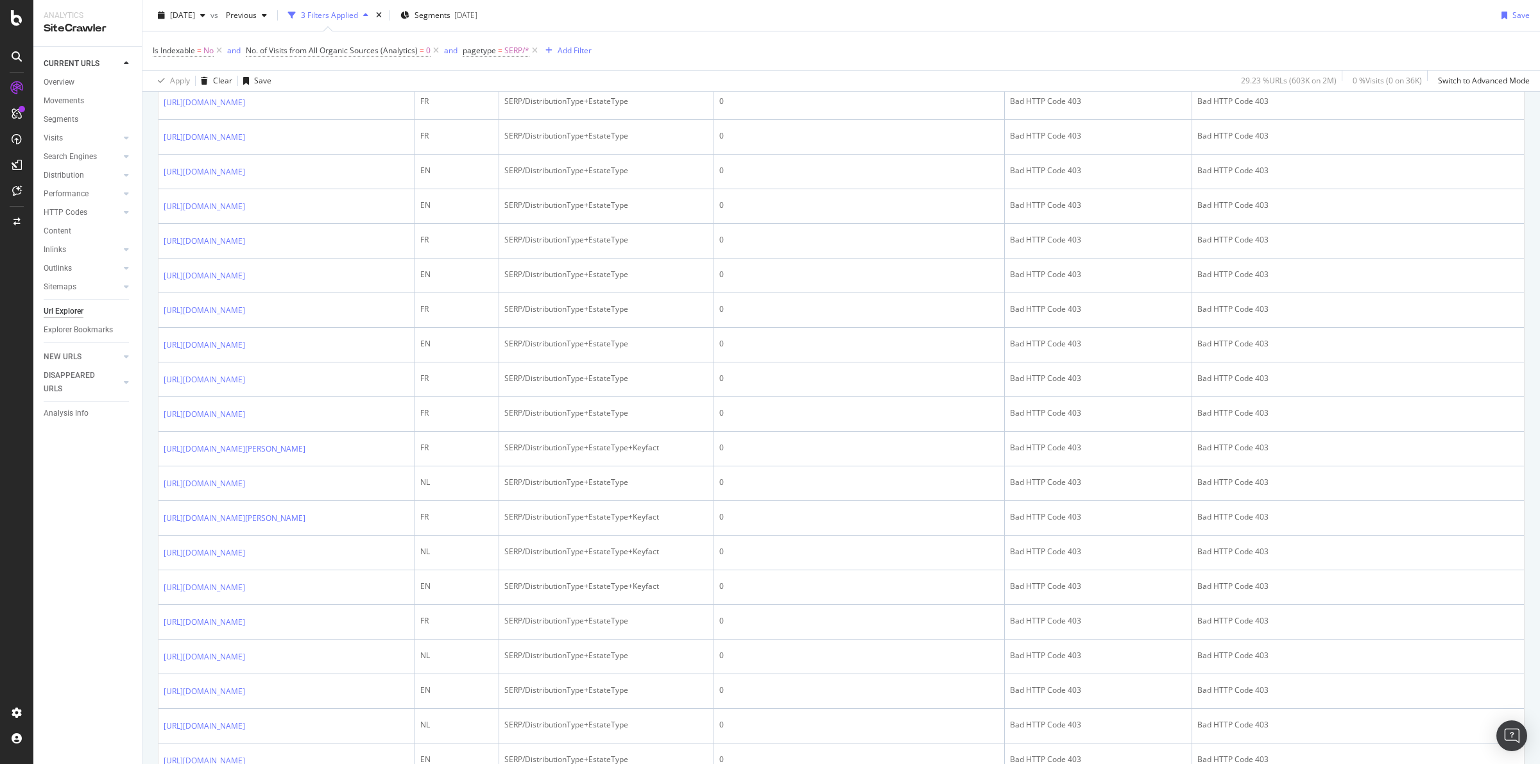
scroll to position [882, 0]
click at [258, 46] on icon at bounding box center [254, 42] width 8 height 8
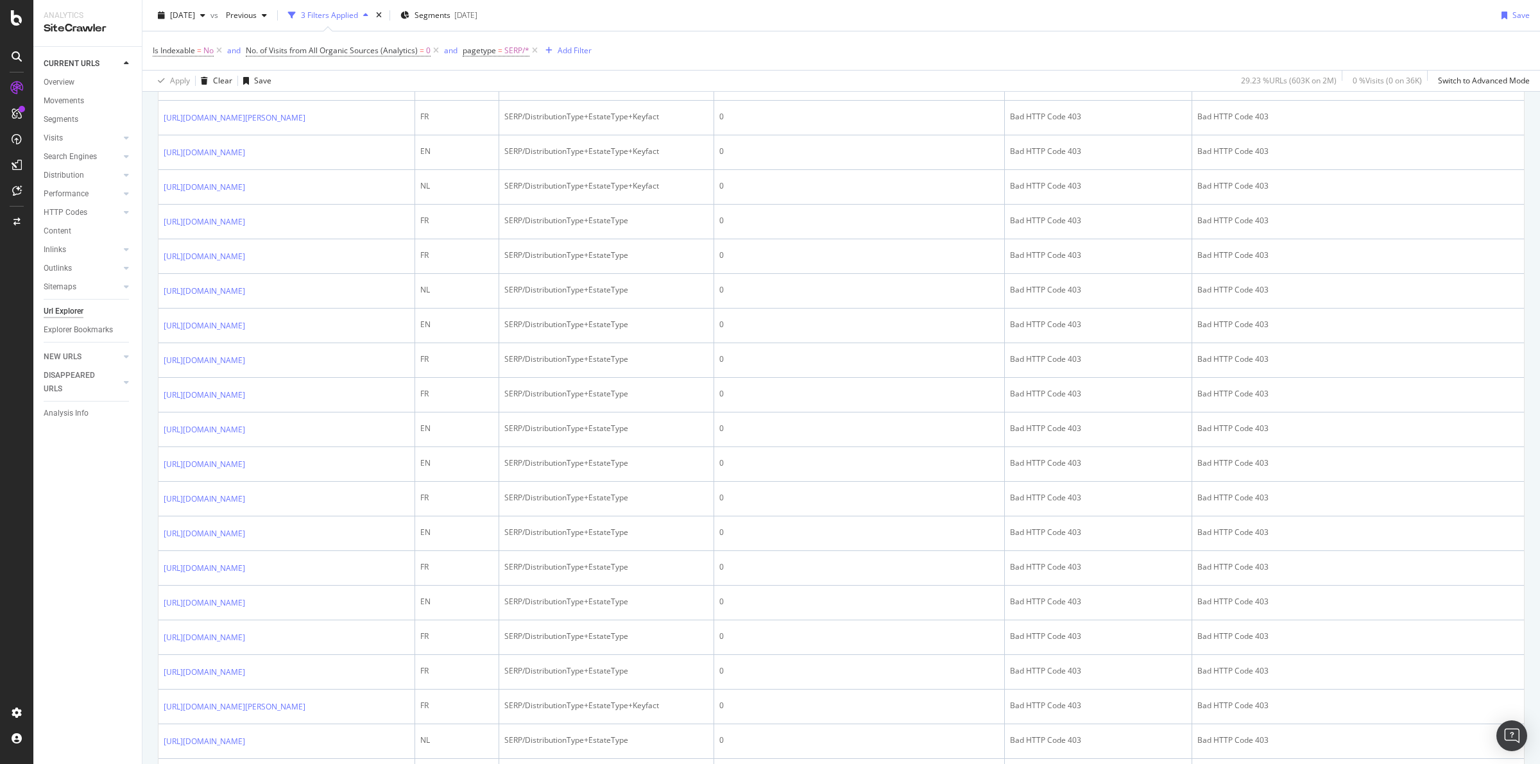
scroll to position [562, 0]
click at [559, 52] on div "Add Filter" at bounding box center [575, 50] width 34 height 11
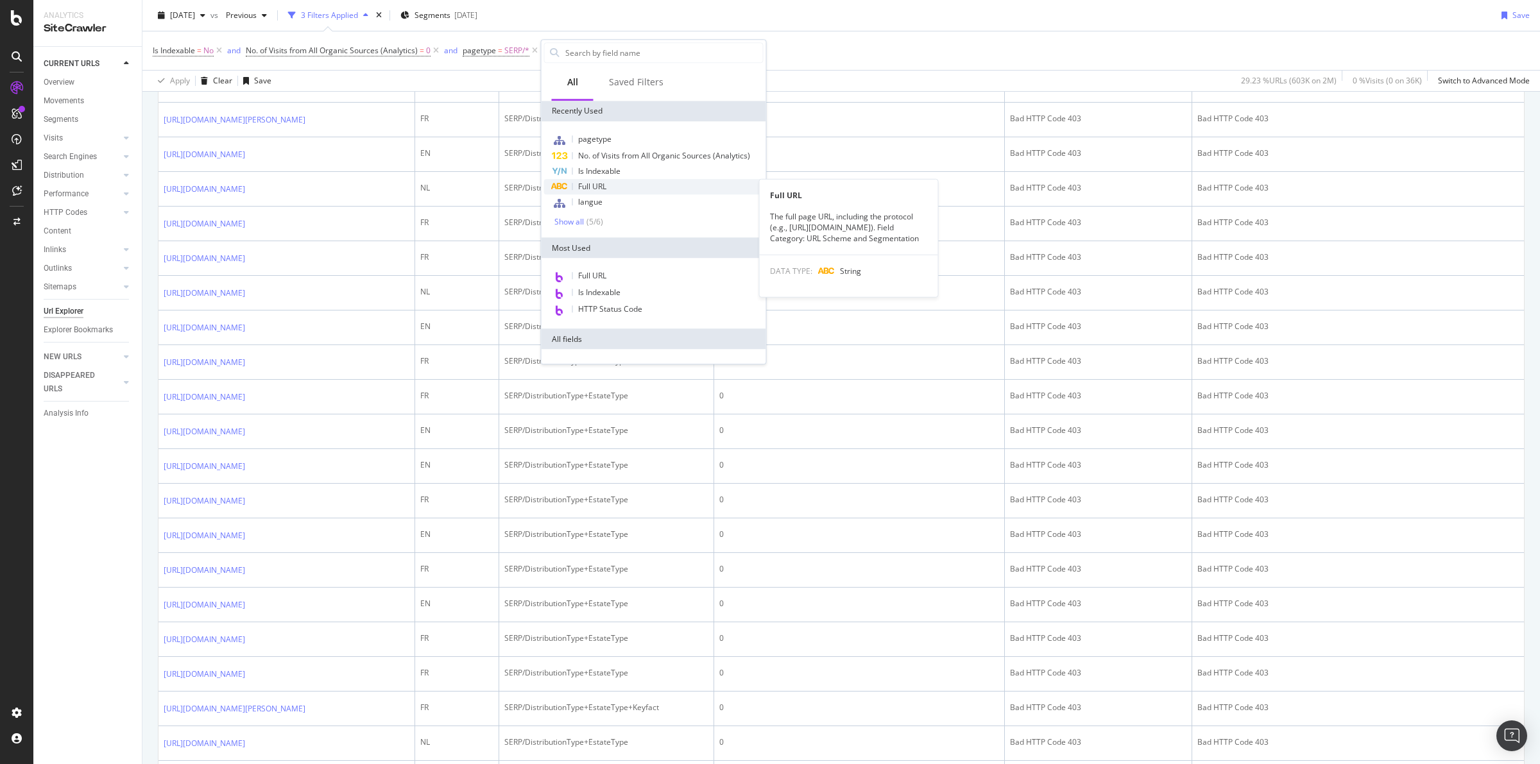
click at [600, 190] on span "Full URL" at bounding box center [592, 186] width 28 height 11
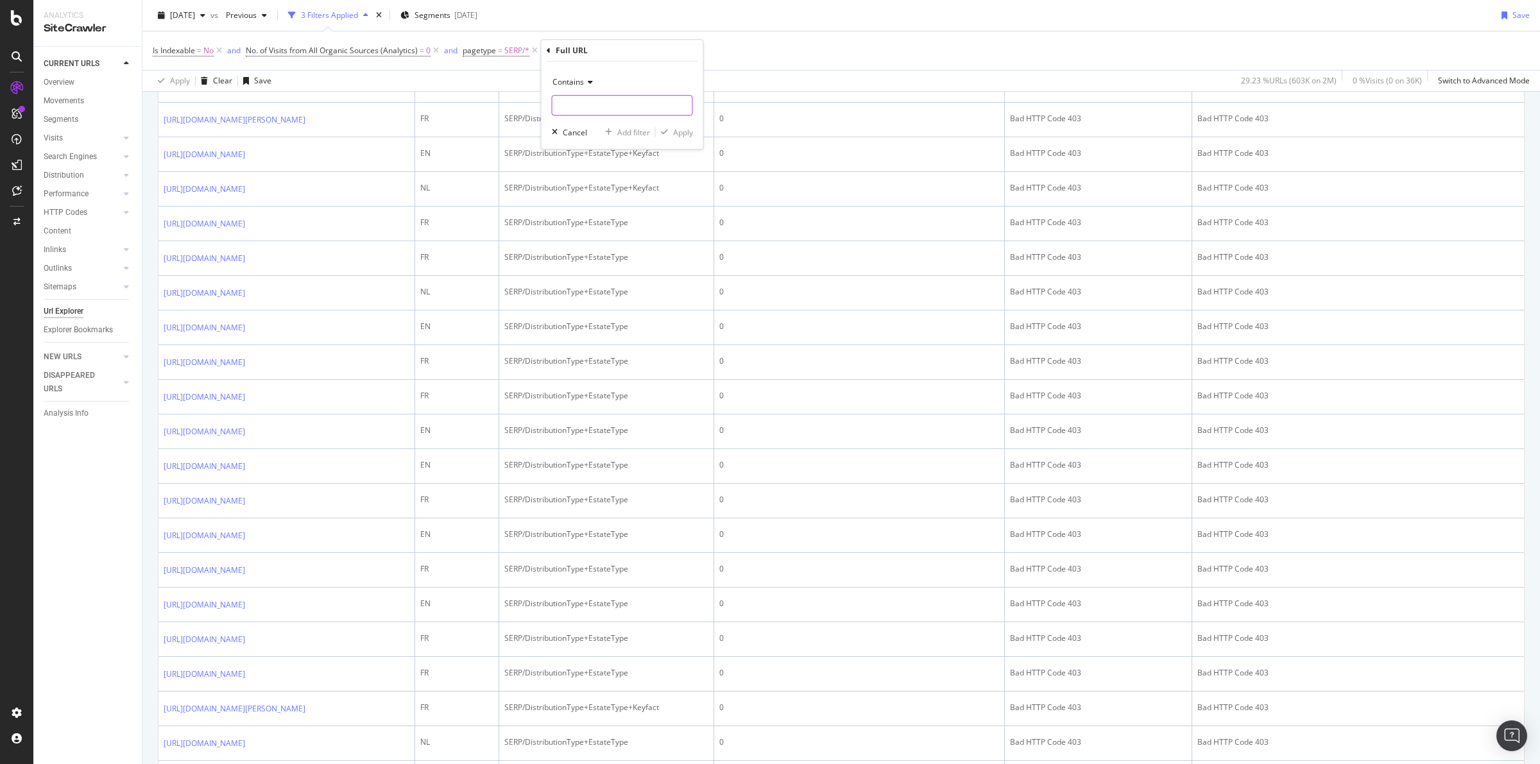
click at [594, 104] on input "text" at bounding box center [623, 105] width 140 height 21
paste input "?searchByRooms"
type input "?searchByRooms"
click at [685, 133] on div "Apply" at bounding box center [683, 132] width 20 height 11
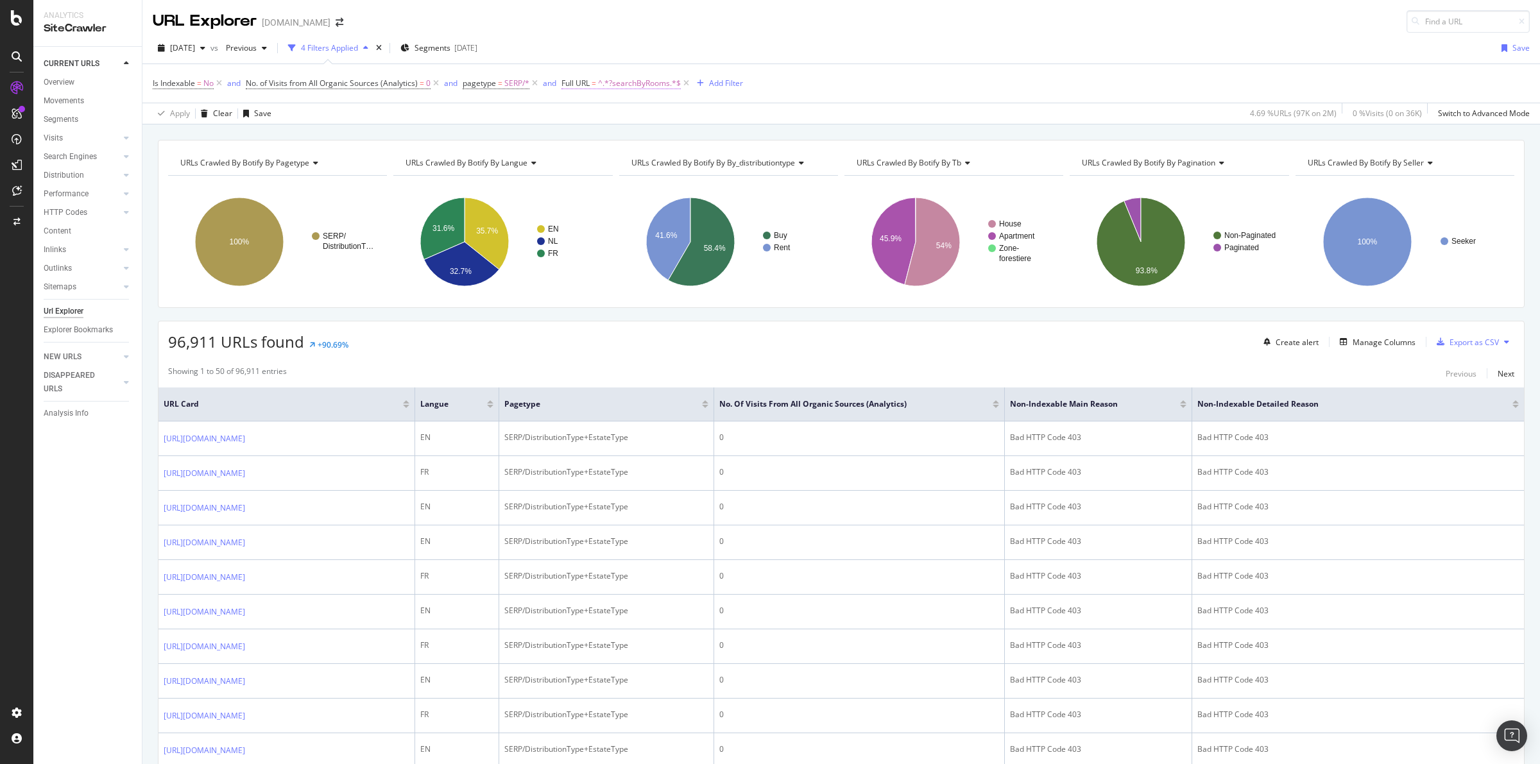
click at [633, 83] on span "^.*?searchByRooms.*$" at bounding box center [639, 83] width 83 height 18
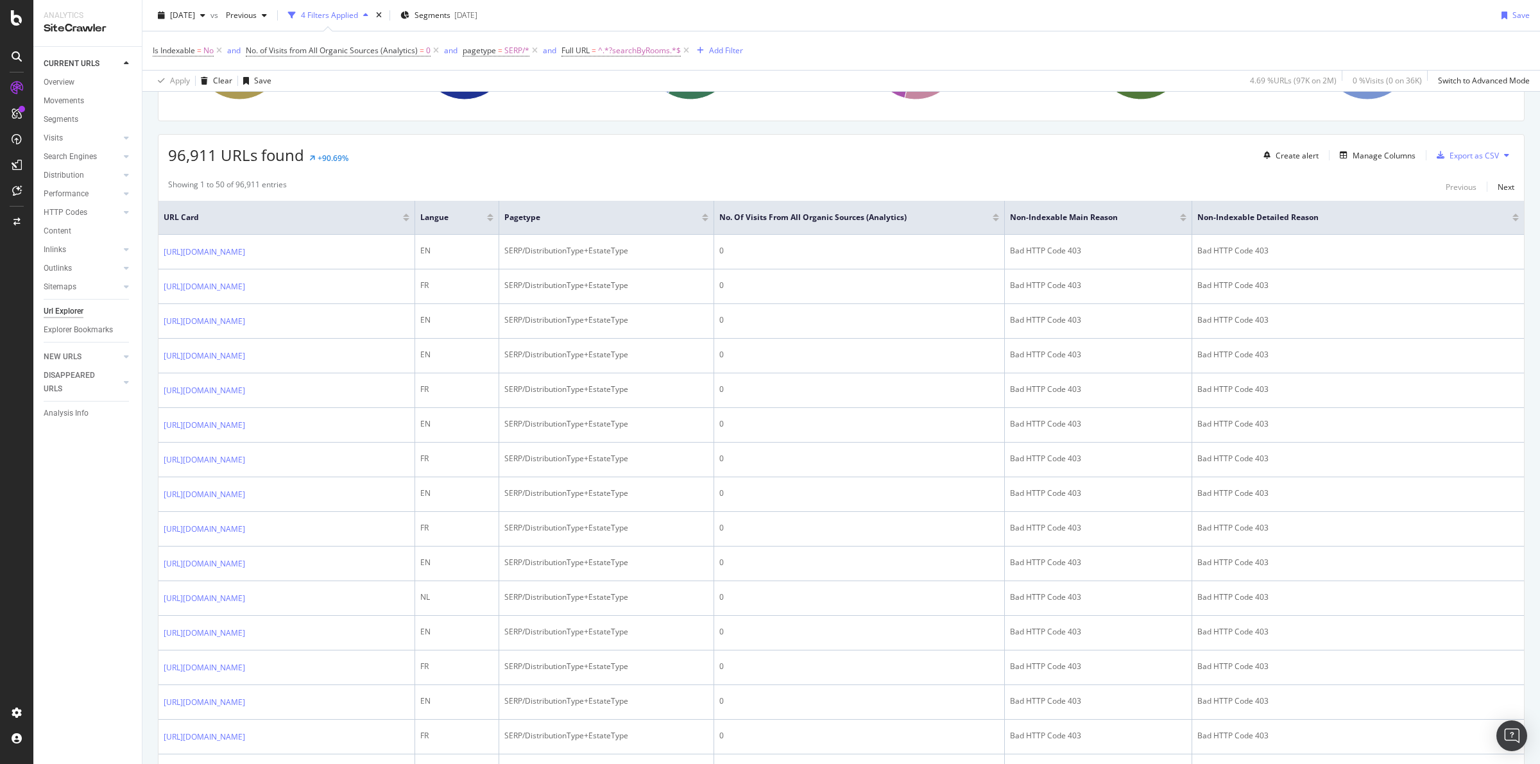
scroll to position [160, 0]
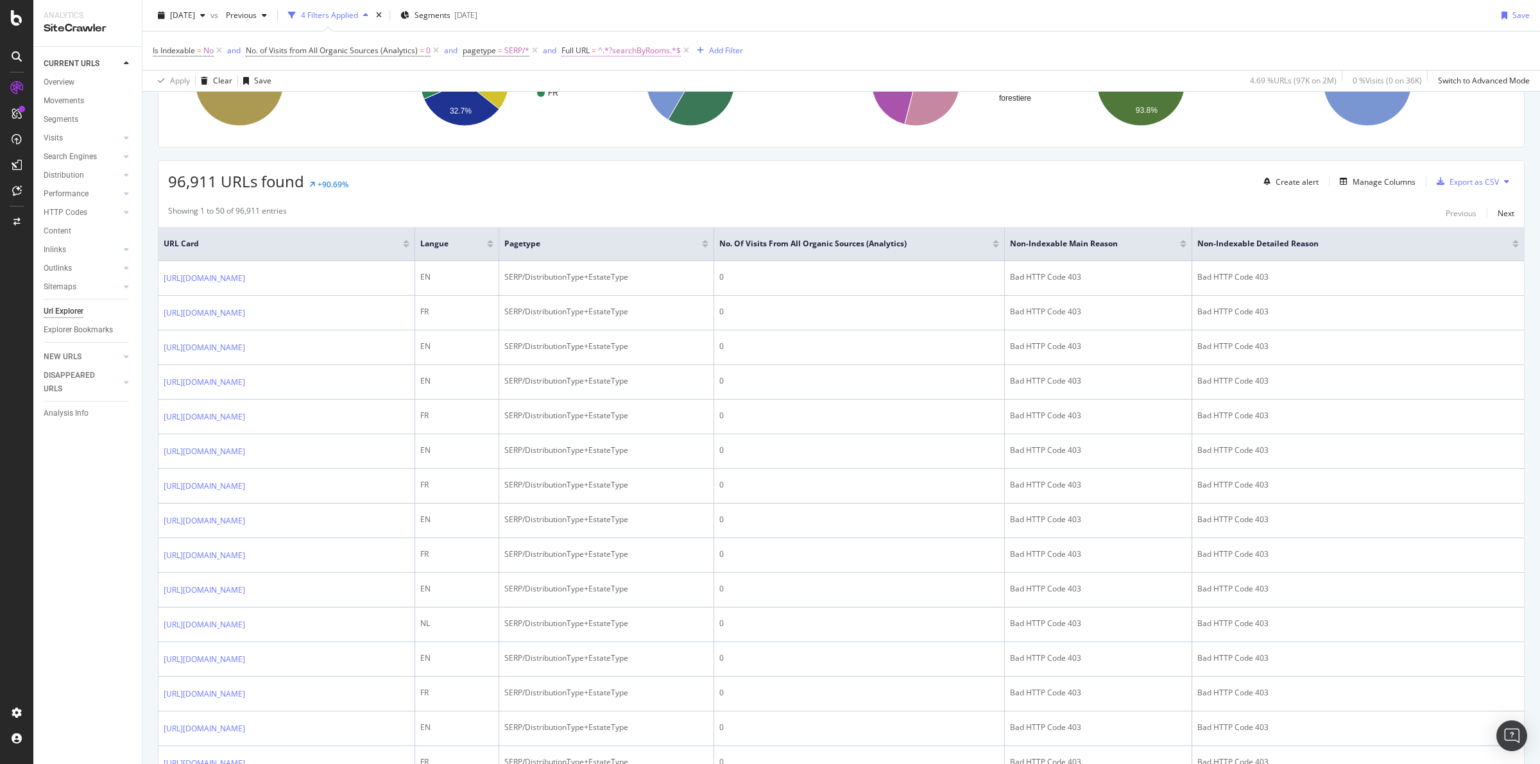
click at [667, 53] on span "^.*?searchByRooms.*$" at bounding box center [639, 51] width 83 height 18
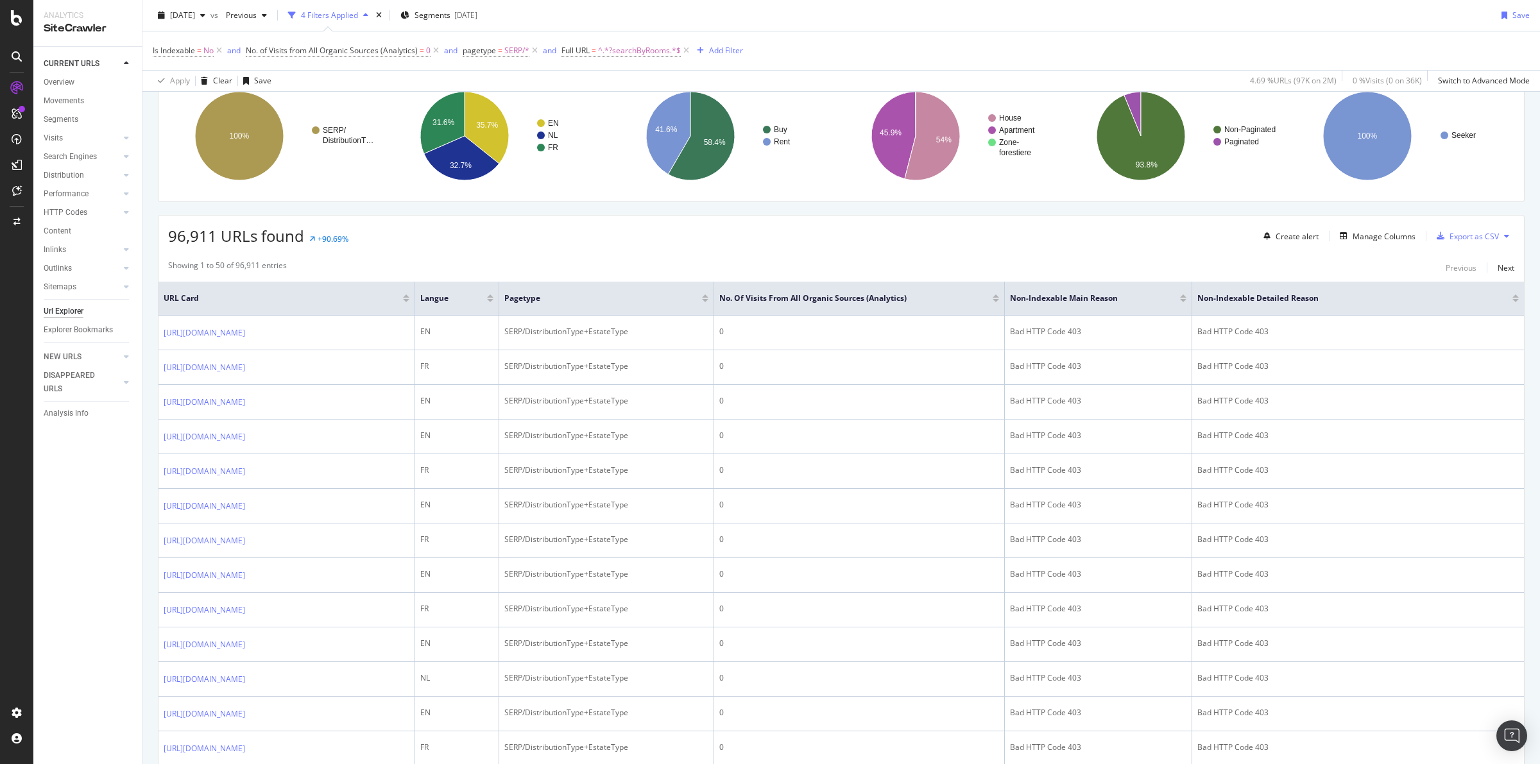
scroll to position [0, 0]
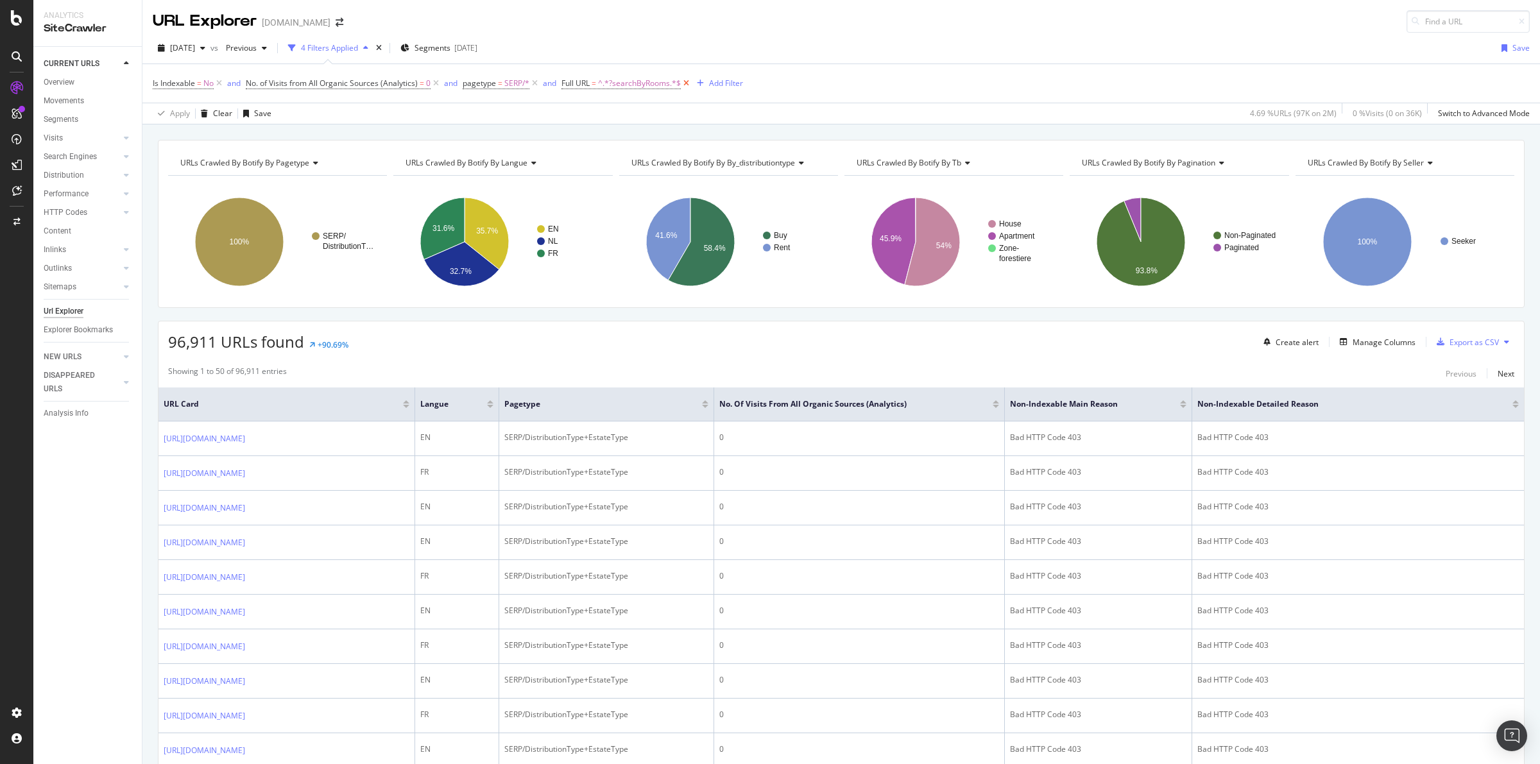
click at [690, 84] on icon at bounding box center [686, 83] width 11 height 13
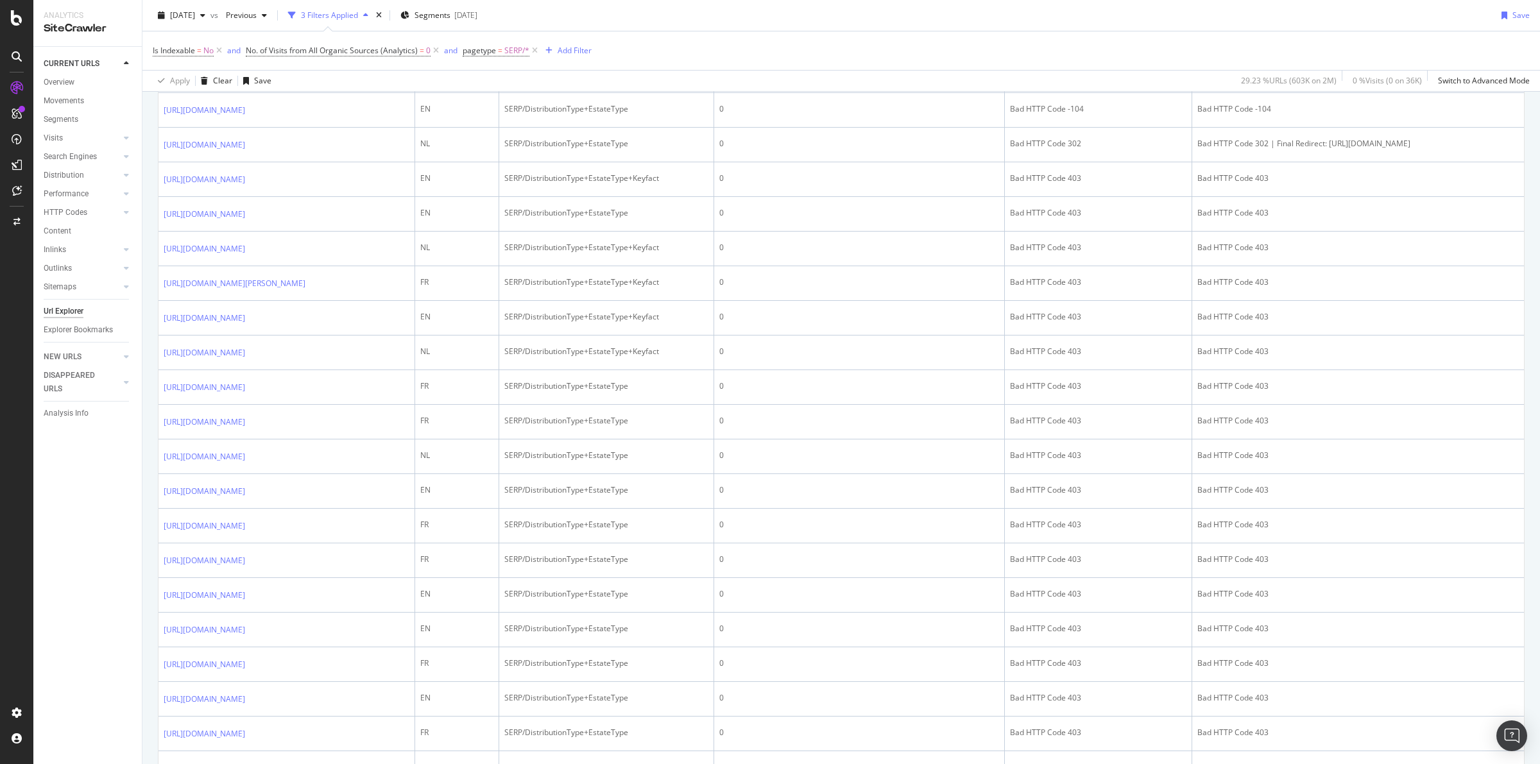
scroll to position [321, 0]
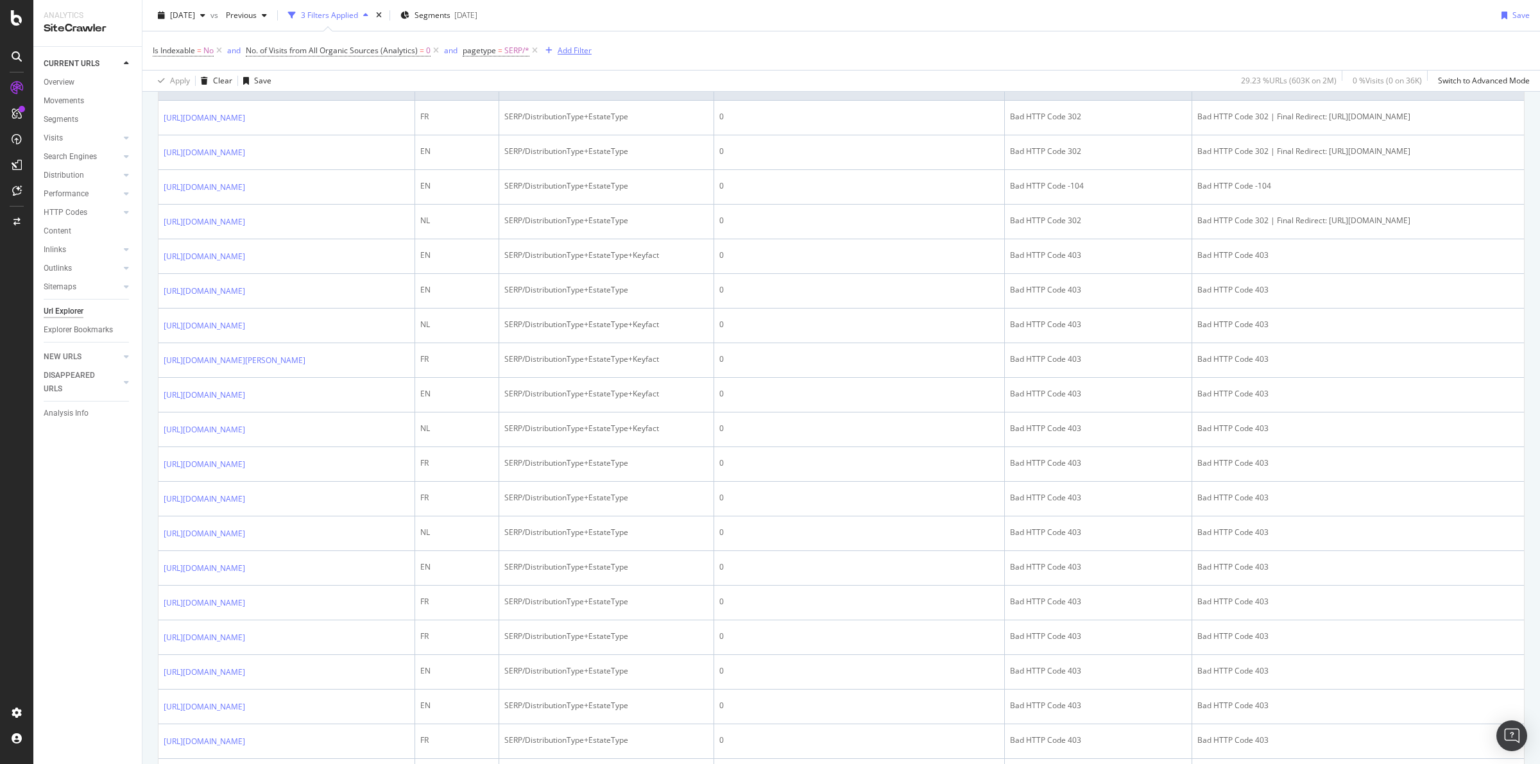
click at [575, 55] on div "Add Filter" at bounding box center [575, 50] width 34 height 11
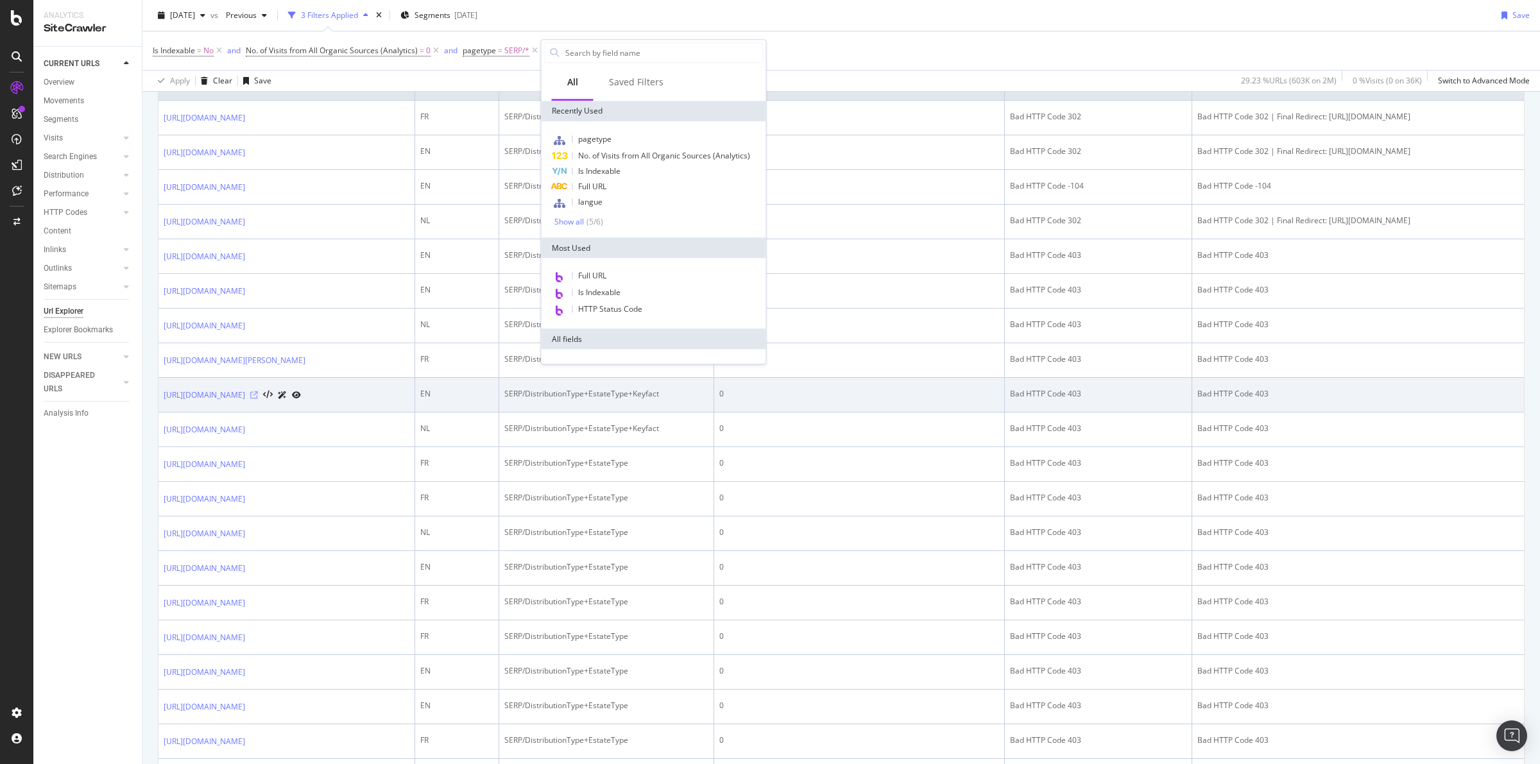
click at [258, 399] on icon at bounding box center [254, 395] width 8 height 8
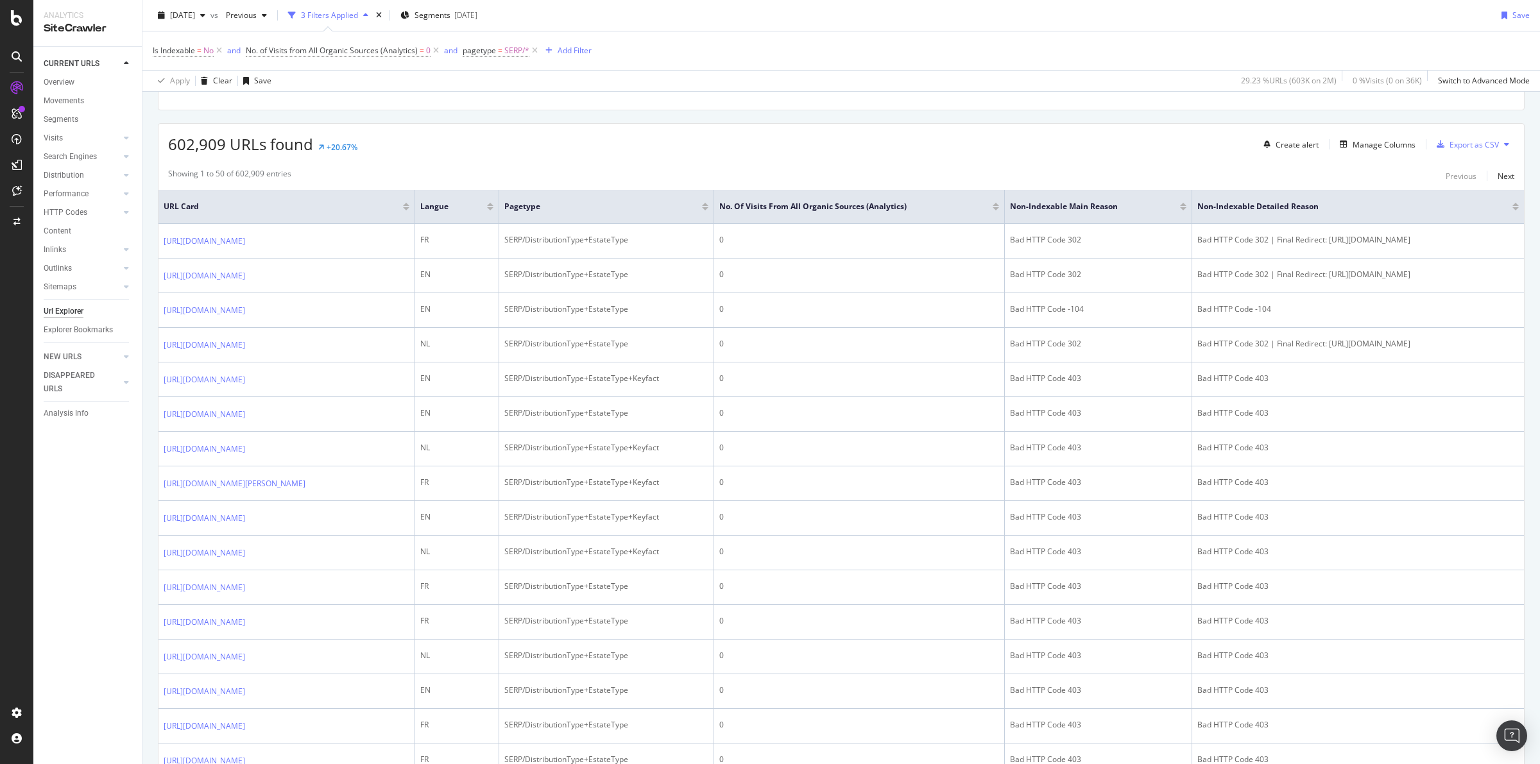
scroll to position [0, 0]
